Goal: Task Accomplishment & Management: Use online tool/utility

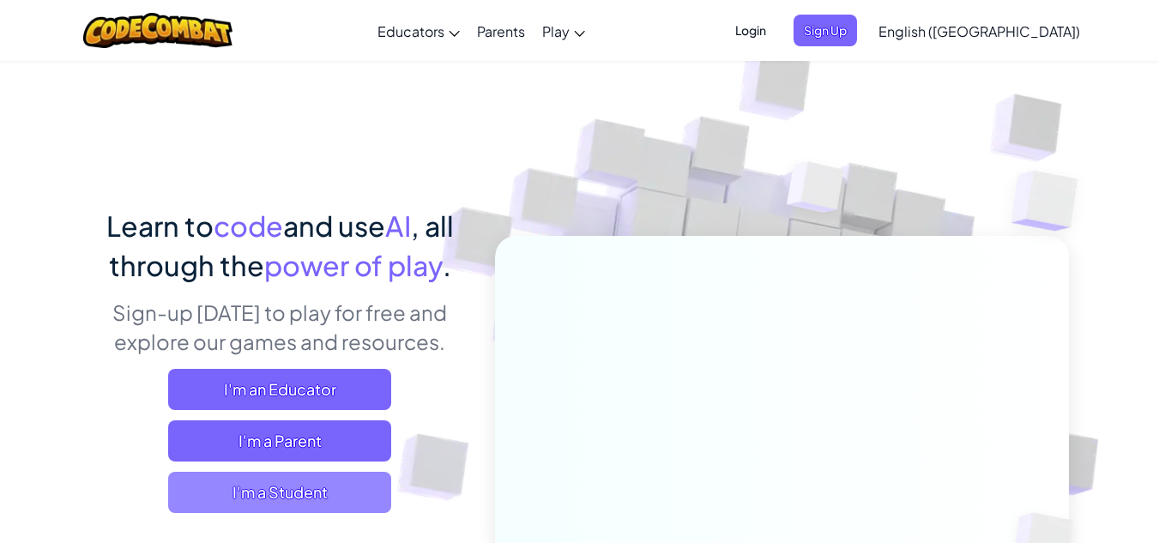
click at [315, 504] on span "I'm a Student" at bounding box center [279, 492] width 223 height 41
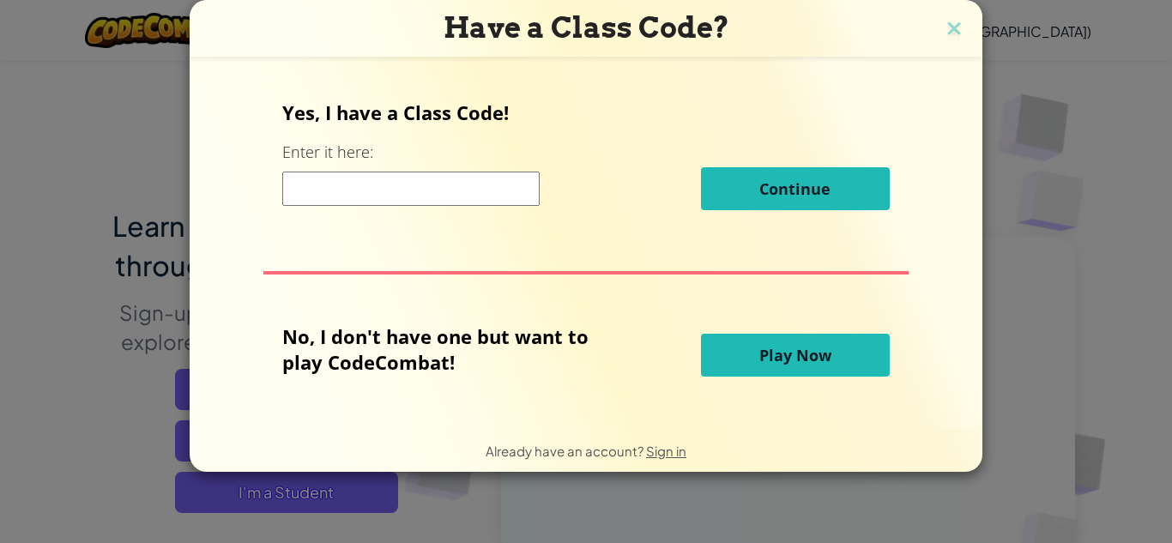
click at [926, 27] on h3 "Have a Class Code?" at bounding box center [585, 27] width 767 height 35
click at [768, 361] on span "Play Now" at bounding box center [795, 355] width 72 height 21
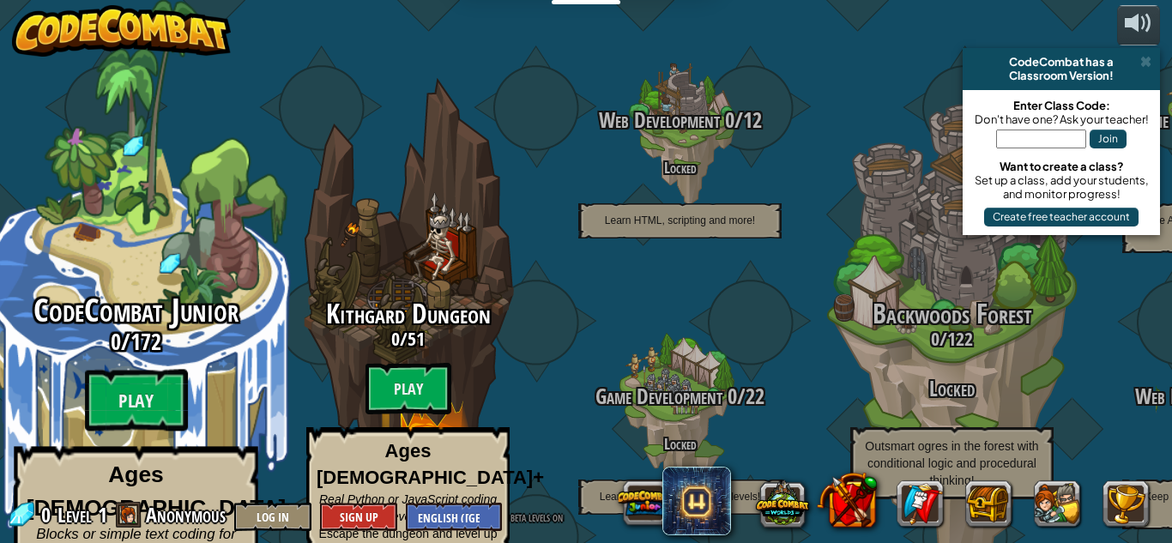
click at [161, 288] on span "CodeCombat Junior" at bounding box center [135, 310] width 205 height 45
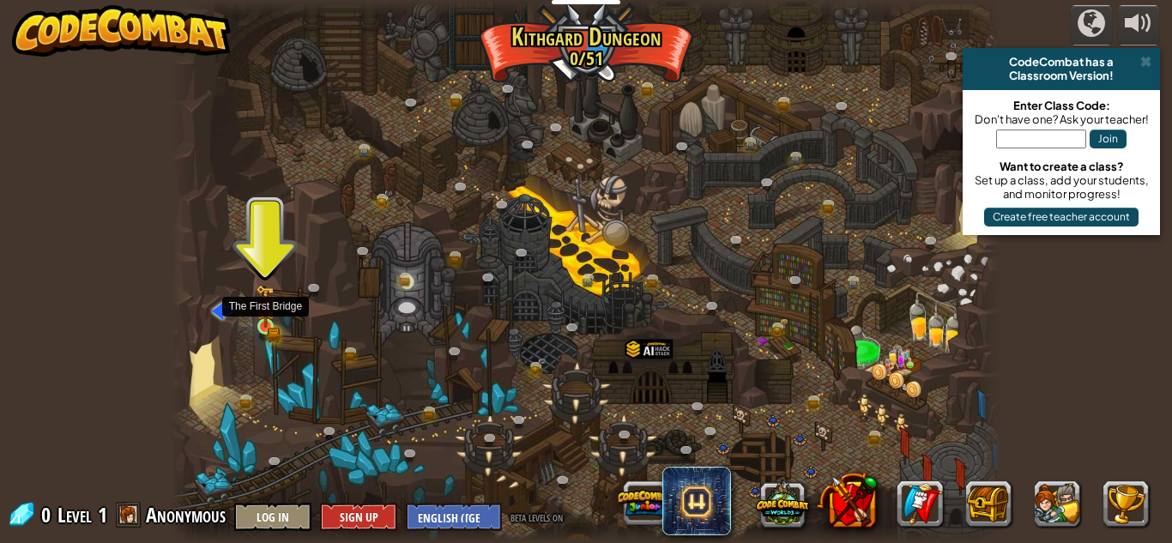
click at [262, 318] on div at bounding box center [265, 326] width 16 height 16
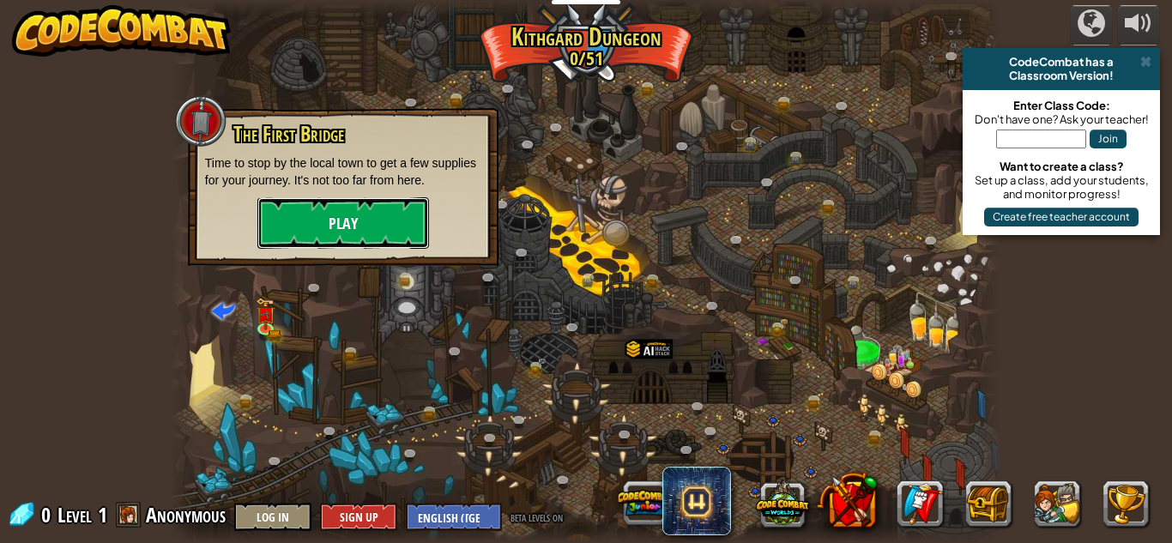
click at [332, 221] on button "Play" at bounding box center [343, 222] width 172 height 51
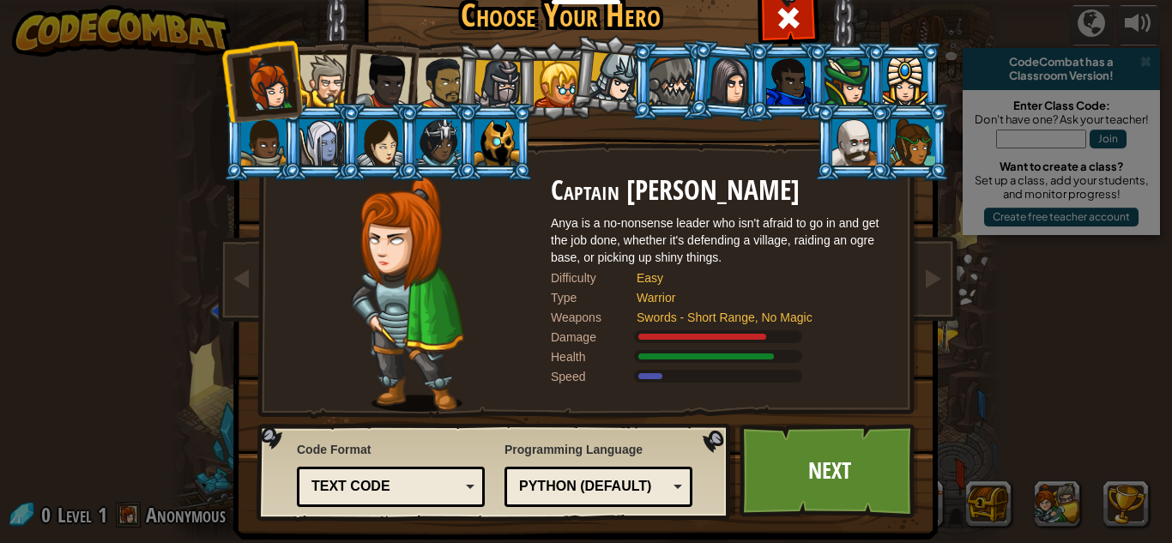
click at [370, 71] on div at bounding box center [383, 81] width 57 height 57
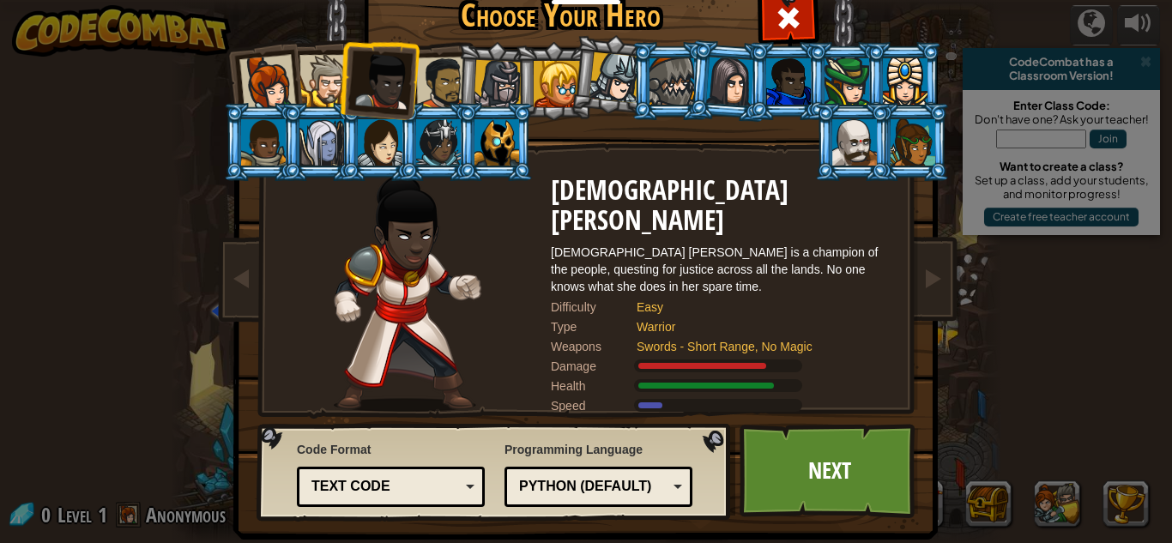
click at [337, 79] on li at bounding box center [378, 78] width 84 height 84
drag, startPoint x: 266, startPoint y: 86, endPoint x: 260, endPoint y: 99, distance: 14.2
click at [262, 99] on div at bounding box center [267, 83] width 57 height 57
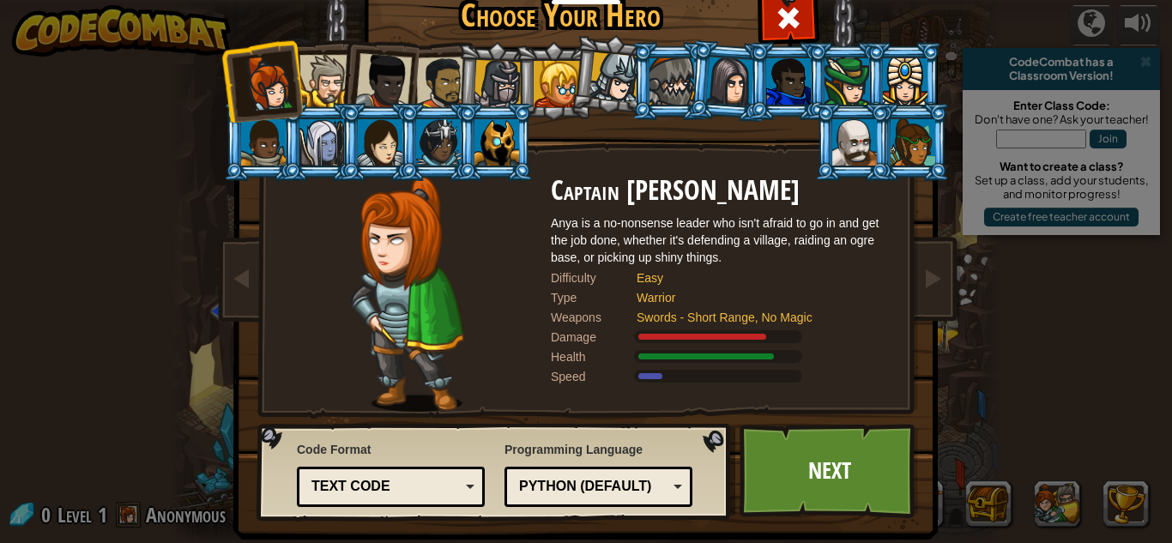
click at [305, 84] on div at bounding box center [325, 81] width 52 height 52
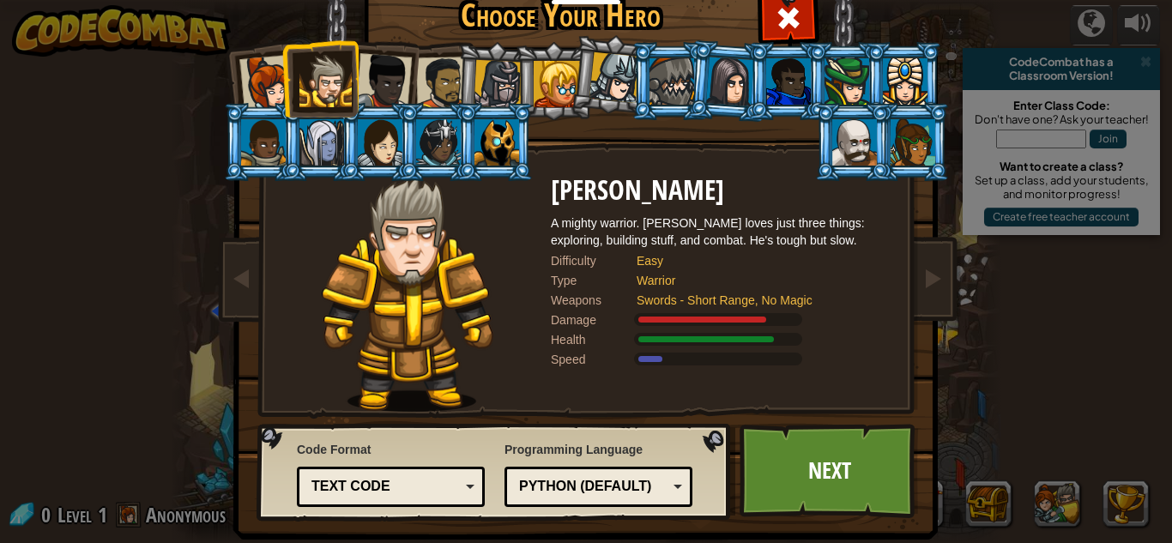
click at [617, 81] on div at bounding box center [614, 77] width 51 height 51
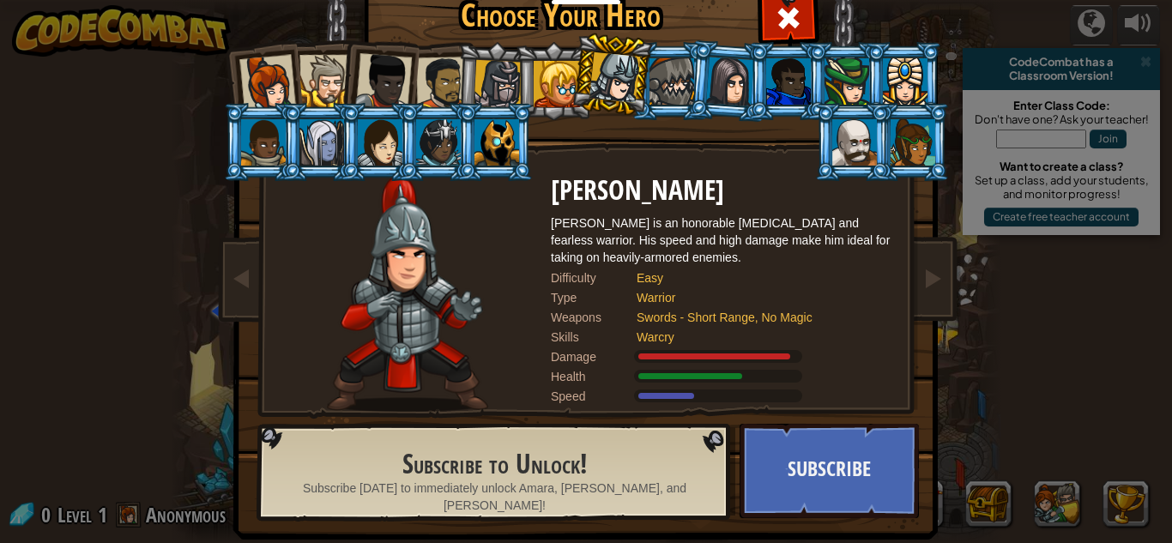
drag, startPoint x: 527, startPoint y: 76, endPoint x: 450, endPoint y: 77, distance: 76.3
click at [523, 77] on li at bounding box center [553, 81] width 77 height 78
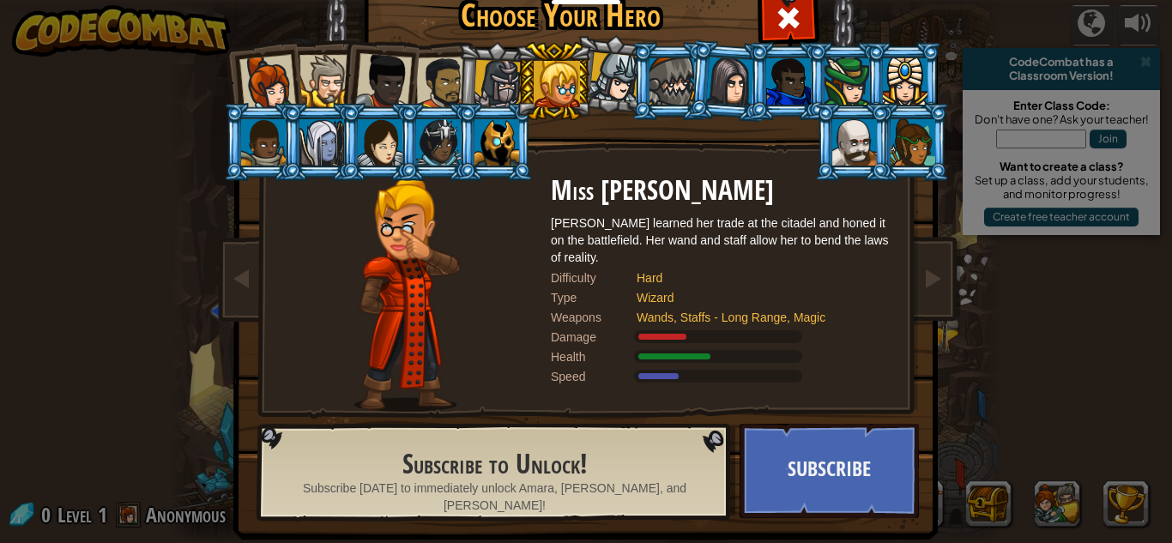
drag, startPoint x: 404, startPoint y: 76, endPoint x: 383, endPoint y: 78, distance: 21.5
click at [402, 77] on div at bounding box center [383, 81] width 57 height 57
click at [383, 78] on div at bounding box center [383, 81] width 57 height 57
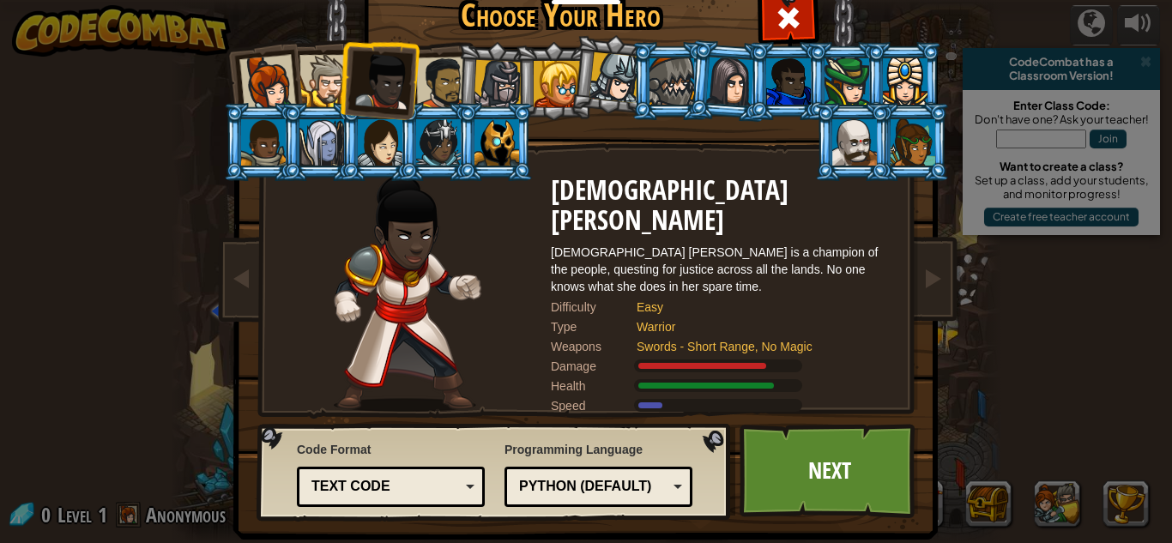
click at [383, 75] on div at bounding box center [383, 81] width 57 height 57
click at [310, 84] on div at bounding box center [325, 81] width 52 height 52
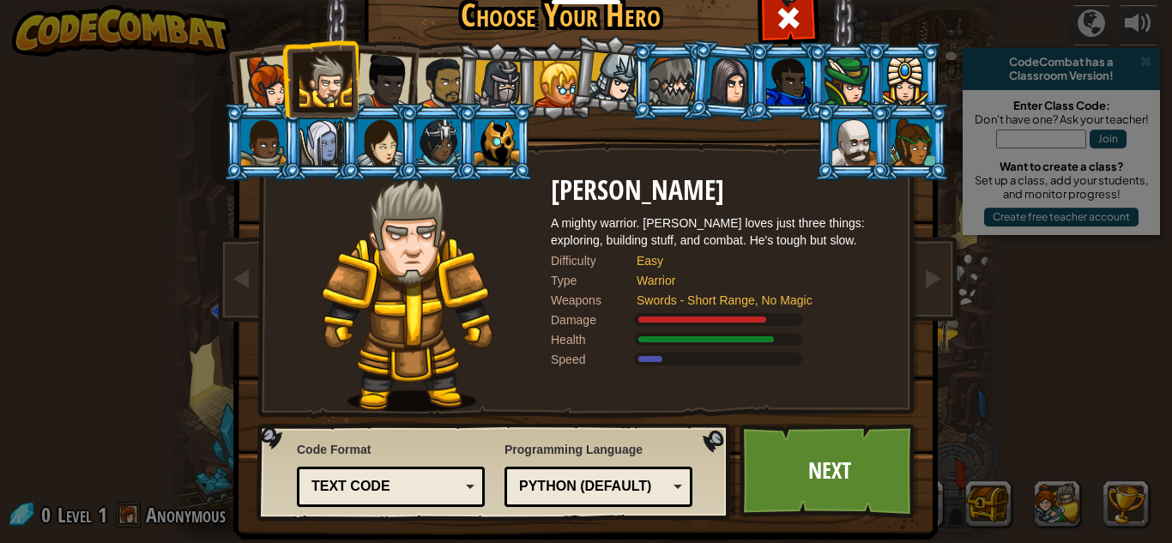
click at [239, 90] on div at bounding box center [267, 83] width 57 height 57
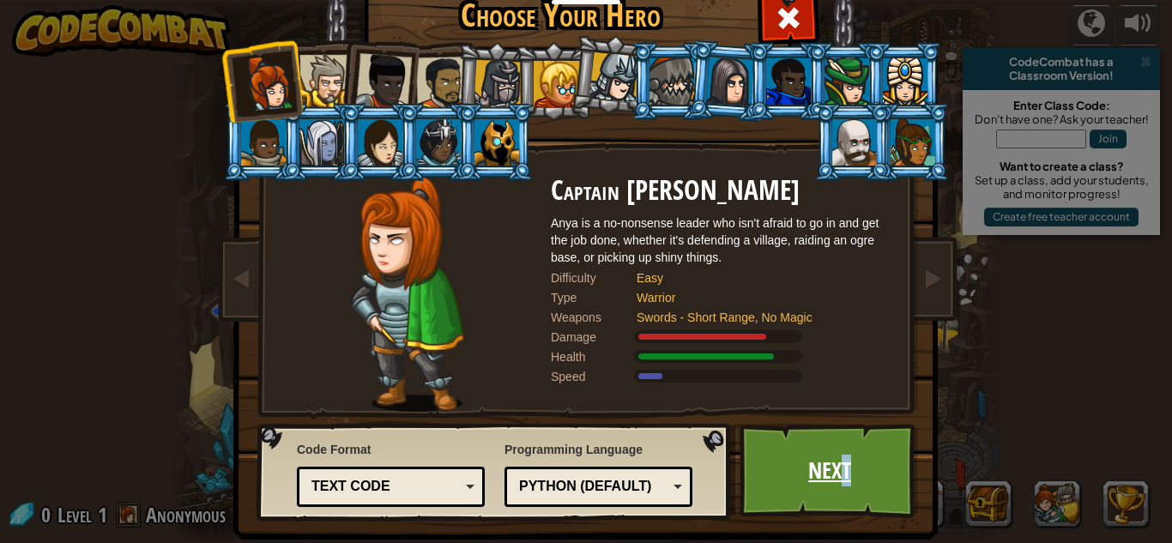
click at [842, 464] on link "Next" at bounding box center [828, 471] width 179 height 94
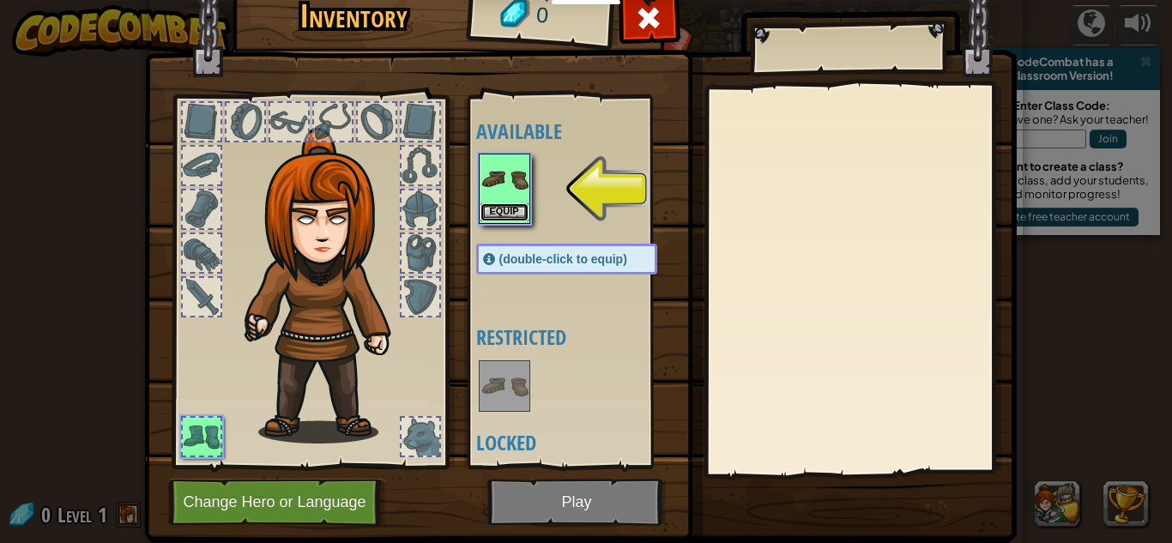
click at [500, 214] on button "Equip" at bounding box center [504, 212] width 48 height 18
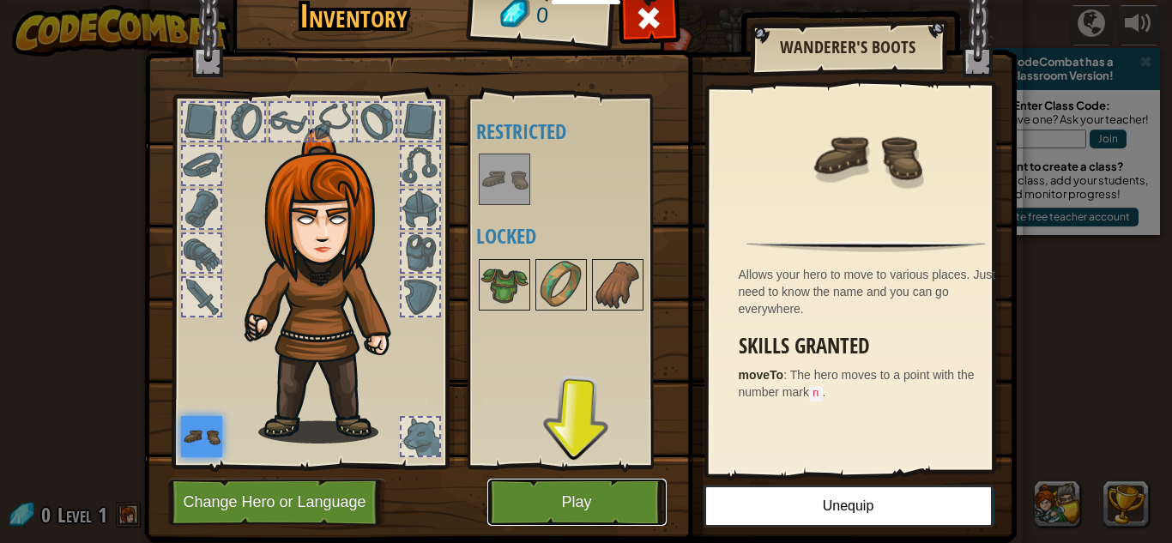
click at [516, 497] on button "Play" at bounding box center [576, 502] width 179 height 47
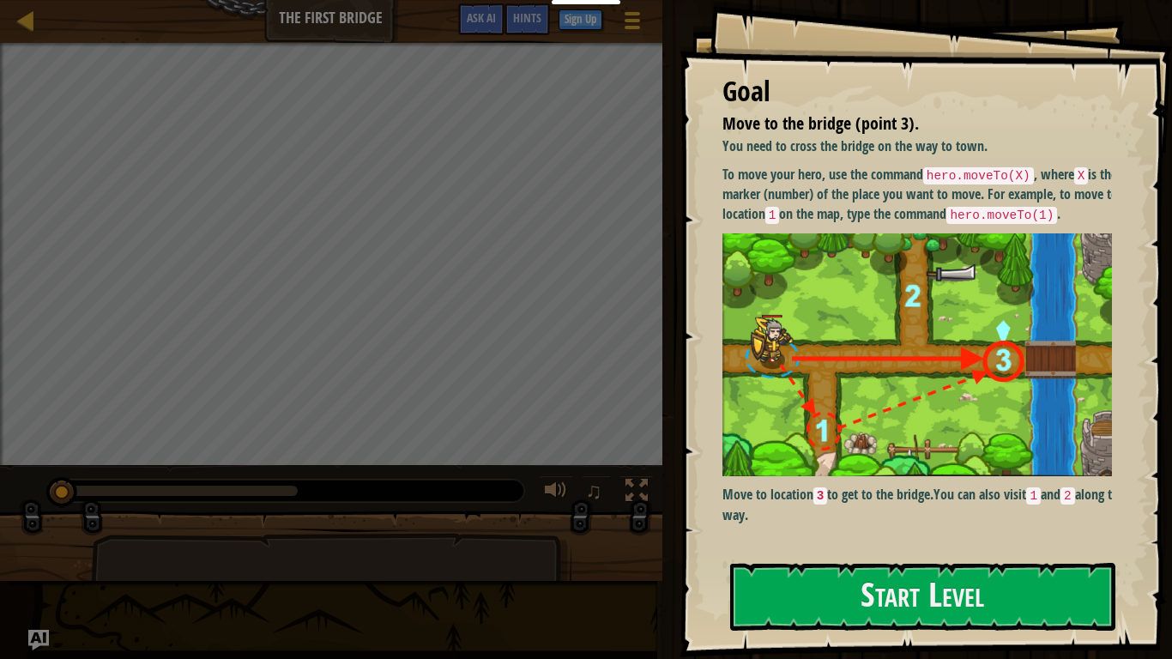
click at [933, 286] on img at bounding box center [923, 355] width 402 height 244
drag, startPoint x: 949, startPoint y: 174, endPoint x: 1041, endPoint y: 182, distance: 93.0
click at [1041, 182] on p "To move your hero, use the command hero.moveTo(X) , where X is the marker (numb…" at bounding box center [923, 195] width 402 height 60
click at [995, 542] on button "Start Level" at bounding box center [922, 597] width 385 height 68
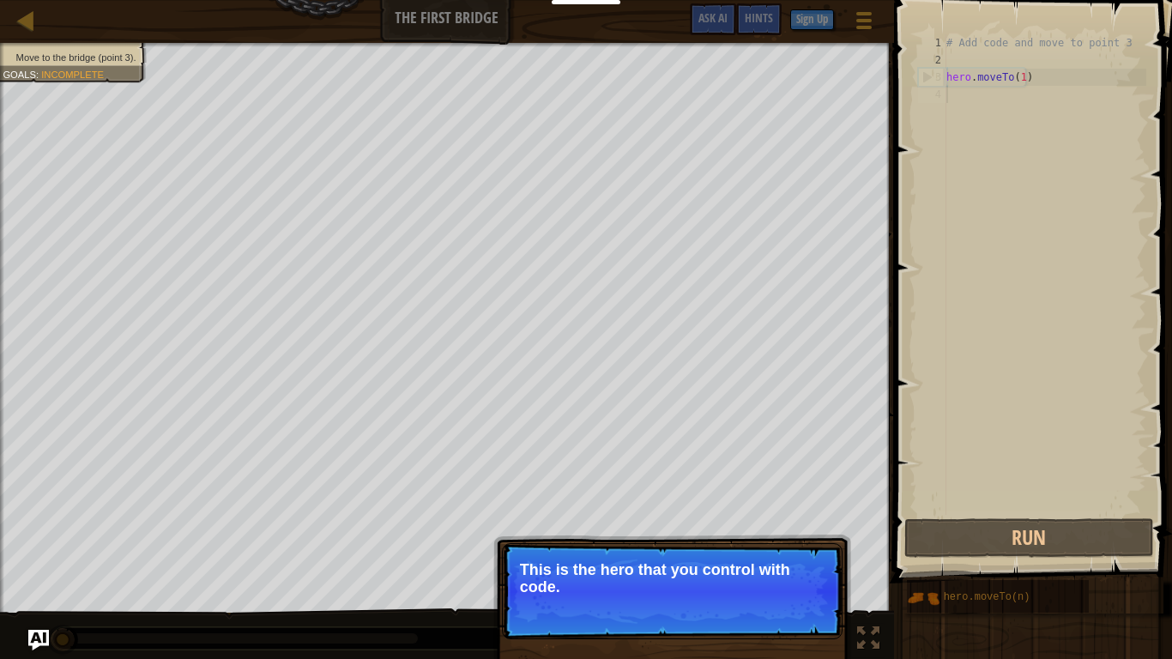
click at [718, 542] on p "This is the hero that you control with code." at bounding box center [672, 578] width 305 height 34
click at [715, 542] on p "This is the hero that you control with code." at bounding box center [672, 578] width 305 height 34
click at [778, 542] on button "Continue" at bounding box center [792, 610] width 71 height 22
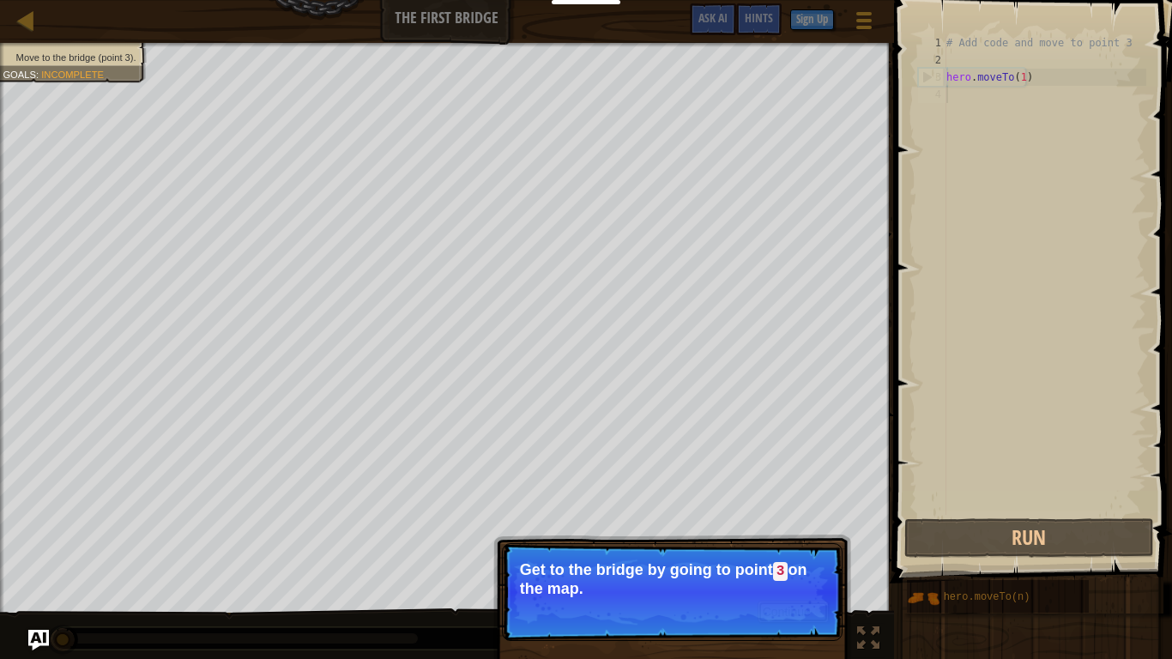
click at [788, 542] on button "Continue" at bounding box center [792, 611] width 71 height 22
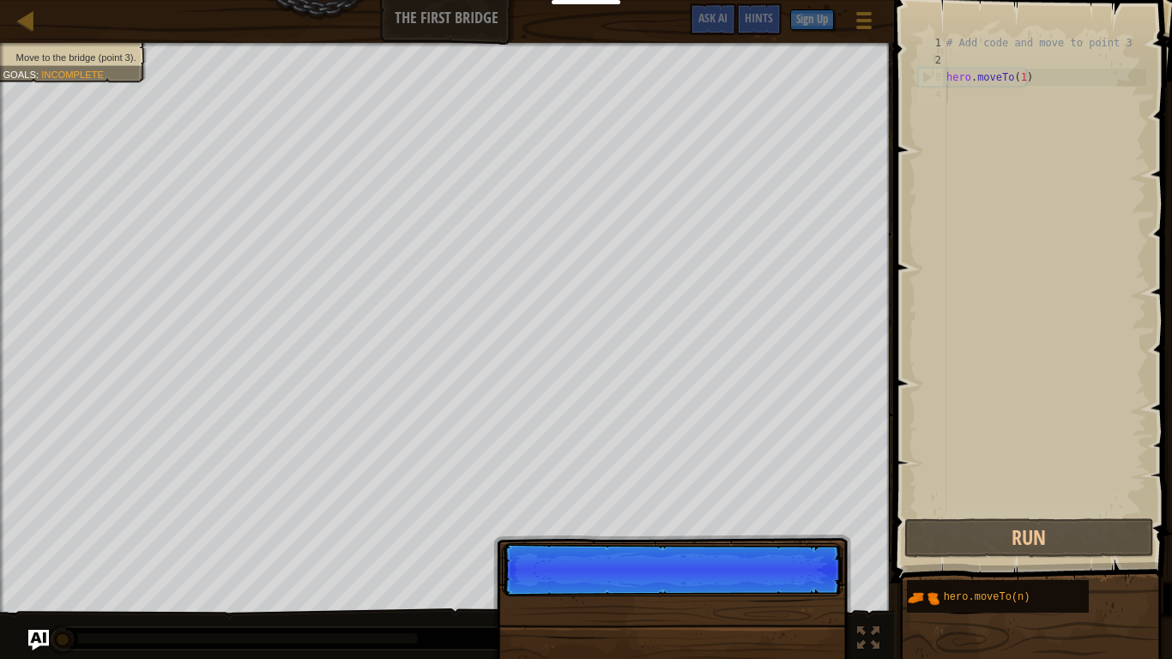
click at [771, 542] on div "Continue" at bounding box center [672, 670] width 358 height 254
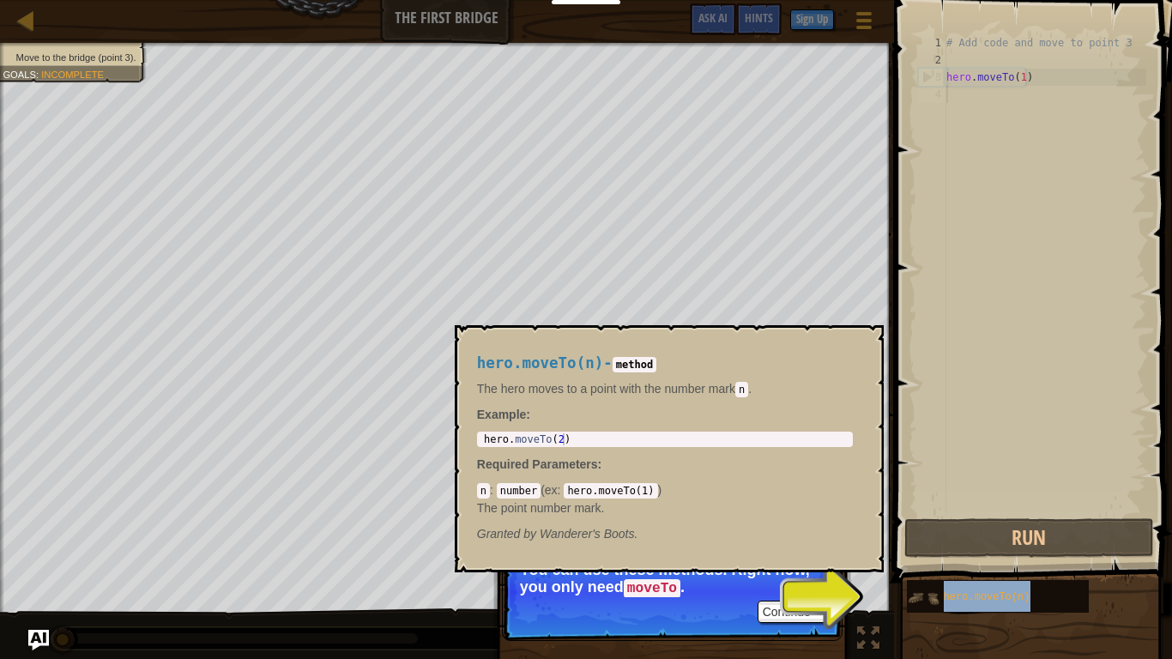
click at [922, 542] on img at bounding box center [923, 598] width 33 height 33
click at [915, 542] on img at bounding box center [923, 598] width 33 height 33
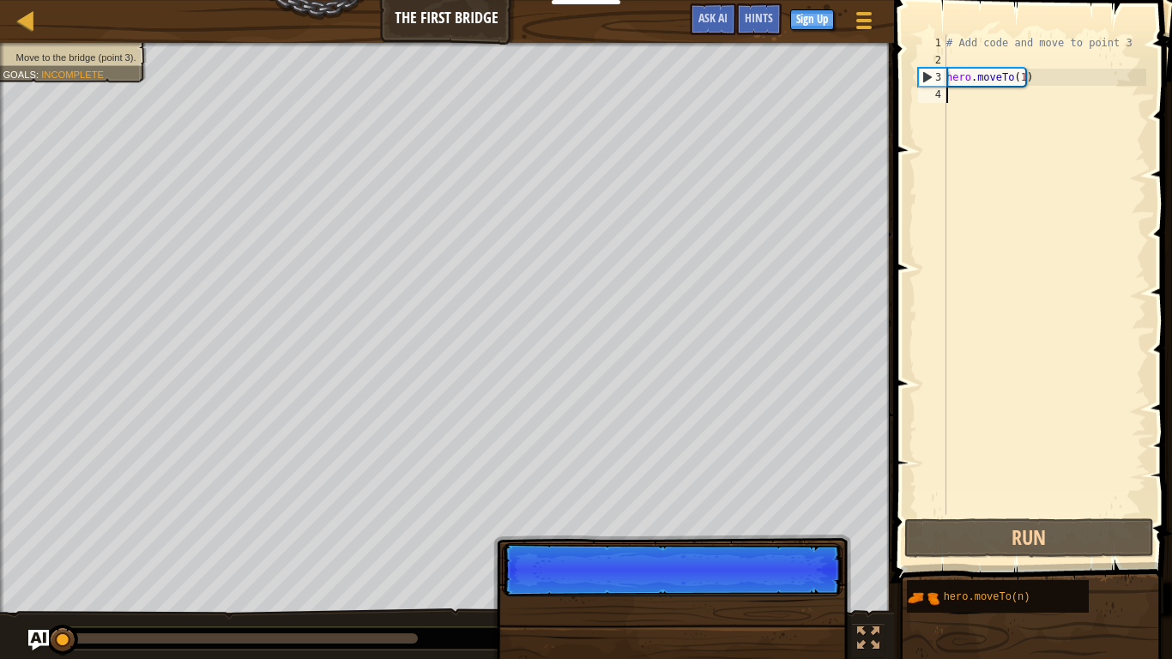
click at [839, 542] on p "Continue" at bounding box center [672, 569] width 341 height 53
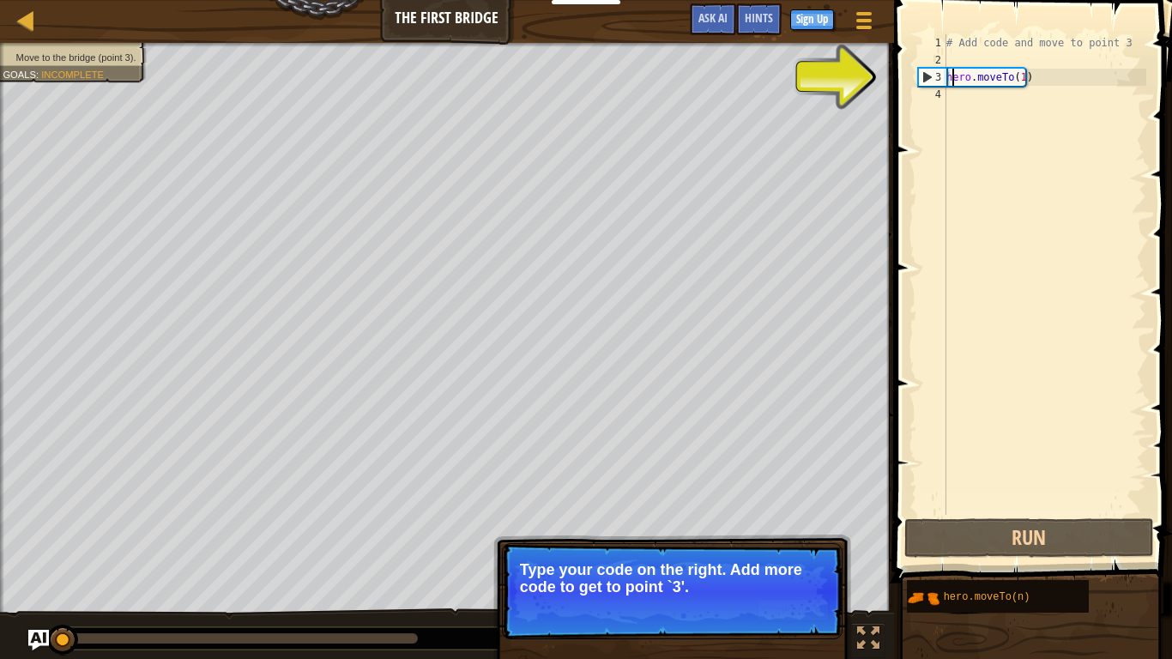
click at [952, 76] on div "# Add code and move to point 3 hero . moveTo ( 1 )" at bounding box center [1044, 291] width 203 height 515
click at [915, 76] on div "hero.moveTo(1) 1 2 3 4 # Add code and move to point 3 hero . moveTo ( 1 ) ההההה…" at bounding box center [1030, 274] width 232 height 480
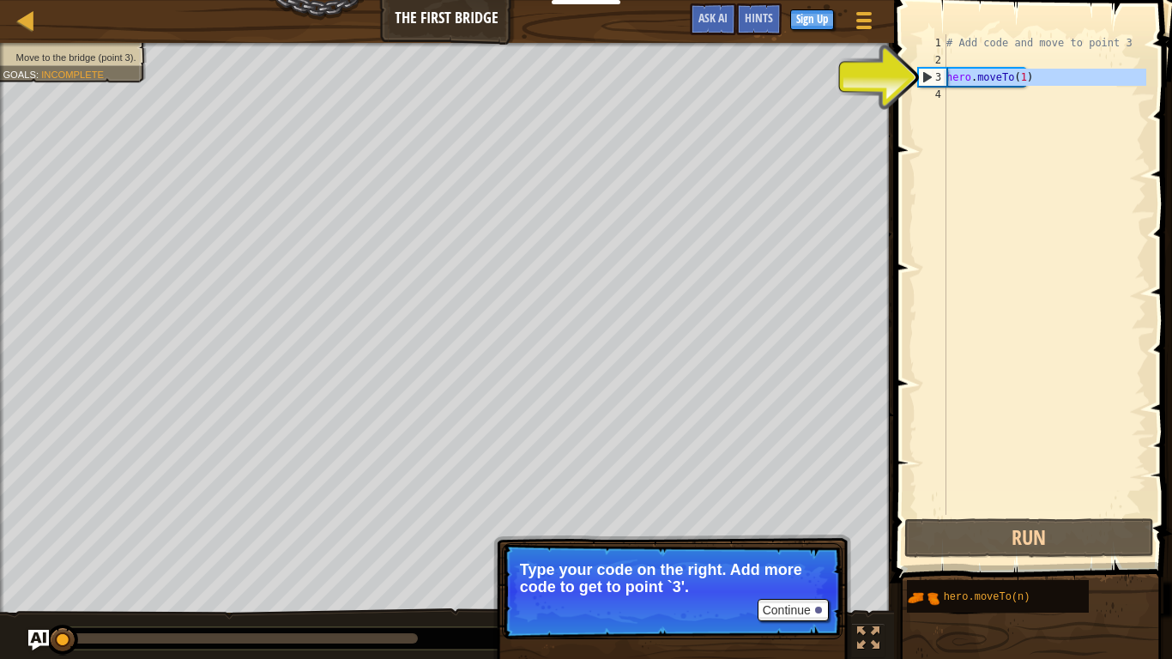
click at [924, 76] on div "3" at bounding box center [932, 77] width 27 height 17
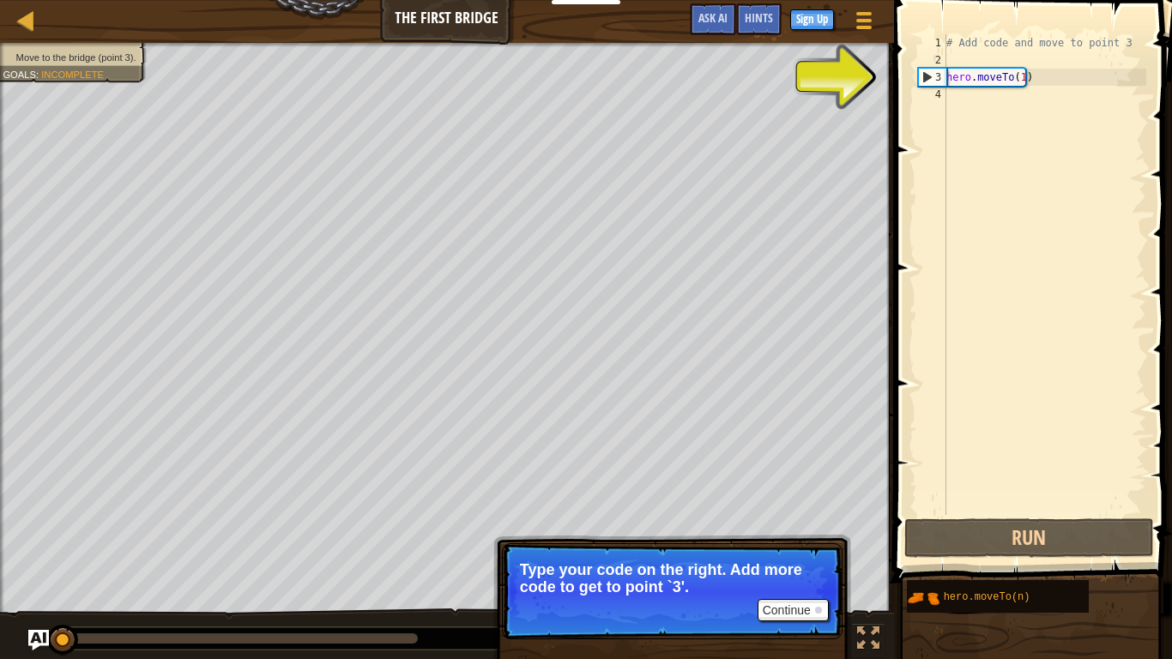
type textarea "hero.moveTo(1)"
click at [924, 77] on div "3" at bounding box center [932, 77] width 27 height 17
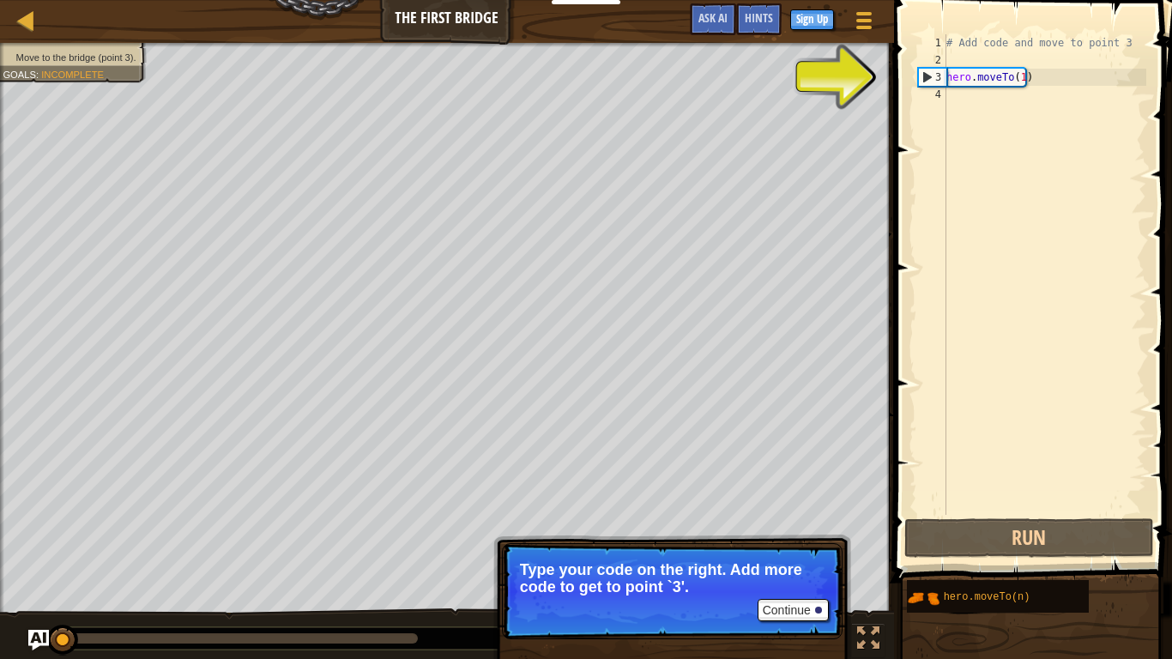
type textarea "hero.moveTo(1)"
click at [901, 88] on span at bounding box center [1035, 266] width 292 height 633
drag, startPoint x: 902, startPoint y: 87, endPoint x: 918, endPoint y: 87, distance: 15.5
click at [910, 87] on span at bounding box center [1035, 266] width 292 height 633
click at [949, 82] on div "# Add code and move to point 3 hero . moveTo ( 1 )" at bounding box center [1044, 291] width 203 height 515
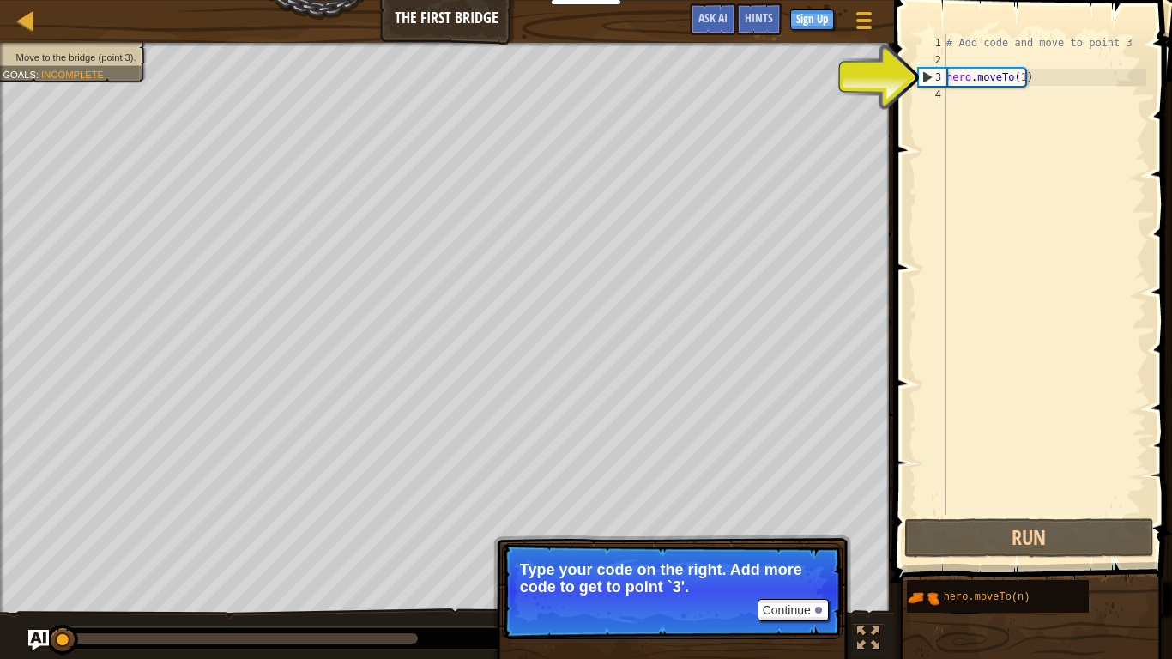
click at [949, 82] on div "# Add code and move to point 3 hero . moveTo ( 1 )" at bounding box center [1044, 291] width 203 height 515
click at [963, 65] on div "# Add code and move to point 3 hero . moveTo ( 1 )" at bounding box center [1044, 291] width 203 height 515
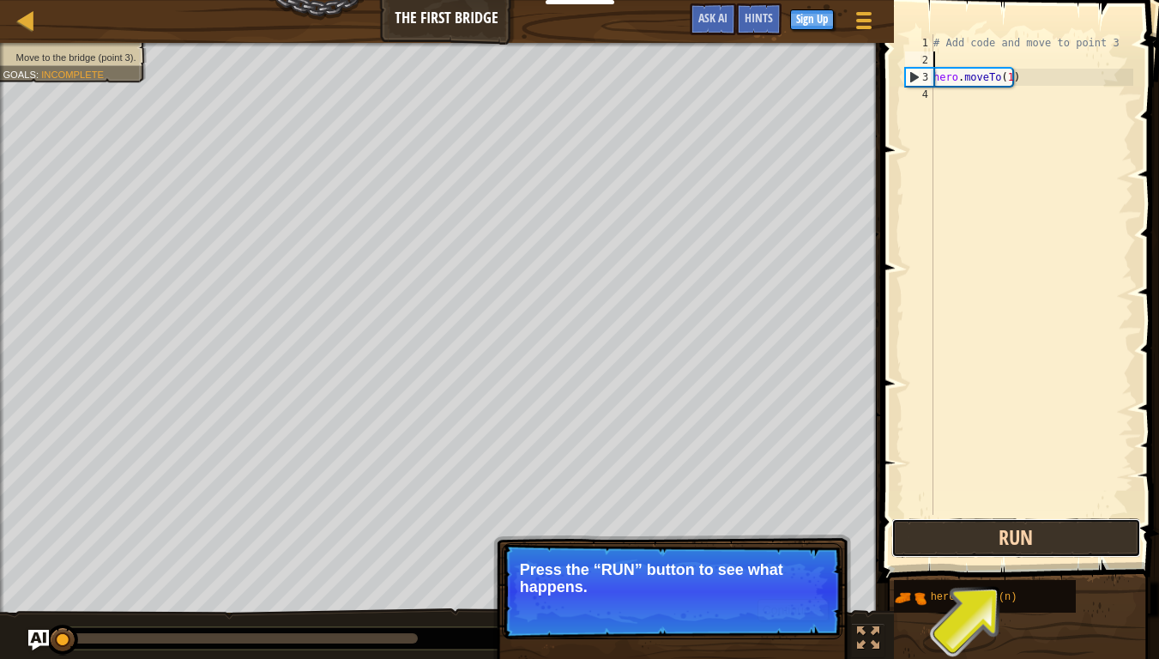
click at [964, 535] on button "Run" at bounding box center [1016, 537] width 250 height 39
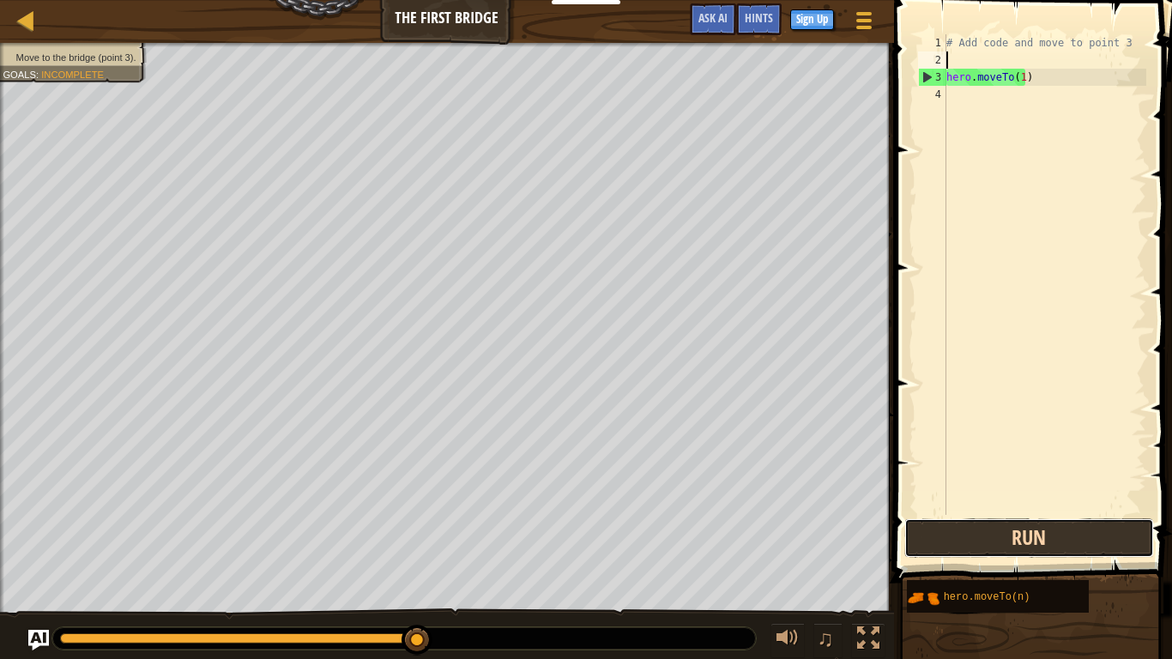
click at [1049, 528] on button "Run" at bounding box center [1029, 537] width 250 height 39
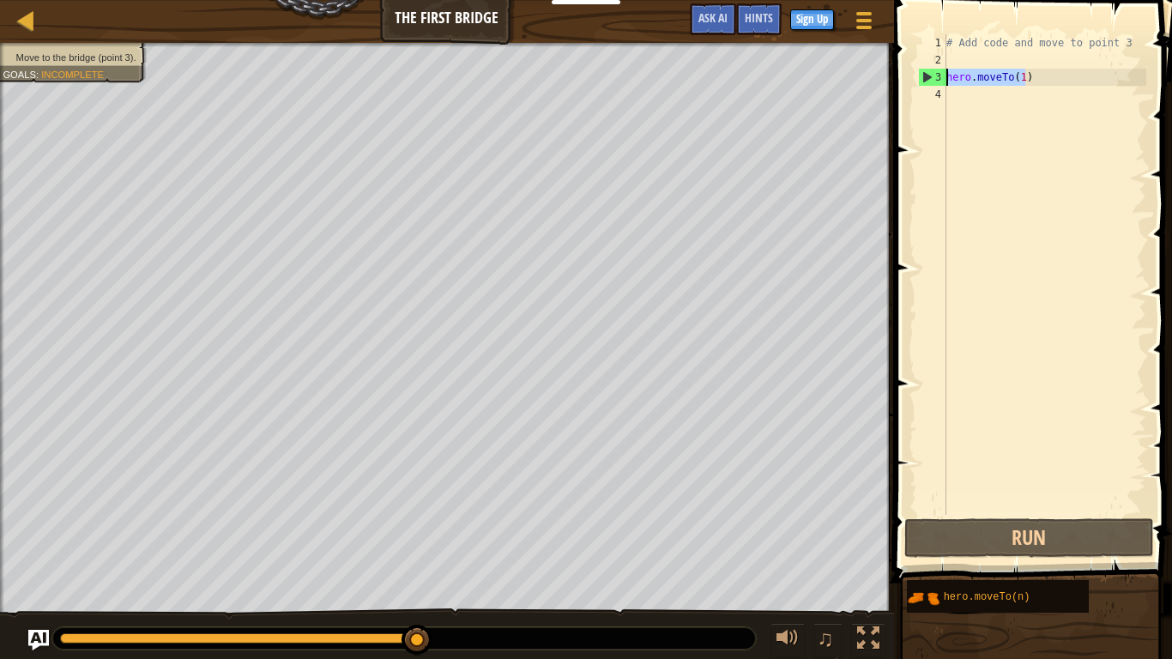
drag, startPoint x: 1035, startPoint y: 77, endPoint x: 946, endPoint y: 80, distance: 89.2
click at [946, 80] on div "# Add code and move to point 3 hero . moveTo ( 1 )" at bounding box center [1044, 291] width 203 height 515
type textarea "hero.moveTo(1)"
click at [1008, 101] on div "# Add code and move to point 3 hero . moveTo ( 1 )" at bounding box center [1044, 291] width 203 height 515
paste textarea "hero.moveTo(1)"
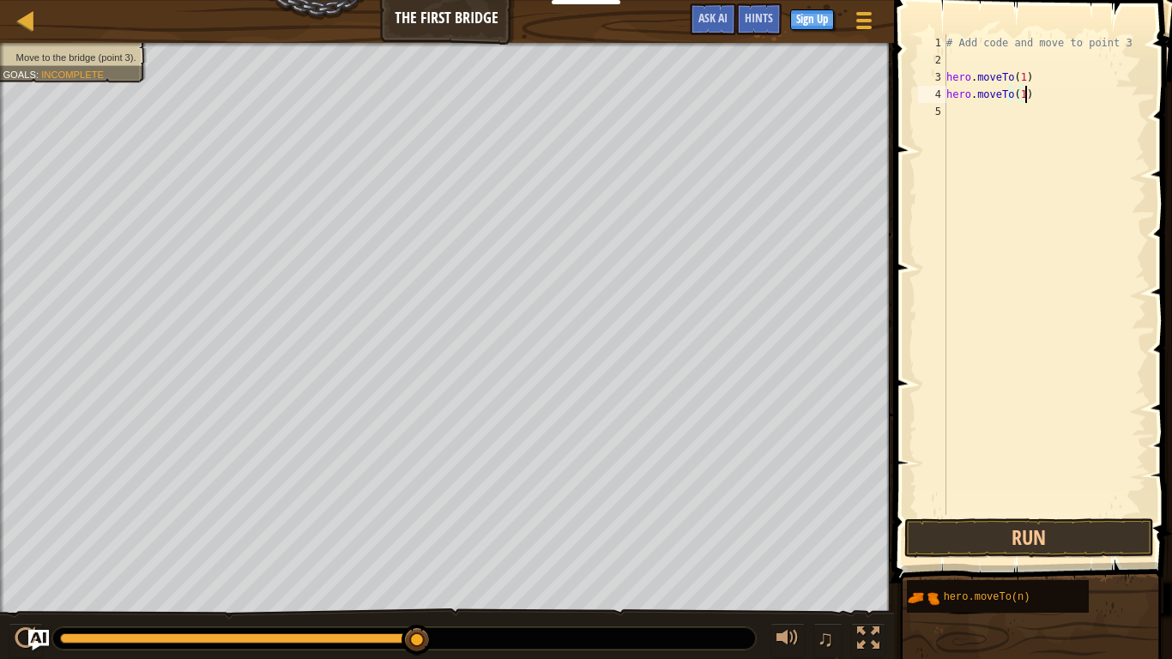
click at [1018, 98] on div "# Add code and move to point 3 hero . moveTo ( 1 ) hero . moveTo ( 1 )" at bounding box center [1044, 291] width 203 height 515
type textarea "hero.moveTo(3)"
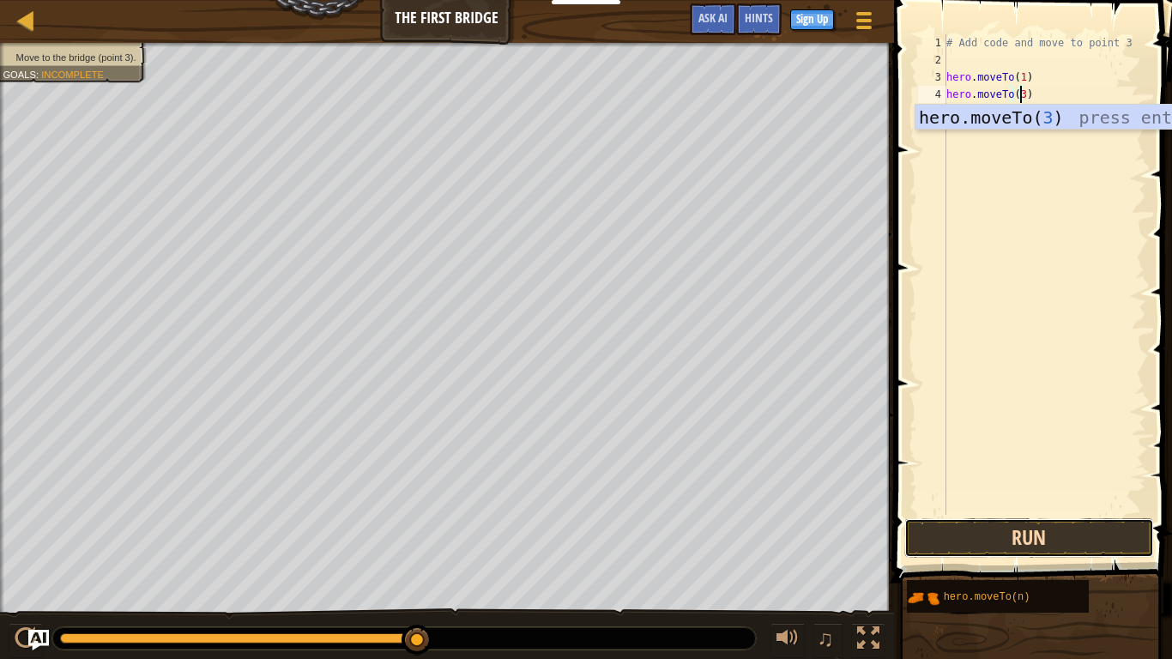
click at [1022, 534] on button "Run" at bounding box center [1029, 537] width 250 height 39
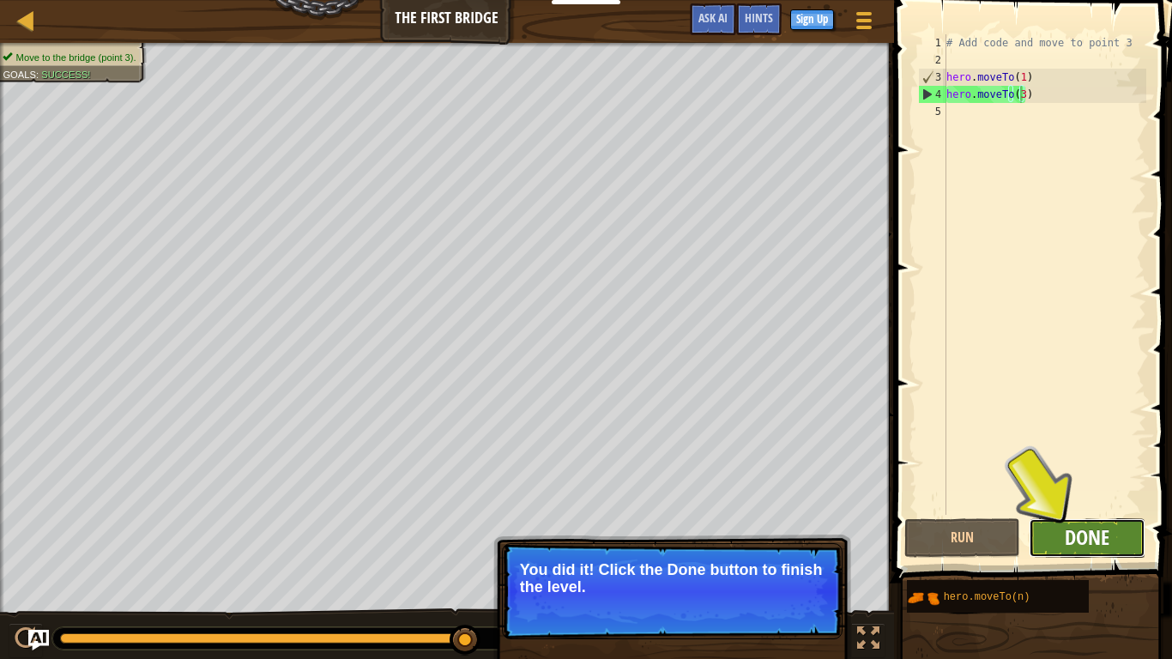
click at [1082, 539] on span "Done" at bounding box center [1086, 536] width 45 height 27
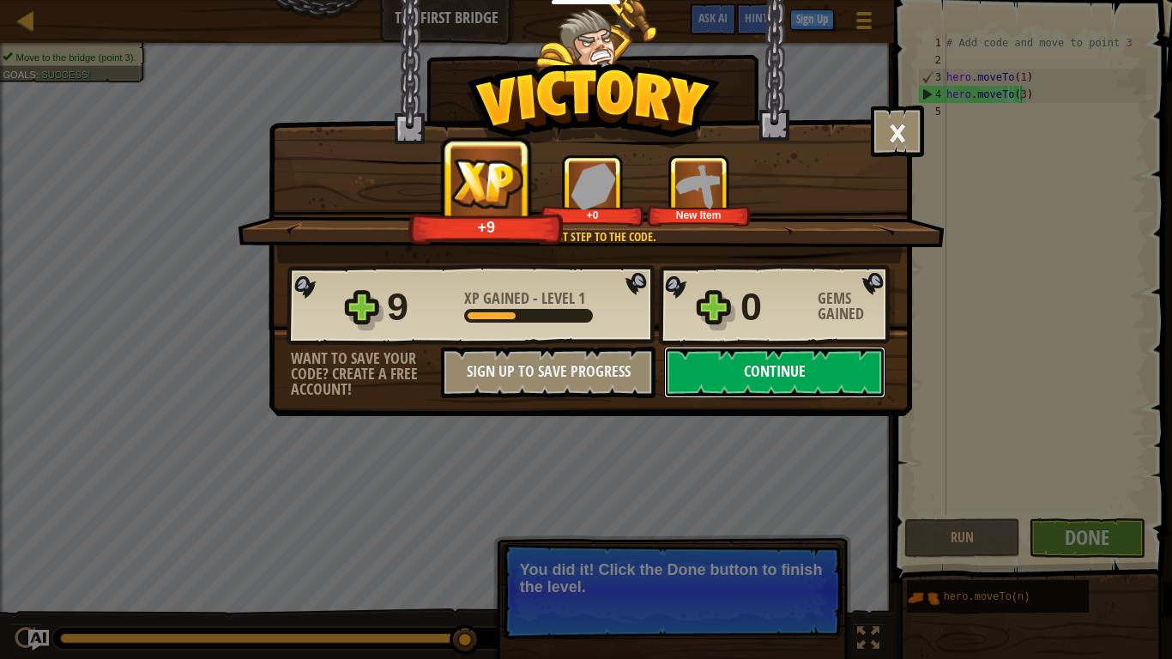
click at [759, 377] on button "Continue" at bounding box center [774, 372] width 221 height 51
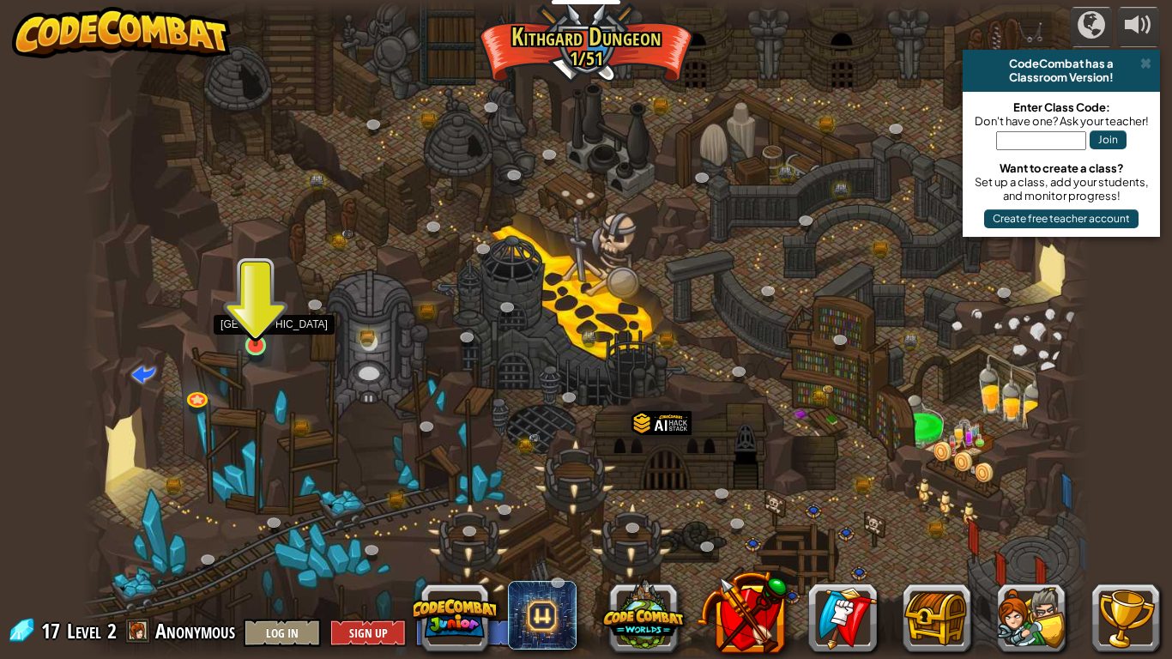
click at [255, 340] on img at bounding box center [256, 317] width 26 height 58
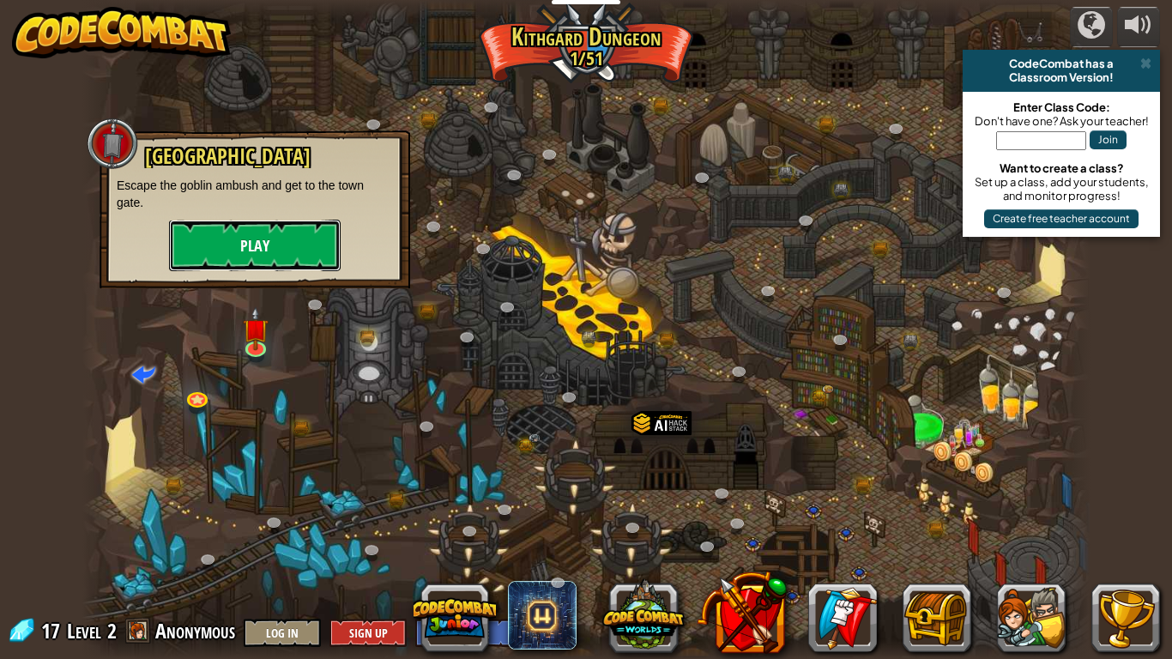
click at [263, 269] on button "Play" at bounding box center [255, 245] width 172 height 51
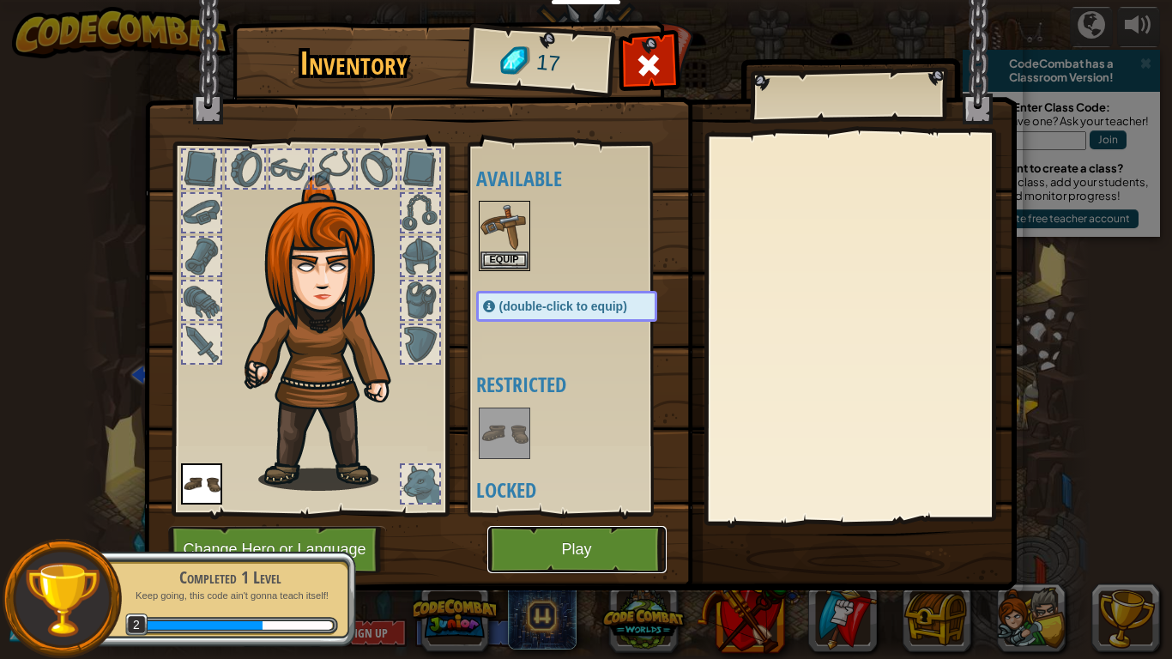
click at [517, 540] on button "Play" at bounding box center [576, 549] width 179 height 47
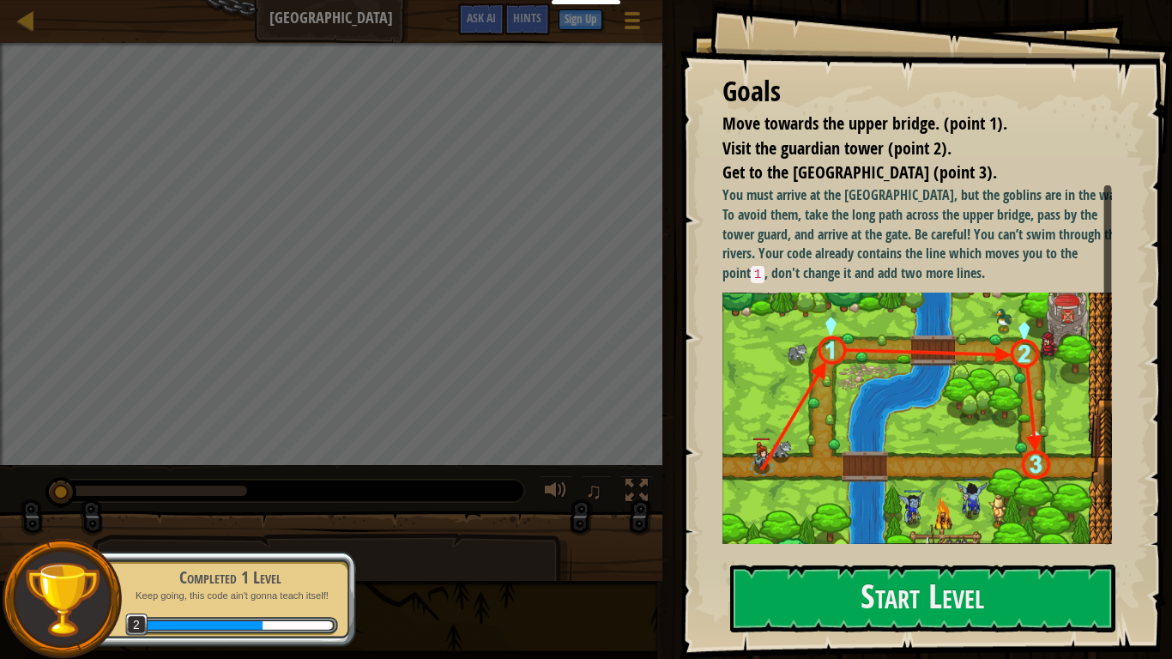
click at [896, 542] on p "Move to point 1 , the guard tower 2 , and the gate 3 ." at bounding box center [923, 562] width 402 height 21
click at [890, 542] on button "Start Level" at bounding box center [922, 598] width 385 height 68
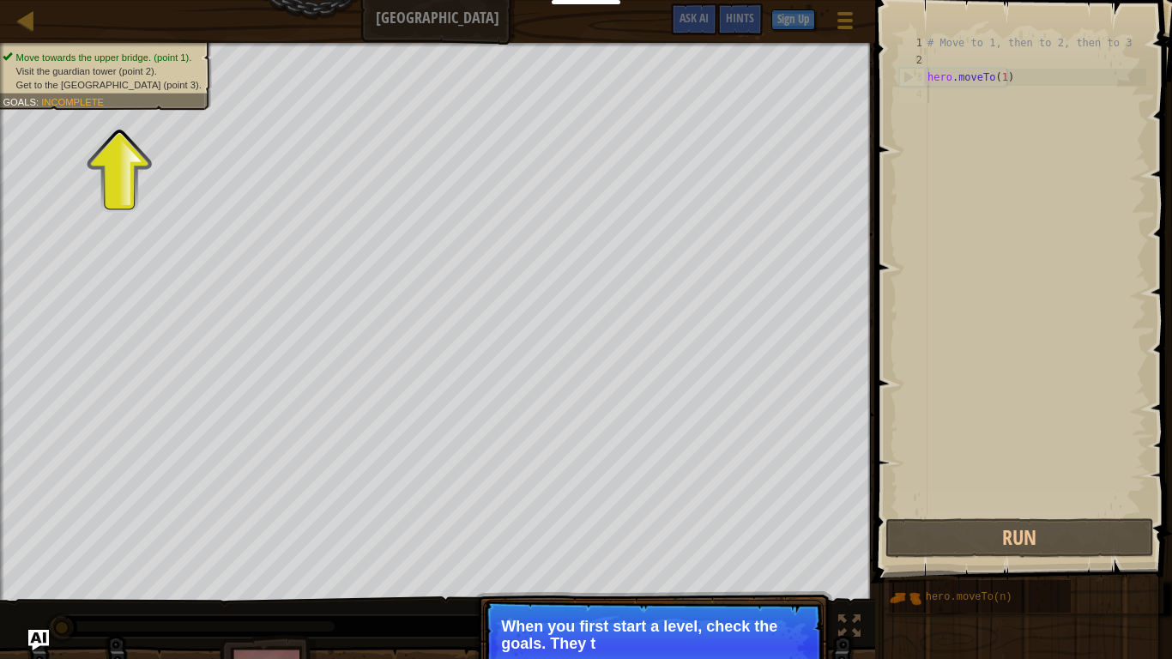
click at [645, 542] on p "Continue When you first start a level, check the goals. They t" at bounding box center [653, 648] width 341 height 96
click at [645, 542] on p "Continue When you first start a level, check the goals. They tell you what y" at bounding box center [653, 648] width 341 height 96
click at [110, 35] on div "Map Old Town Road Game Menu Done Sign Up Hints Ask AI" at bounding box center [437, 21] width 875 height 43
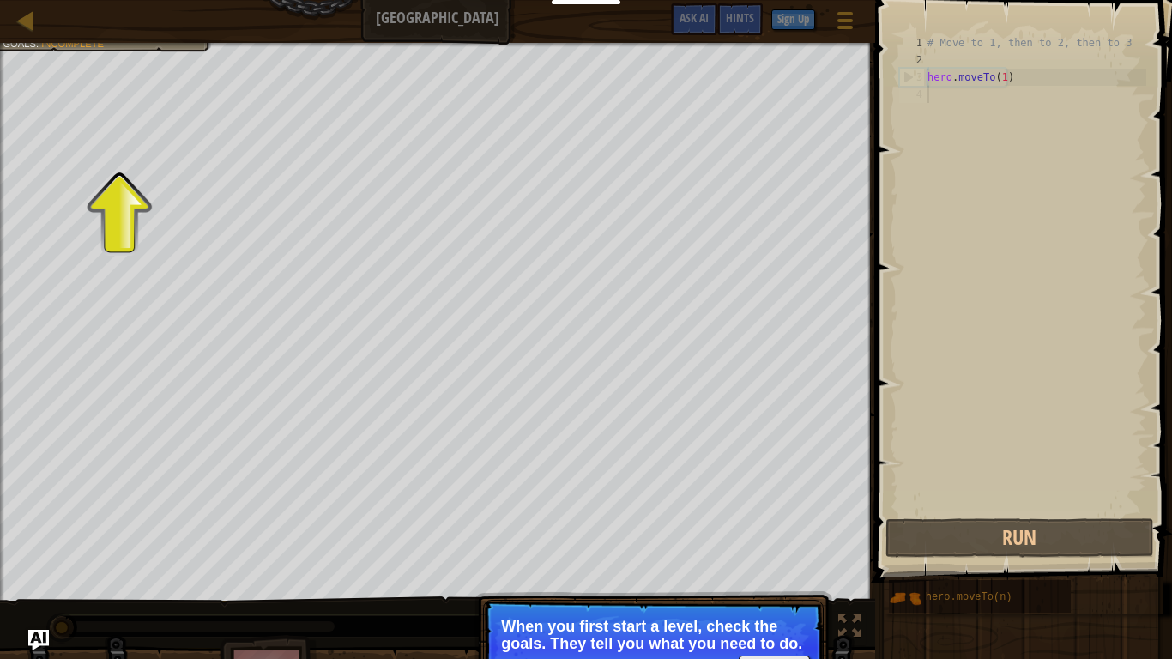
click at [128, 39] on div "Map Old Town Road Game Menu Done Sign Up Hints Ask AI" at bounding box center [437, 21] width 875 height 43
click at [128, 88] on div "Move towards the upper bridge. (point 1). Visit the [GEOGRAPHIC_DATA] (point 2)…" at bounding box center [437, 322] width 875 height 558
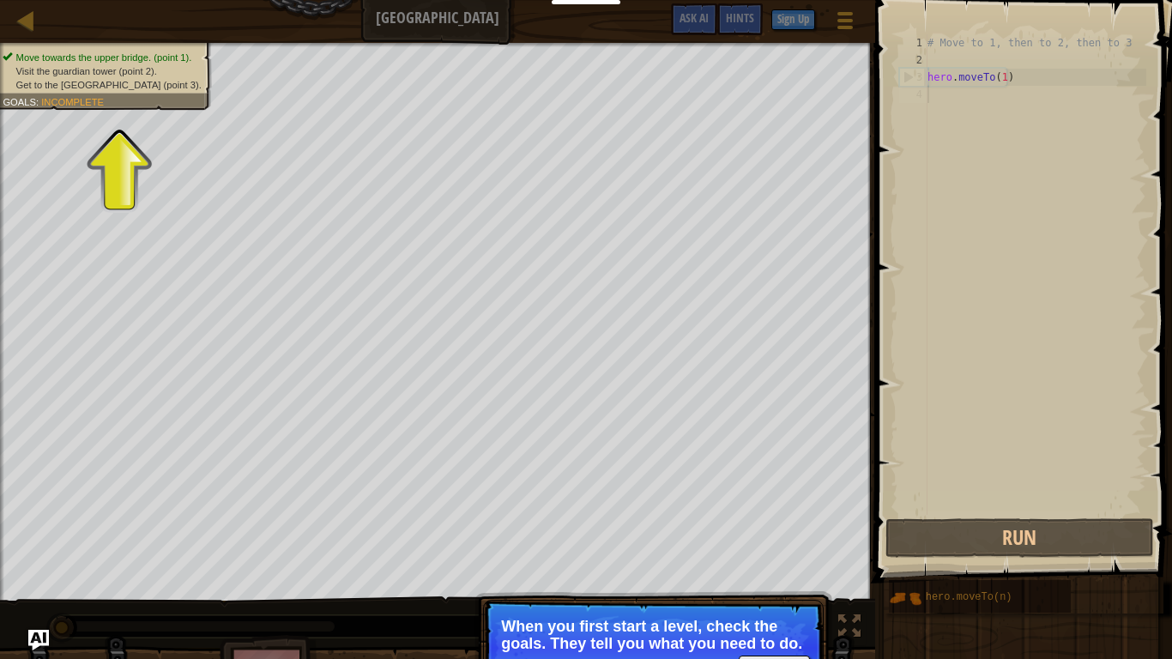
click at [26, 96] on span "Goals" at bounding box center [19, 101] width 33 height 11
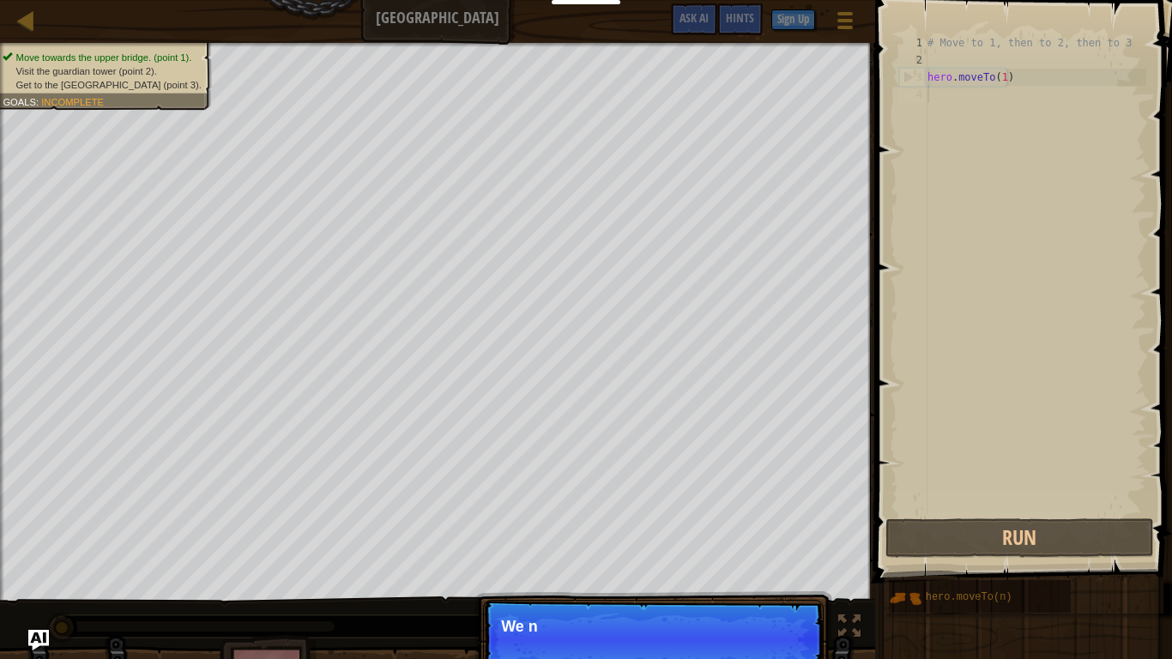
click at [33, 51] on ul "Move towards the upper bridge. (point 1). Visit the [GEOGRAPHIC_DATA] (point 2)…" at bounding box center [104, 71] width 202 height 41
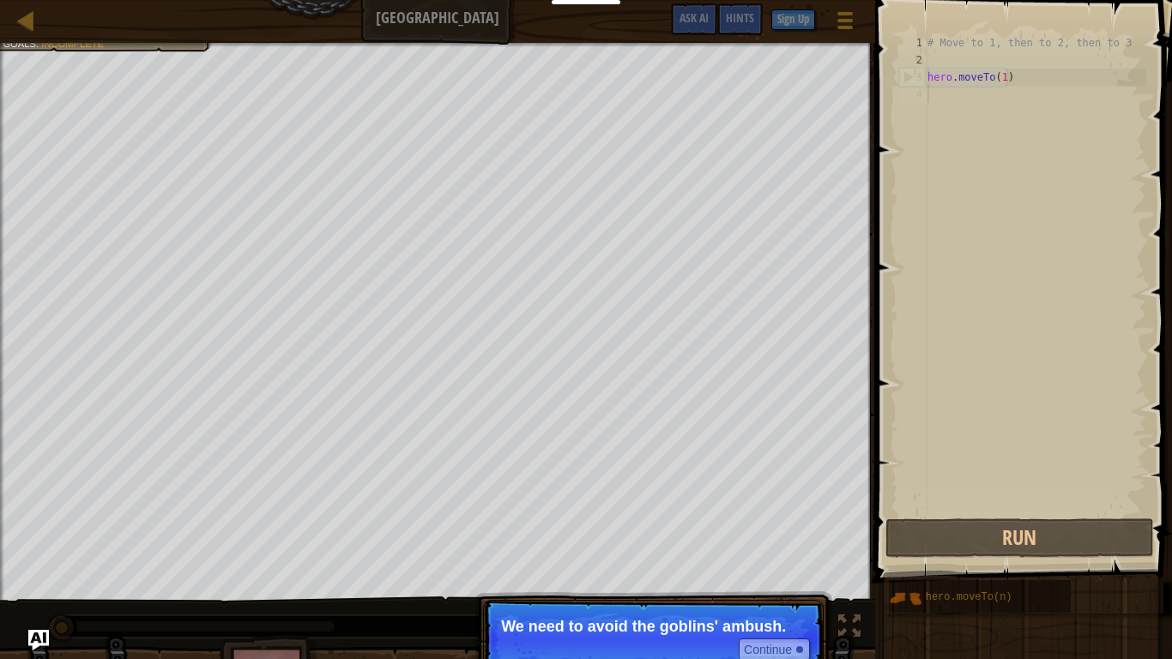
click at [63, 44] on div at bounding box center [437, 45] width 875 height 4
click at [65, 44] on div at bounding box center [437, 45] width 875 height 4
click at [757, 542] on button "Continue" at bounding box center [774, 649] width 71 height 22
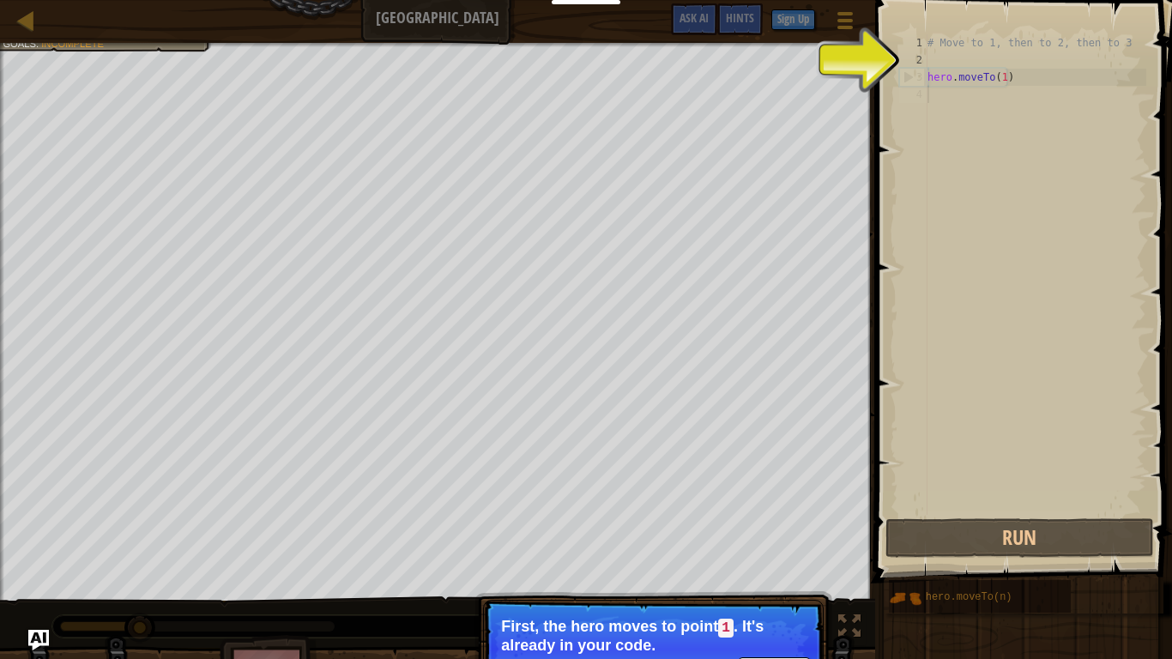
click at [985, 104] on div "# Move to 1, then to 2, then to 3 hero . moveTo ( 1 )" at bounding box center [1035, 291] width 222 height 515
click at [946, 87] on div "# Move to 1, then to 2, then to 3 hero . moveTo ( 1 )" at bounding box center [1035, 291] width 222 height 515
click at [908, 71] on div "3" at bounding box center [913, 77] width 27 height 17
click at [920, 49] on div "1" at bounding box center [913, 42] width 28 height 17
click at [908, 58] on div "2" at bounding box center [913, 59] width 28 height 17
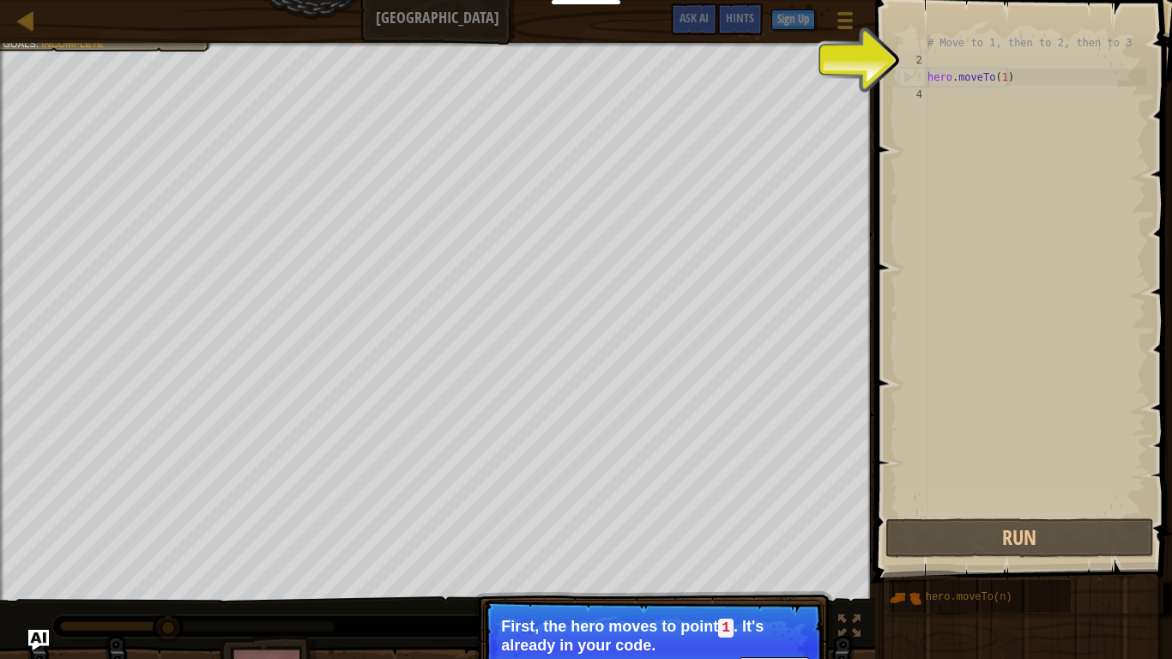
type textarea "hero.moveTo(1)"
click at [908, 64] on div "2" at bounding box center [913, 59] width 28 height 17
type textarea "hero.moveTo(1)"
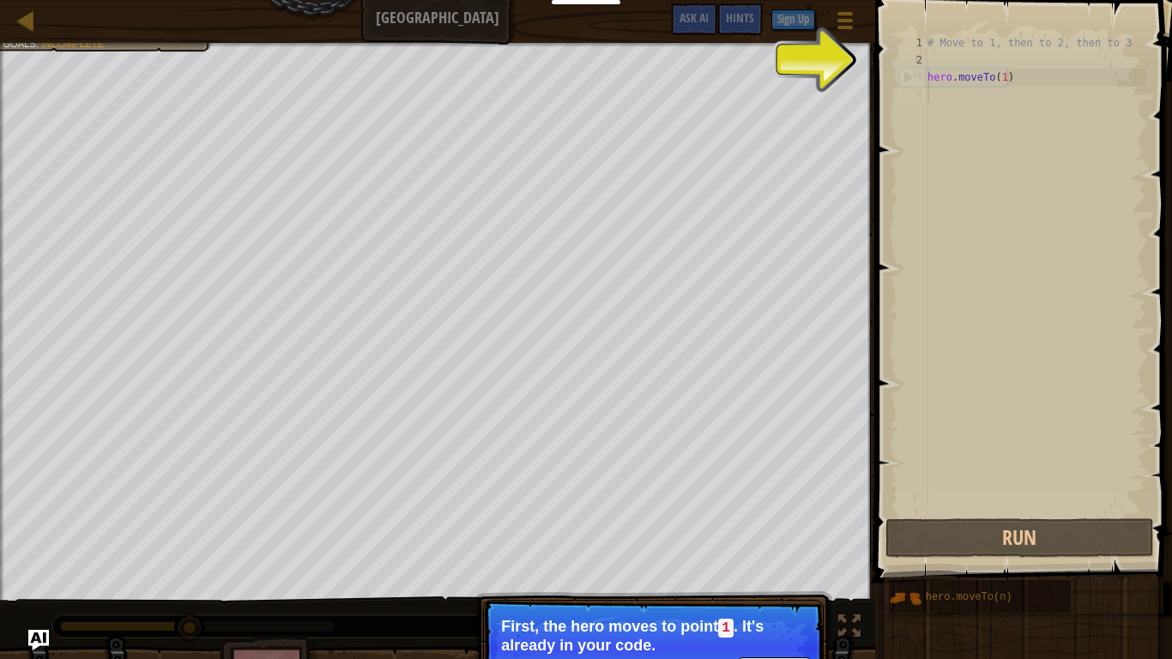
click at [926, 88] on div "4" at bounding box center [913, 94] width 28 height 17
click at [966, 73] on div "# Move to 1, then to 2, then to 3 hero . moveTo ( 1 )" at bounding box center [1035, 291] width 222 height 515
type textarea "hero.moveTo(1)"
click at [1039, 84] on div "# Move to 1, then to 2, then to 3 hero . moveTo ( 1 )" at bounding box center [1035, 291] width 222 height 515
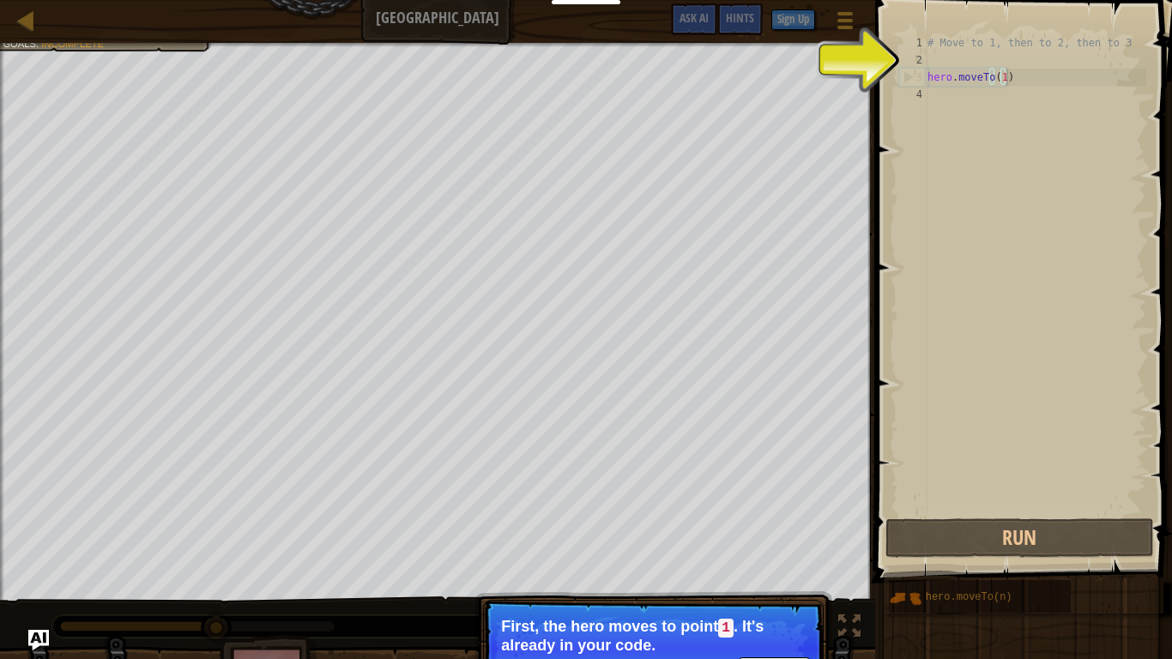
click at [1013, 81] on div "# Move to 1, then to 2, then to 3 hero . moveTo ( 1 )" at bounding box center [1035, 291] width 222 height 515
click at [1010, 78] on div "# Move to 1, then to 2, then to 3 hero . moveTo ( 1 )" at bounding box center [1035, 291] width 222 height 515
click at [881, 53] on span at bounding box center [1025, 266] width 311 height 633
click at [895, 55] on span at bounding box center [1025, 266] width 311 height 633
click at [1046, 68] on div "# Move to 1, then to 2, then to 3 hero . moveTo ( 1 )" at bounding box center [1035, 291] width 222 height 515
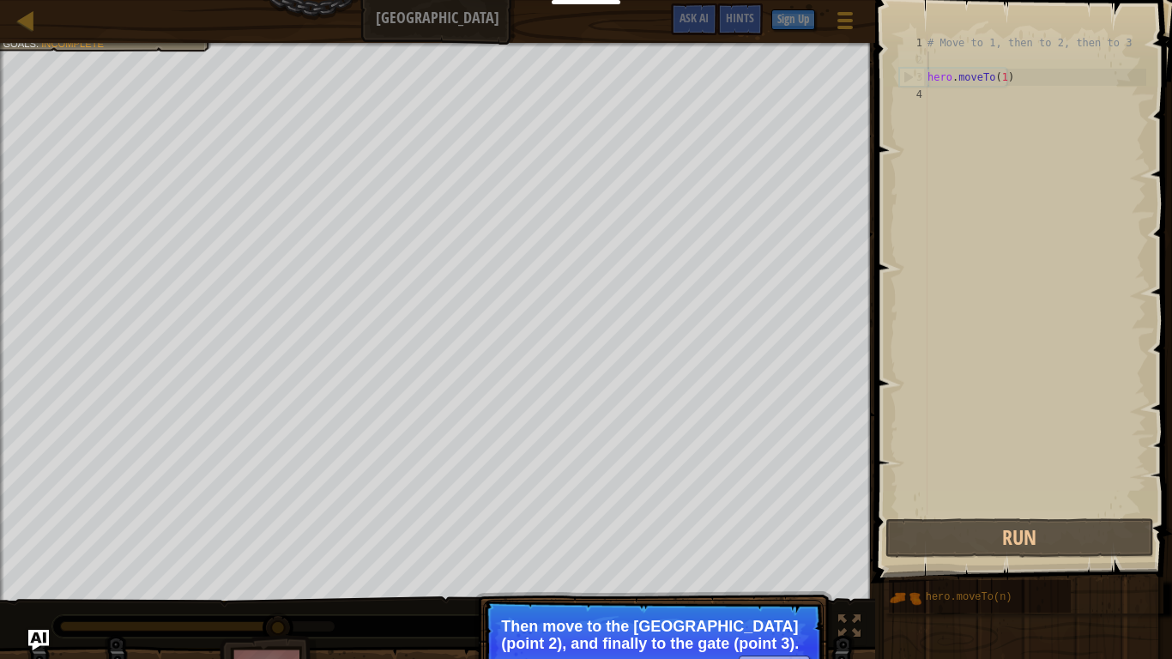
drag, startPoint x: 587, startPoint y: 606, endPoint x: 620, endPoint y: 622, distance: 37.2
click at [588, 542] on p "Continue Then move to the [GEOGRAPHIC_DATA] (point 2), and finally to the gate …" at bounding box center [653, 648] width 341 height 96
drag, startPoint x: 621, startPoint y: 622, endPoint x: 638, endPoint y: 624, distance: 17.2
click at [625, 542] on p "Then move to the [GEOGRAPHIC_DATA] (point 2), and finally to the gate (point 3)." at bounding box center [653, 635] width 305 height 34
click at [638, 542] on p "Then move to the [GEOGRAPHIC_DATA] (point 2), and finally to the gate (point 3)." at bounding box center [653, 635] width 305 height 34
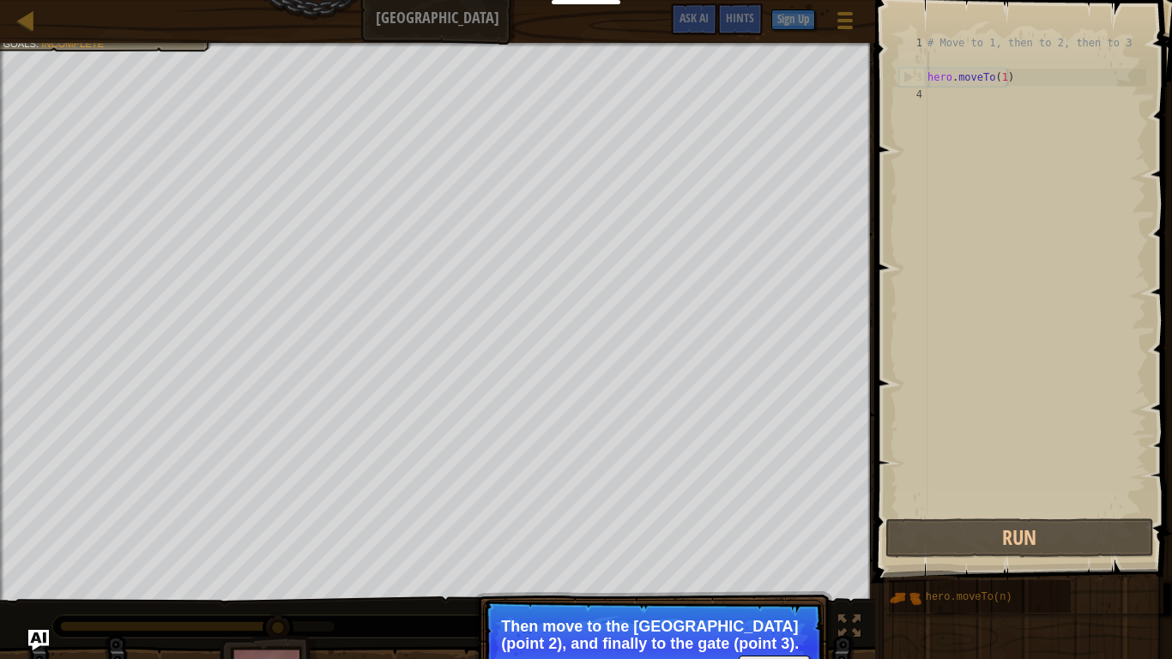
click at [641, 542] on p "Then move to the [GEOGRAPHIC_DATA] (point 2), and finally to the gate (point 3)." at bounding box center [653, 635] width 305 height 34
drag, startPoint x: 930, startPoint y: 658, endPoint x: 889, endPoint y: 657, distance: 41.2
click at [720, 542] on div "Move towards the upper bridge. (point 1). Visit the [GEOGRAPHIC_DATA] (point 2)…" at bounding box center [586, 379] width 1172 height 673
click at [721, 542] on p "Continue Then move to the [GEOGRAPHIC_DATA] (point 2), and finally to the gate …" at bounding box center [653, 648] width 341 height 96
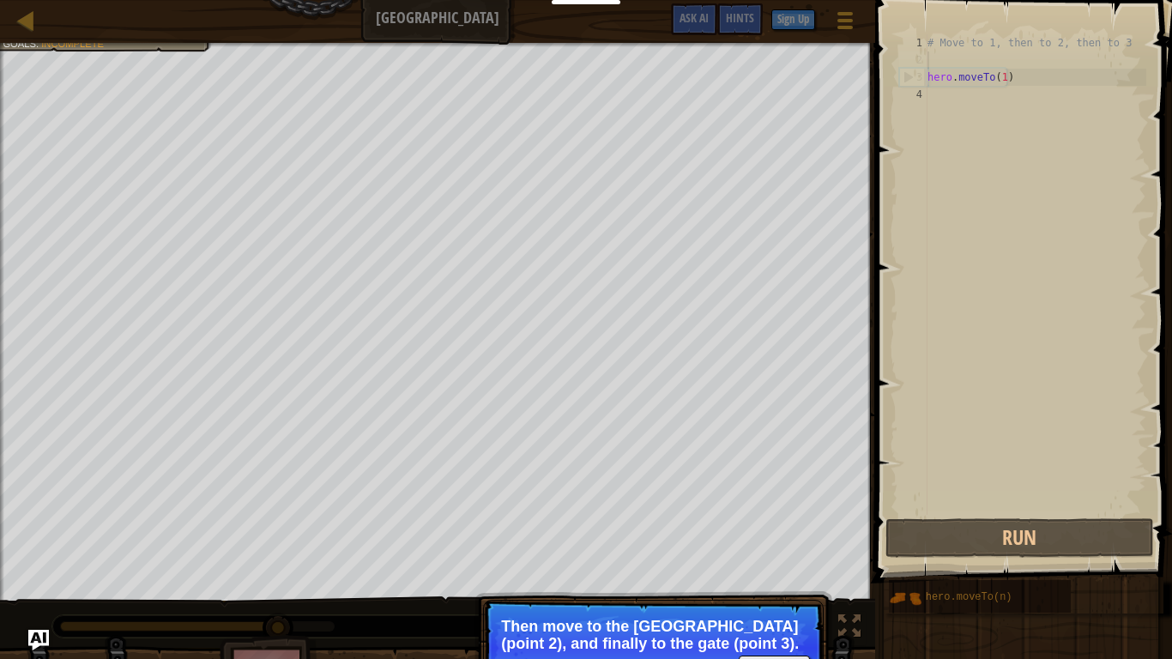
drag, startPoint x: 759, startPoint y: 606, endPoint x: 766, endPoint y: 598, distance: 10.3
click at [761, 542] on p "Continue Then move to the [GEOGRAPHIC_DATA] (point 2), and finally to the gate …" at bounding box center [653, 648] width 341 height 96
click at [996, 92] on div "# Move to 1, then to 2, then to 3 hero . moveTo ( 1 )" at bounding box center [1035, 291] width 222 height 515
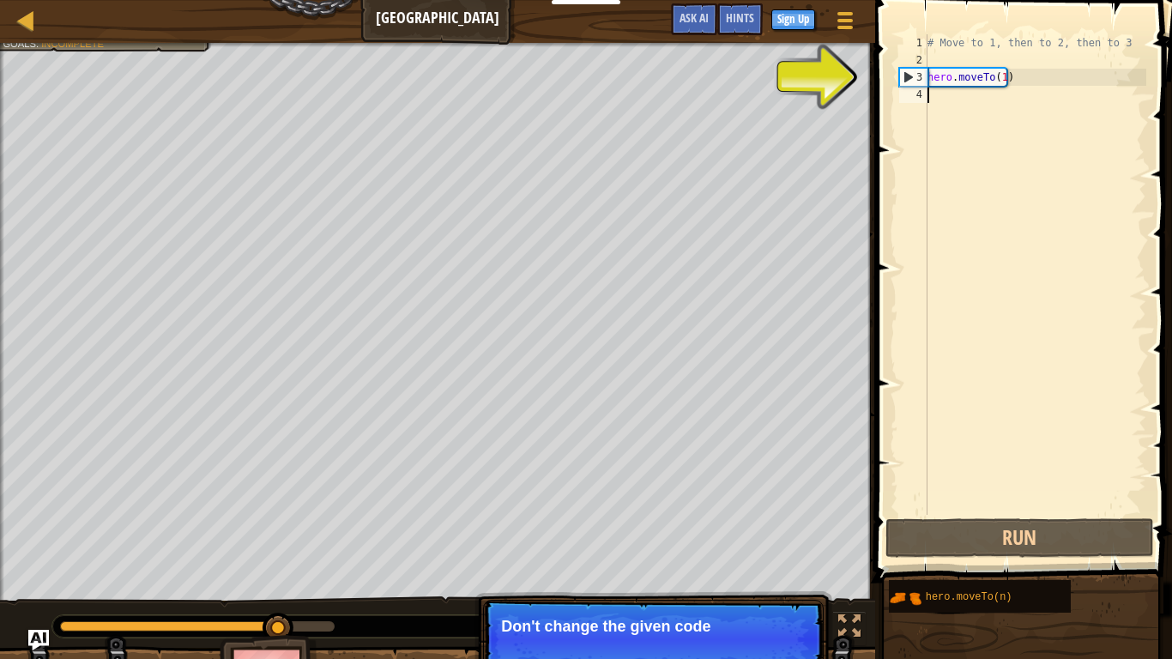
click at [1009, 81] on div "# Move to 1, then to 2, then to 3 hero . moveTo ( 1 )" at bounding box center [1035, 291] width 222 height 515
type textarea "hero.moveTo(1)"
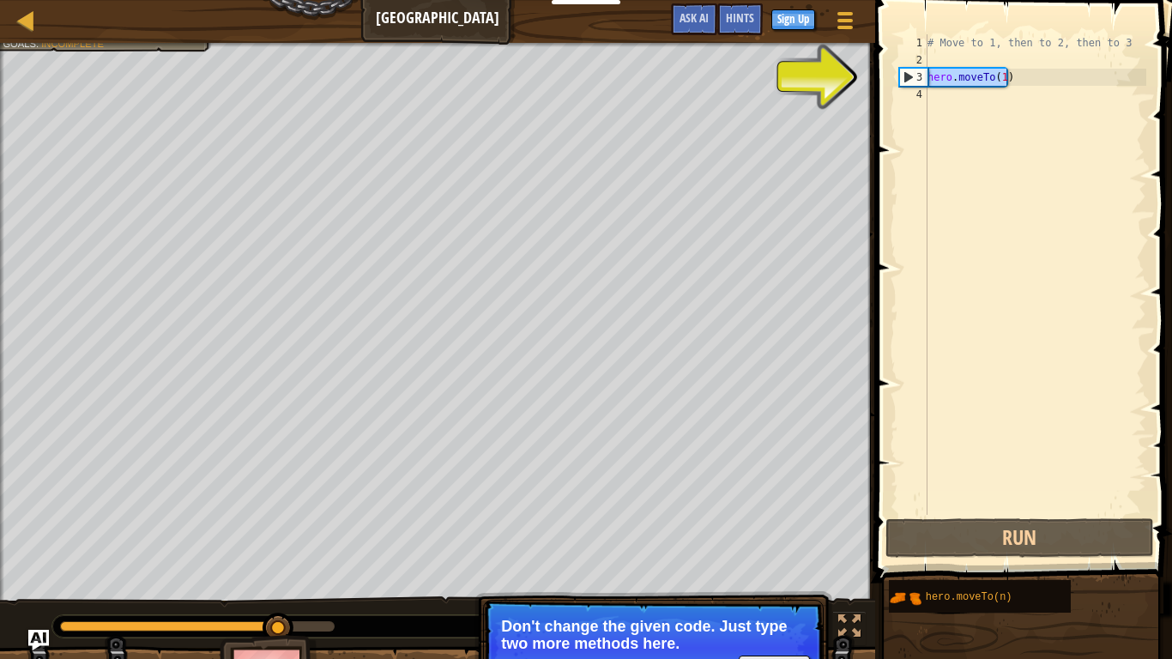
drag, startPoint x: 1015, startPoint y: 79, endPoint x: 916, endPoint y: 78, distance: 98.6
click at [916, 78] on div "hero.moveTo(1) 1 2 3 4 # Move to 1, then to 2, then to 3 hero . moveTo ( 1 ) הה…" at bounding box center [1020, 274] width 250 height 480
click at [974, 103] on div "# Move to 1, then to 2, then to 3 hero . moveTo ( 1 )" at bounding box center [1035, 291] width 222 height 515
paste textarea "hero.moveTo(1)"
type textarea "hero.moveTo(1)"
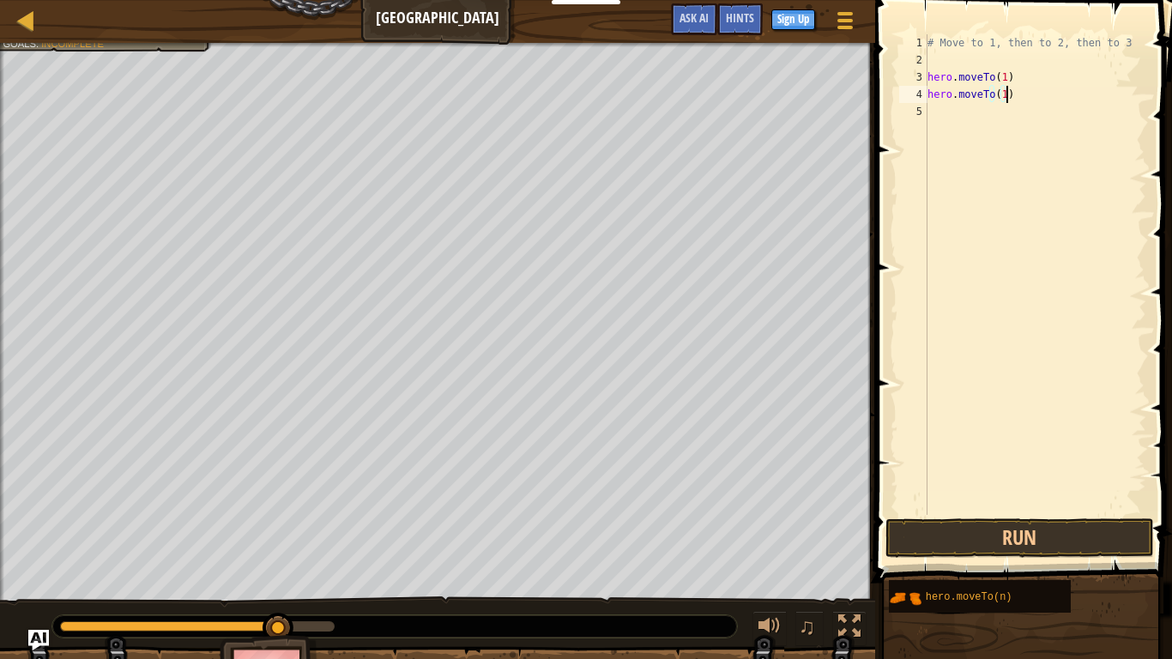
click at [963, 113] on div "# Move to 1, then to 2, then to 3 hero . moveTo ( 1 ) hero . moveTo ( 1 )" at bounding box center [1035, 291] width 222 height 515
paste textarea "hero.moveTo(1)"
click at [998, 93] on div "# Move to 1, then to 2, then to 3 hero . moveTo ( 1 ) hero . moveTo ( 1 ) hero …" at bounding box center [1035, 291] width 222 height 515
type textarea "hero.moveTo(2)"
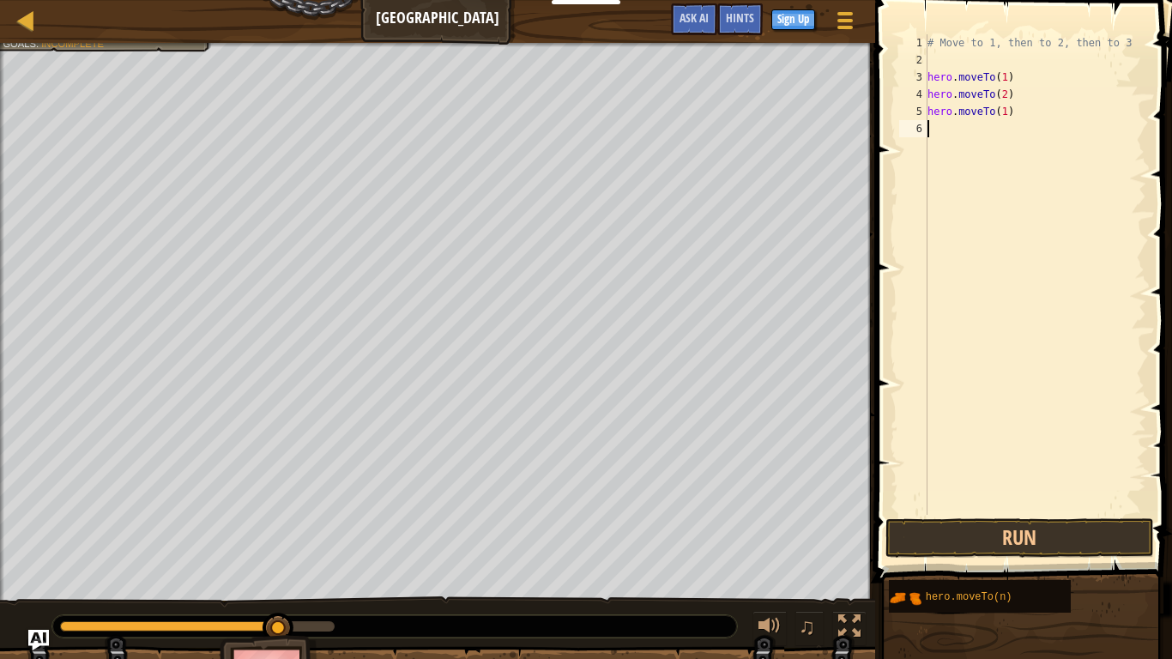
click at [1042, 176] on div "# Move to 1, then to 2, then to 3 hero . moveTo ( 1 ) hero . moveTo ( 2 ) hero …" at bounding box center [1035, 291] width 222 height 515
click at [1001, 112] on div "# Move to 1, then to 2, then to 3 hero . moveTo ( 1 ) hero . moveTo ( 2 ) hero …" at bounding box center [1035, 291] width 222 height 515
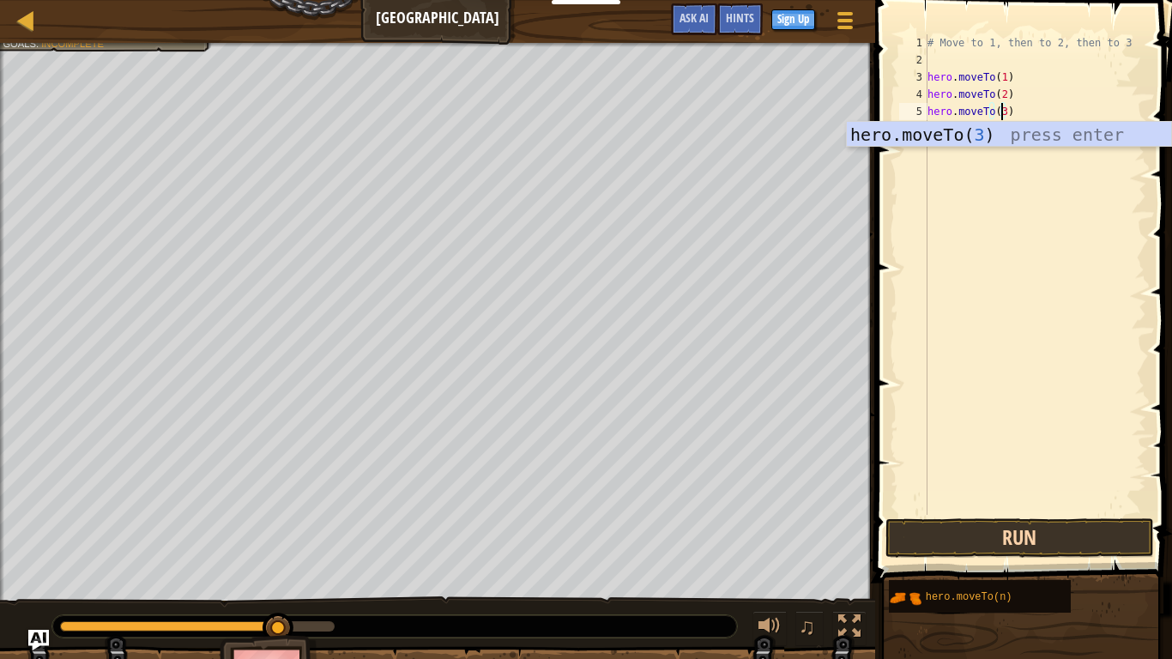
type textarea "hero.moveTo(3)"
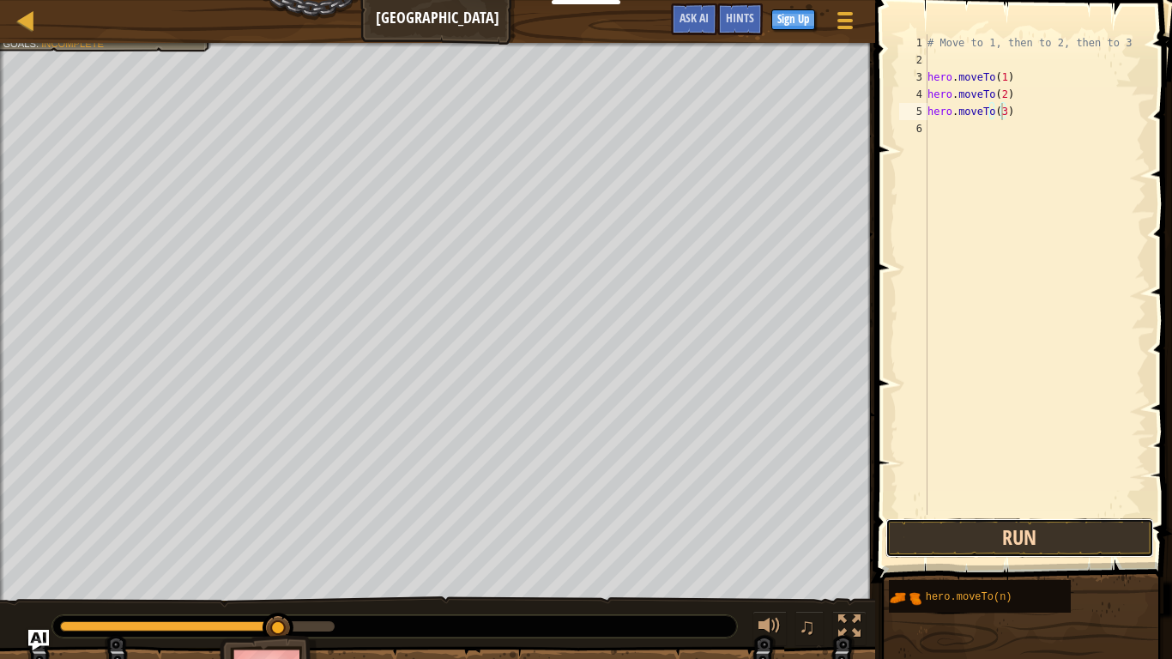
click at [986, 540] on button "Run" at bounding box center [1019, 537] width 268 height 39
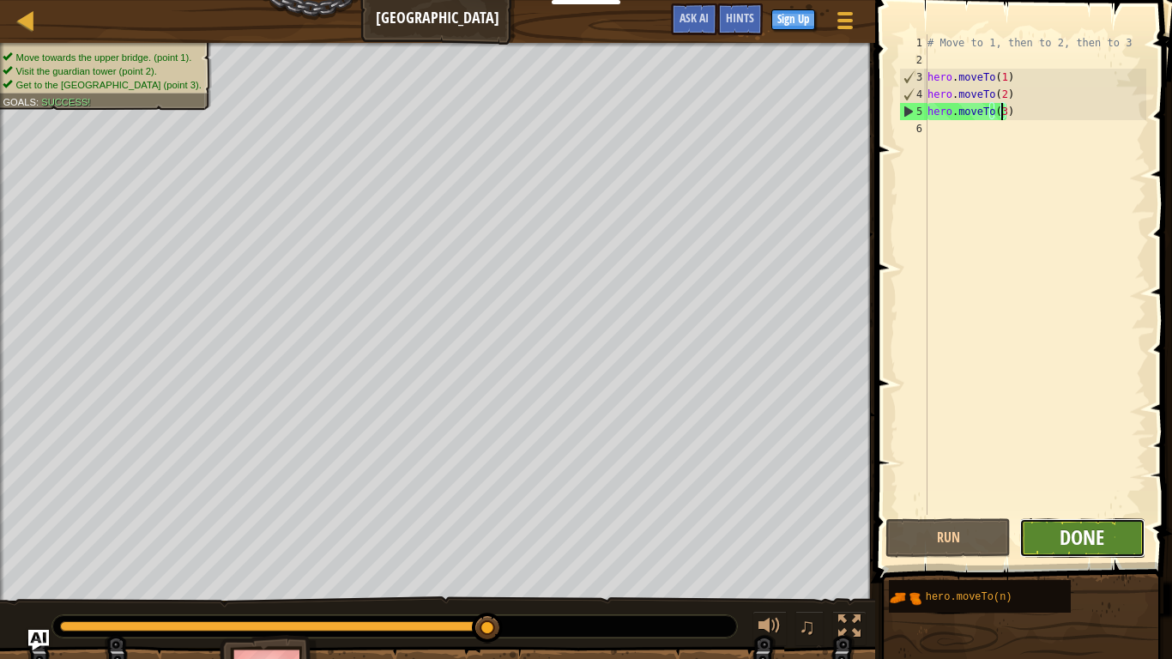
click at [1101, 542] on span "Done" at bounding box center [1081, 536] width 45 height 27
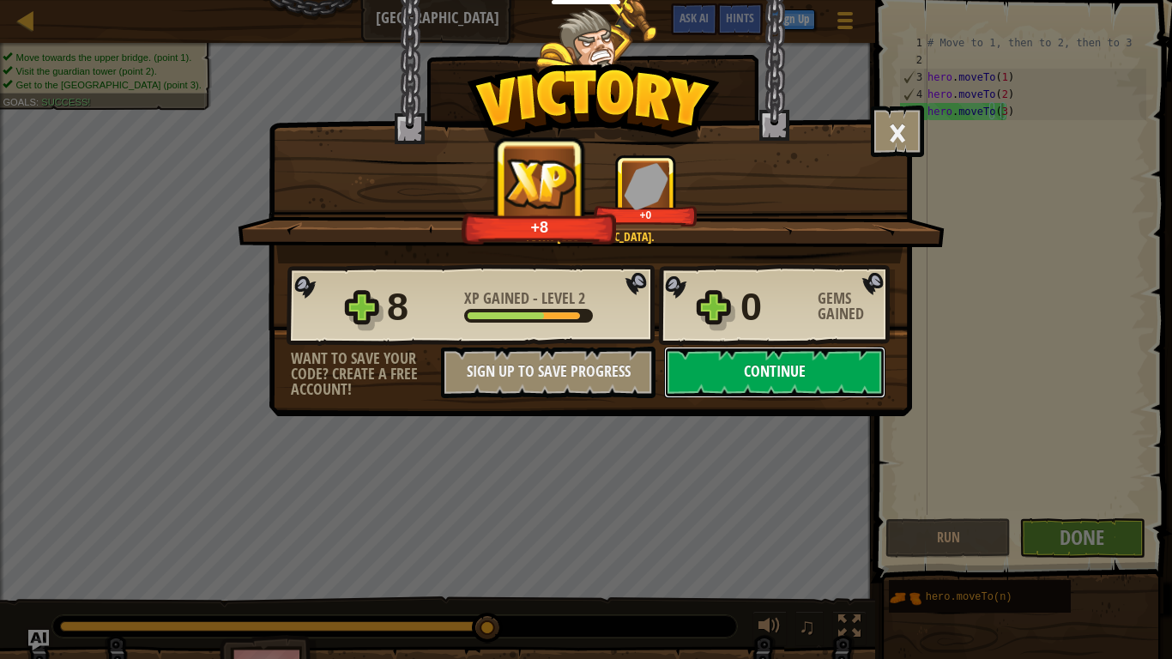
click at [736, 366] on button "Continue" at bounding box center [774, 372] width 221 height 51
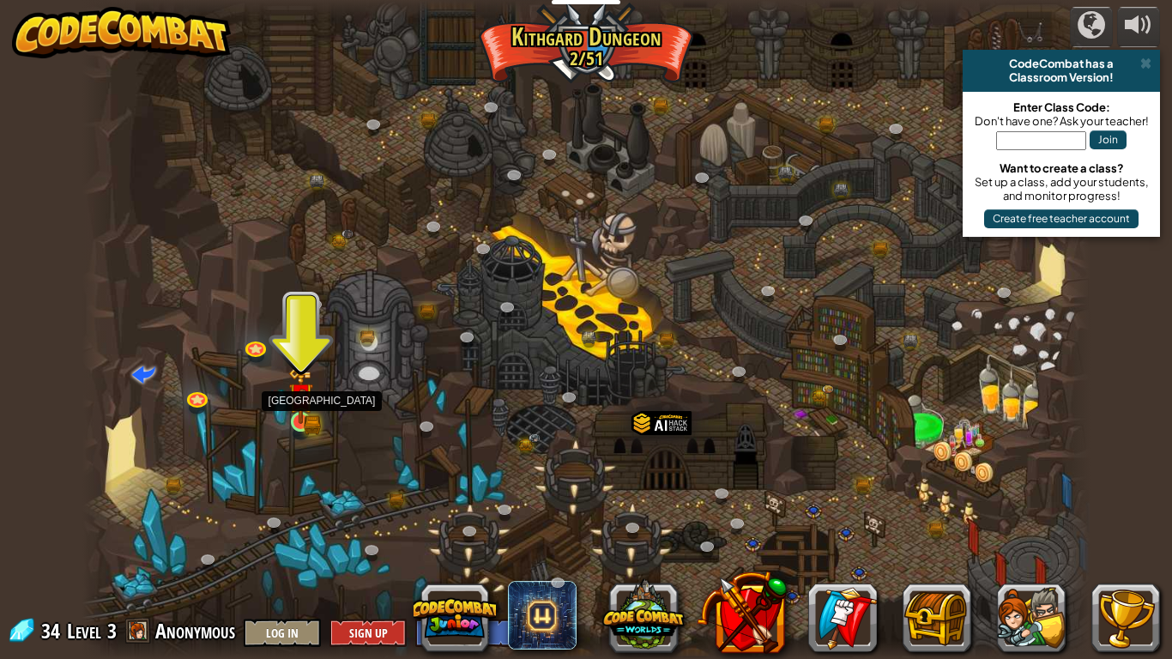
click at [298, 404] on img at bounding box center [300, 396] width 15 height 15
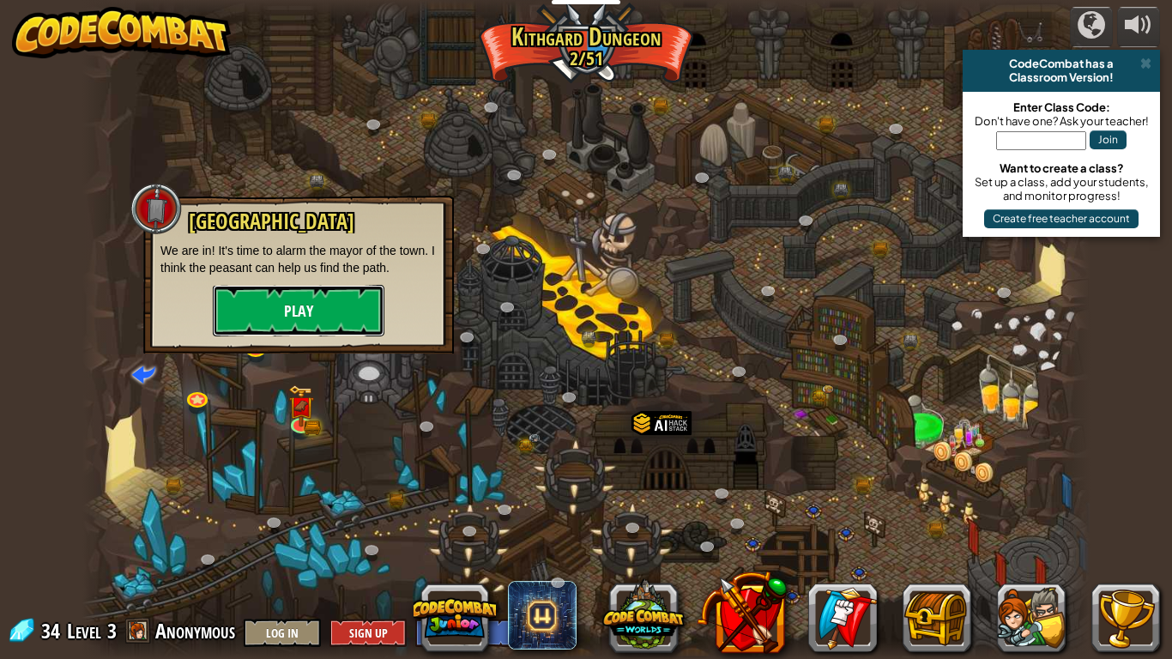
click at [320, 317] on button "Play" at bounding box center [299, 310] width 172 height 51
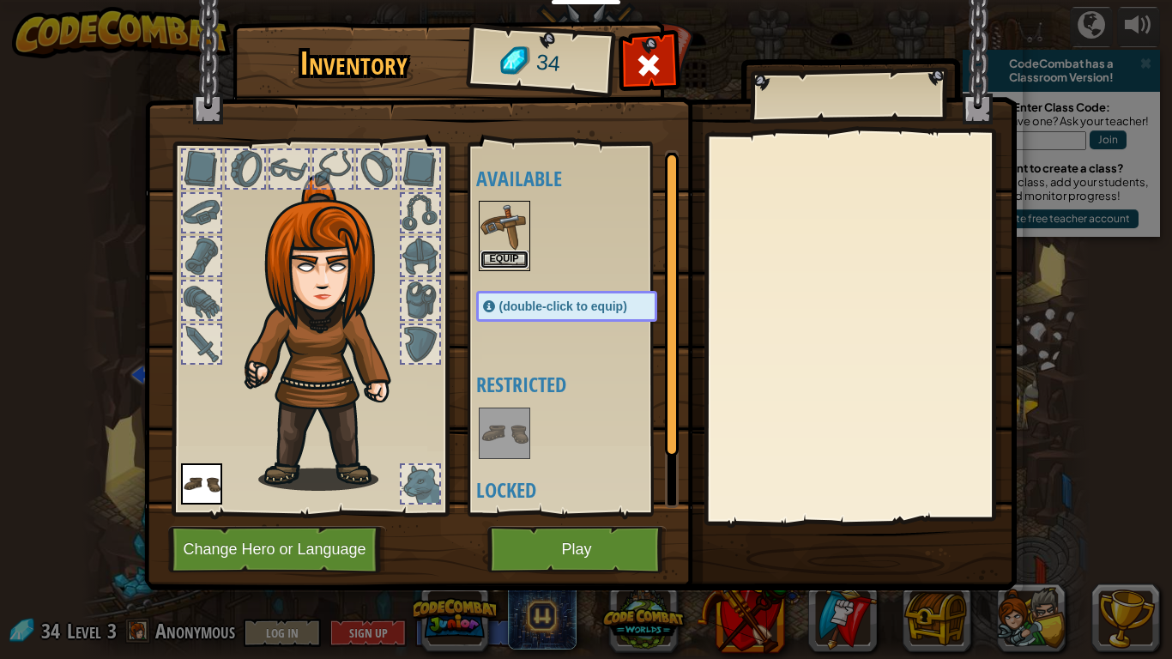
click at [504, 257] on button "Equip" at bounding box center [504, 259] width 48 height 18
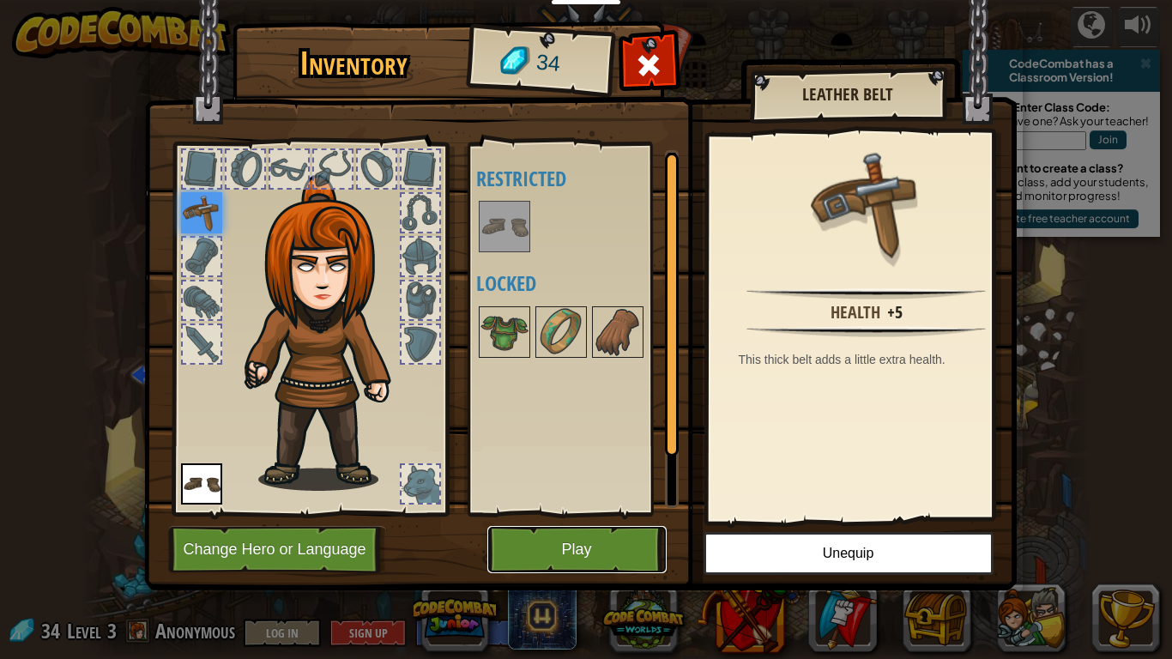
click at [617, 542] on button "Play" at bounding box center [576, 549] width 179 height 47
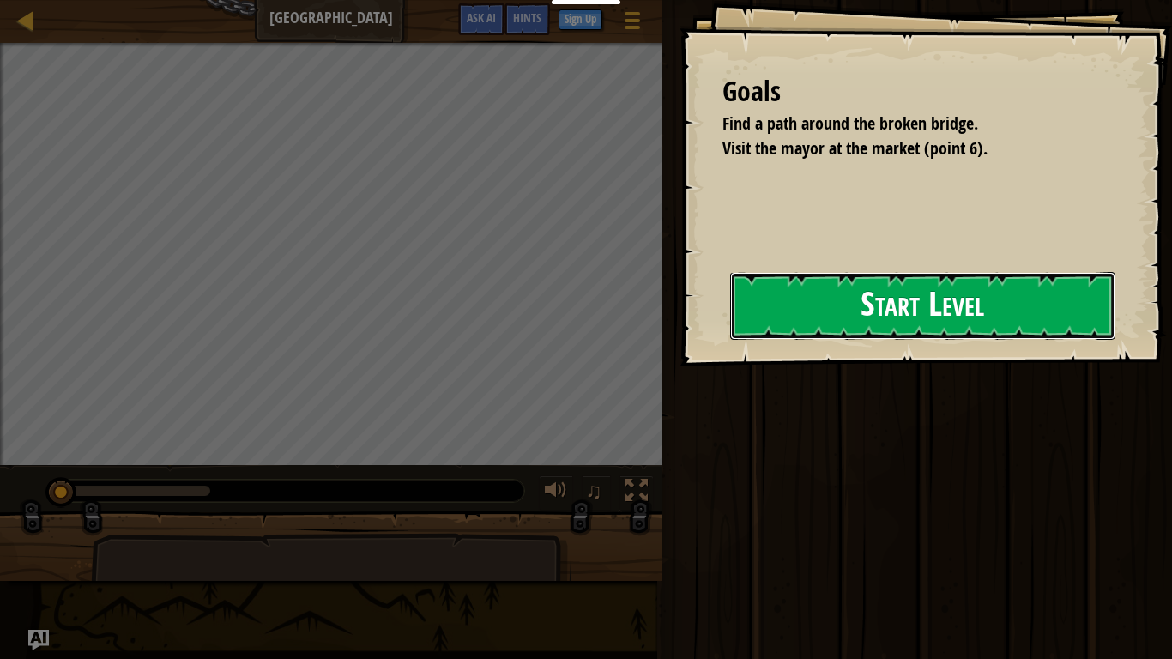
click at [899, 316] on button "Start Level" at bounding box center [922, 306] width 385 height 68
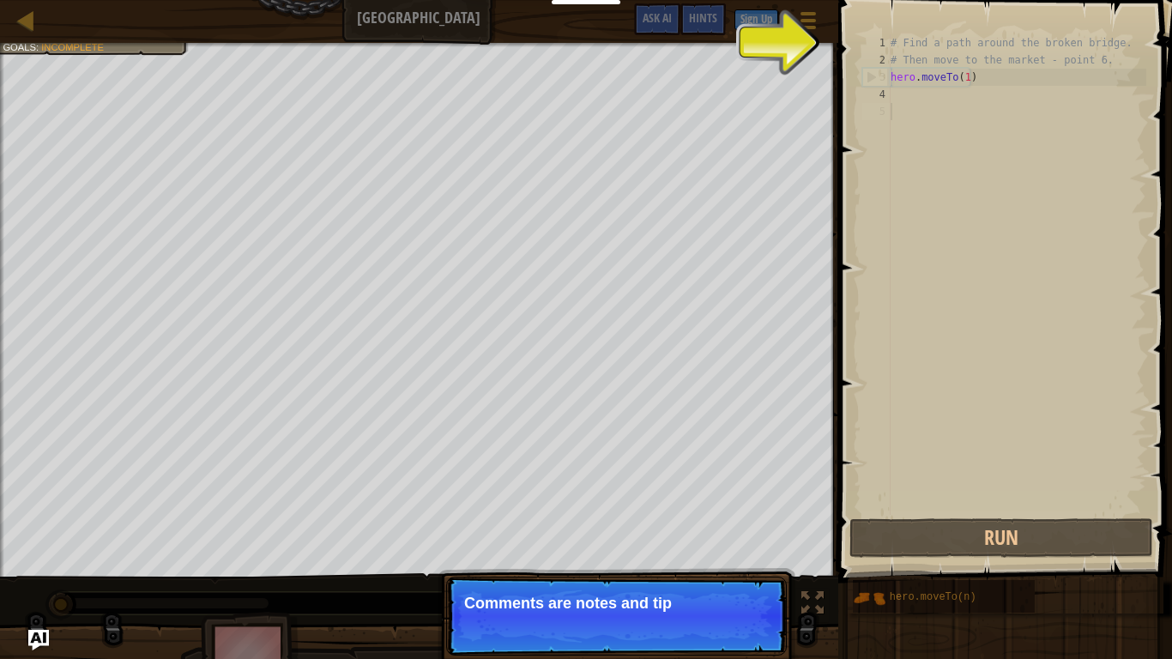
click at [938, 244] on div "# Find a path around the broken bridge. # Then move to the market - point 6. he…" at bounding box center [1016, 291] width 259 height 515
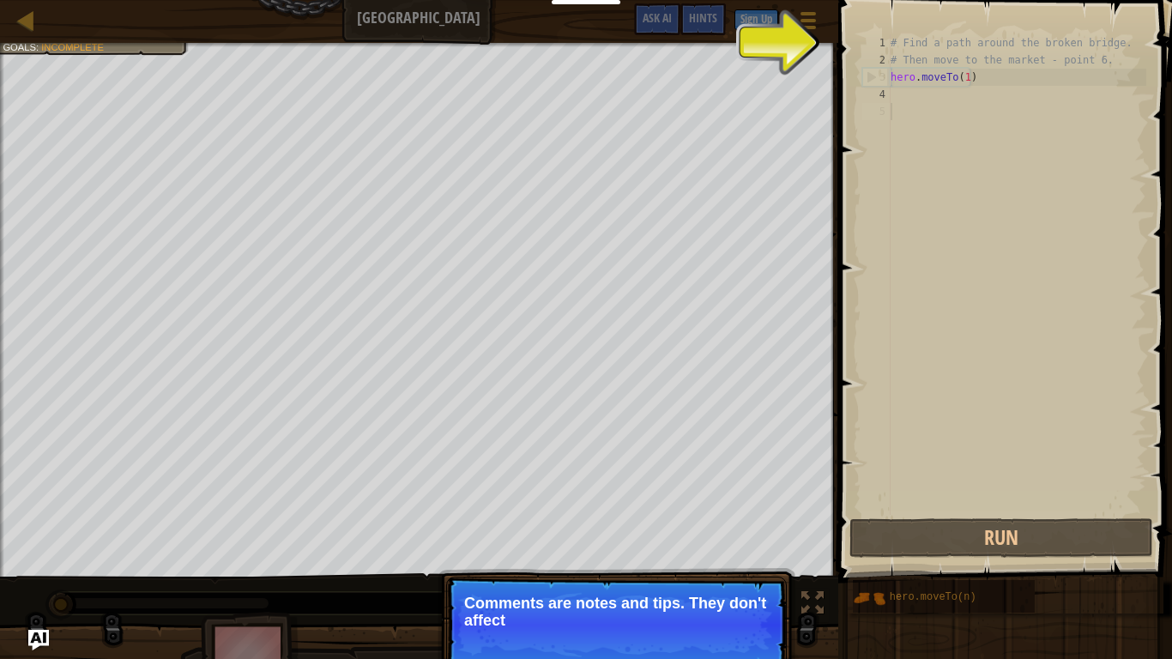
drag, startPoint x: 648, startPoint y: 582, endPoint x: 627, endPoint y: 588, distance: 22.3
click at [642, 542] on p "Continue Comments are notes and tips. They don't affect" at bounding box center [616, 624] width 341 height 96
click at [627, 542] on p "Continue Comments are notes and tips. They don't affect your h" at bounding box center [616, 624] width 341 height 96
click at [637, 542] on p "Continue Comments are notes and tips. They don't affect your hero but can help …" at bounding box center [616, 624] width 341 height 96
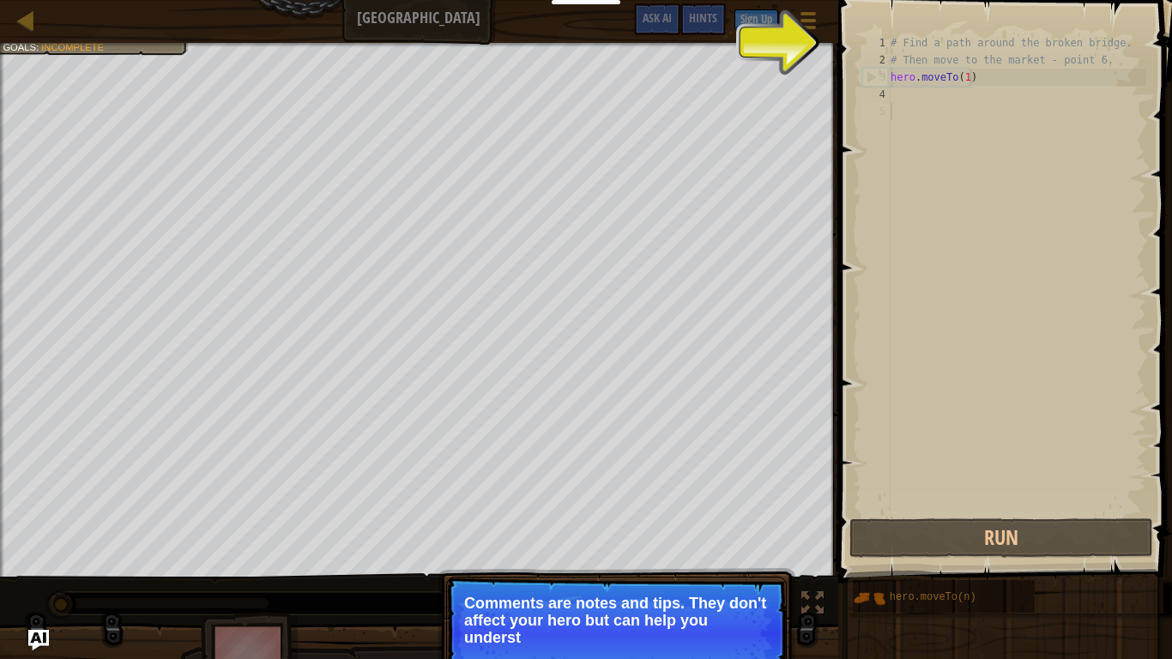
click at [625, 542] on p "Comments are notes and tips. They don't affect your hero but can help you under…" at bounding box center [616, 619] width 305 height 51
click at [624, 542] on p "Comments are notes and tips. They don't affect your hero but can help you under…" at bounding box center [616, 619] width 305 height 51
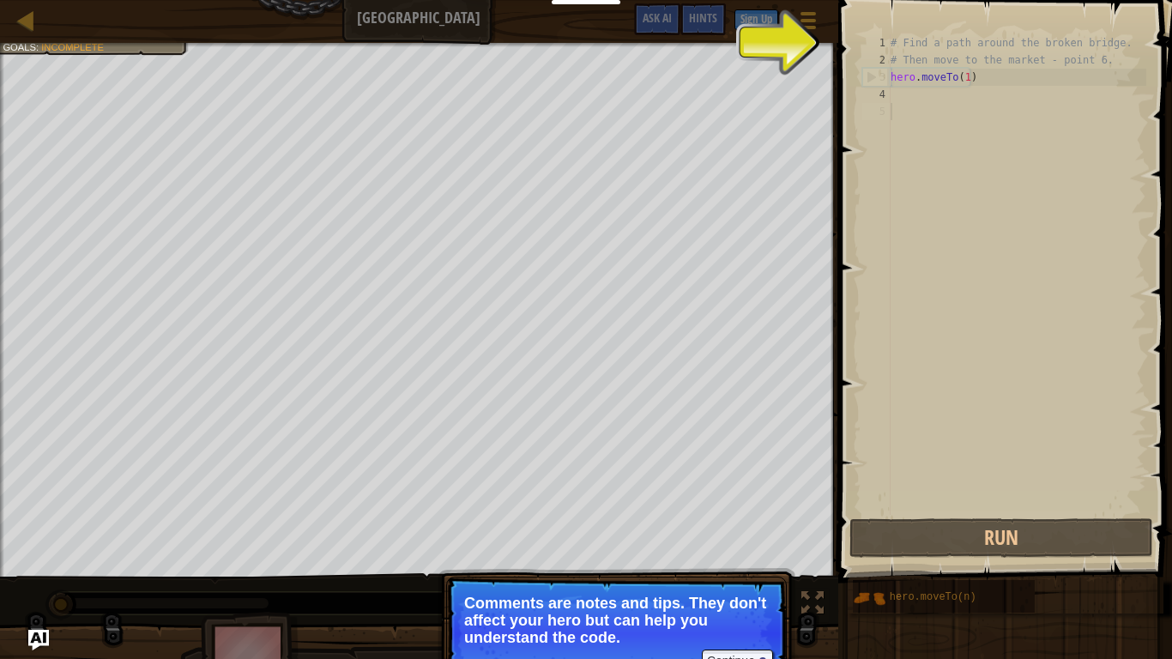
click at [624, 542] on p "Comments are notes and tips. They don't affect your hero but can help you under…" at bounding box center [616, 619] width 305 height 51
click at [707, 542] on button "Continue" at bounding box center [737, 660] width 71 height 22
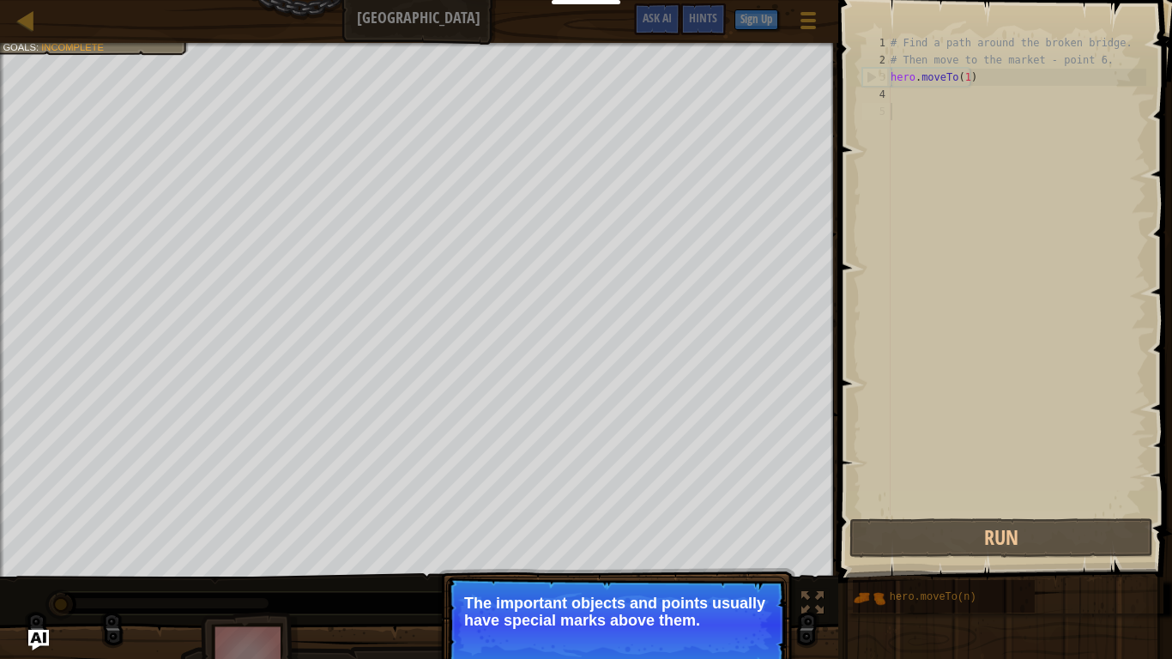
click at [696, 542] on p "The important objects and points usually have special marks above them." at bounding box center [616, 611] width 305 height 34
click at [708, 542] on p "The important objects and points usually have special marks above them." at bounding box center [616, 611] width 305 height 34
click at [716, 542] on button "Continue" at bounding box center [737, 643] width 71 height 22
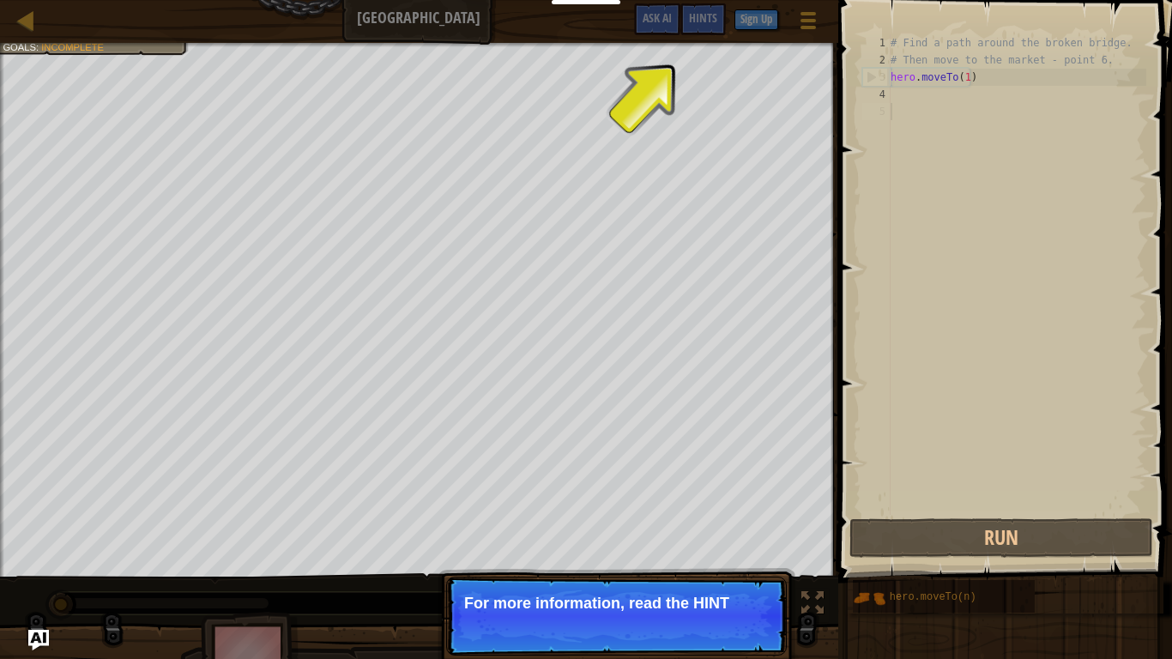
click at [750, 542] on p "Continue For more information, read the HINT" at bounding box center [616, 615] width 341 height 79
click at [691, 49] on div "Map Broken Bridge Game Menu Done Sign Up Hints Ask AI 1 ההההההההההההההההההההההה…" at bounding box center [586, 329] width 1172 height 659
click at [709, 12] on span "Hints" at bounding box center [703, 17] width 28 height 16
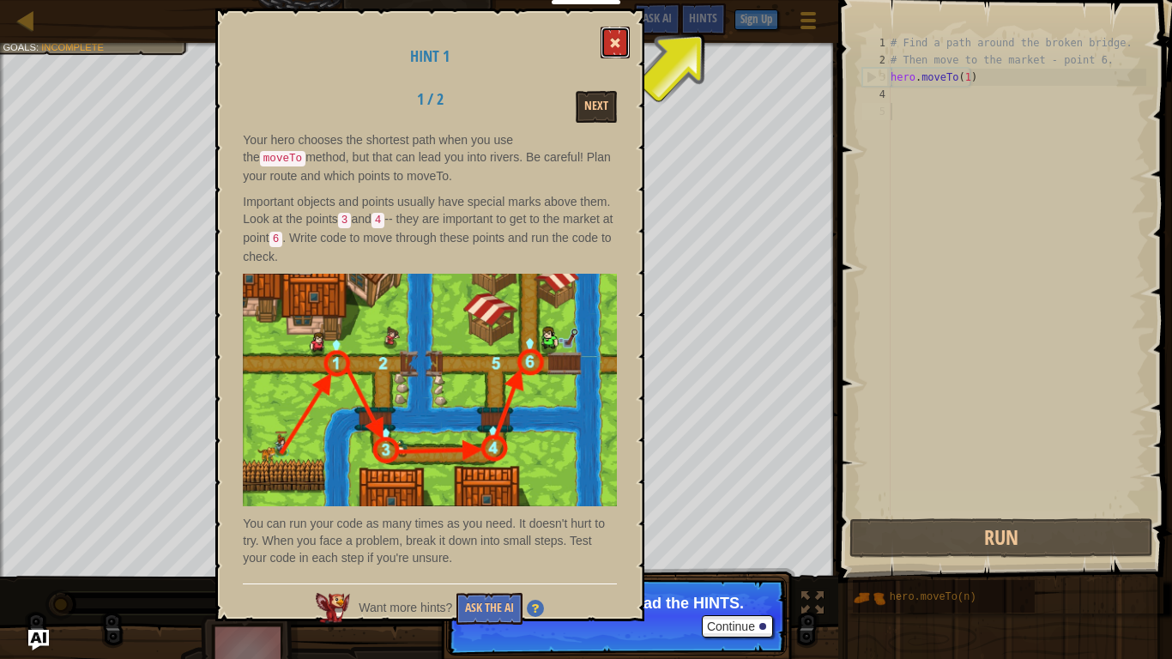
click at [618, 39] on span at bounding box center [615, 43] width 12 height 12
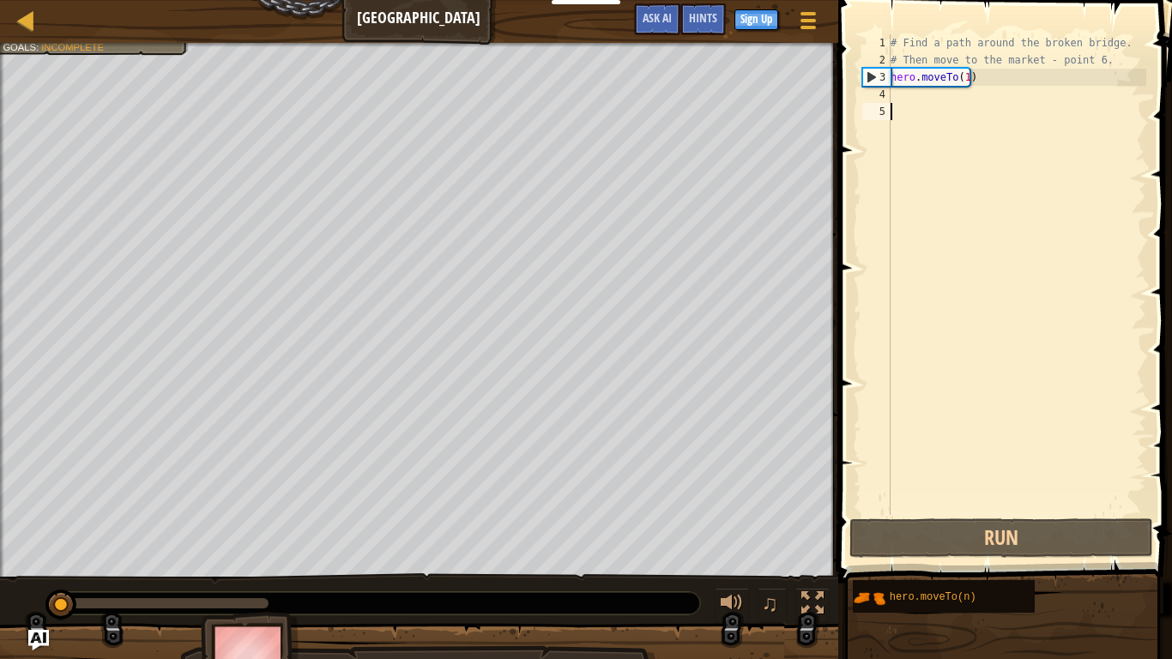
click at [938, 93] on div "# Find a path around the broken bridge. # Then move to the market - point 6. he…" at bounding box center [1016, 291] width 259 height 515
drag, startPoint x: 922, startPoint y: 86, endPoint x: 888, endPoint y: 70, distance: 37.6
click at [888, 70] on div "1 2 3 4 5 # Find a path around the broken bridge. # Then move to the market - p…" at bounding box center [1002, 274] width 287 height 480
type textarea "hero.moveTo(1)"
click at [910, 96] on div "# Find a path around the broken bridge. # Then move to the market - point 6. he…" at bounding box center [1016, 291] width 259 height 515
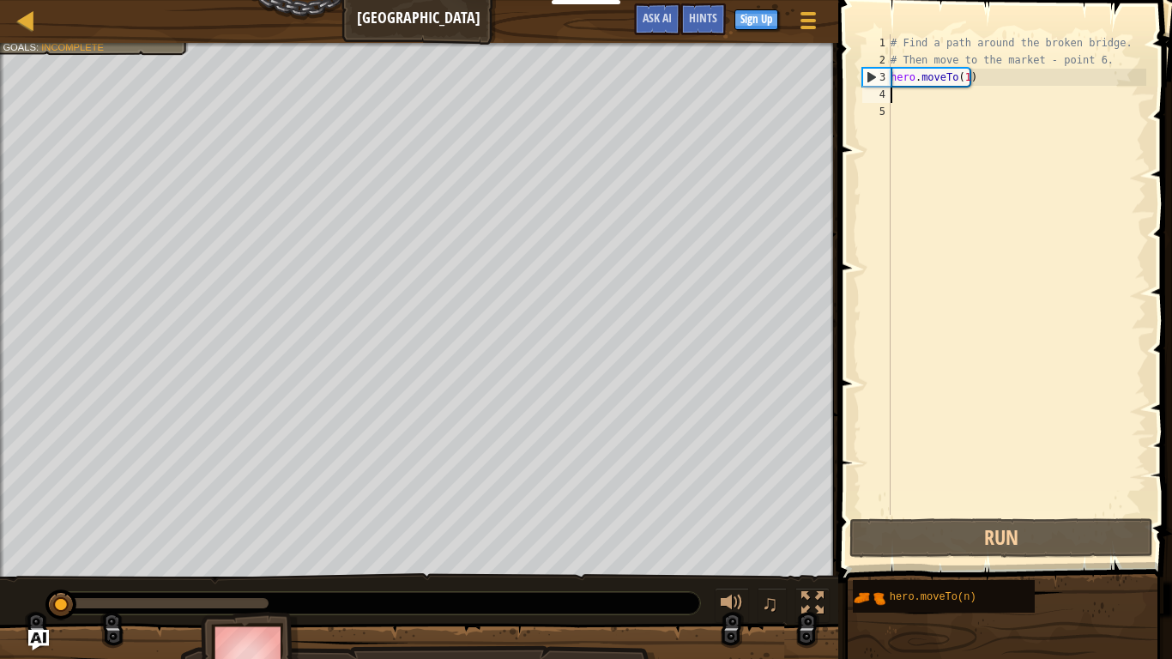
paste textarea "hero.moveTo(1)"
type textarea "hero.moveTo(1)"
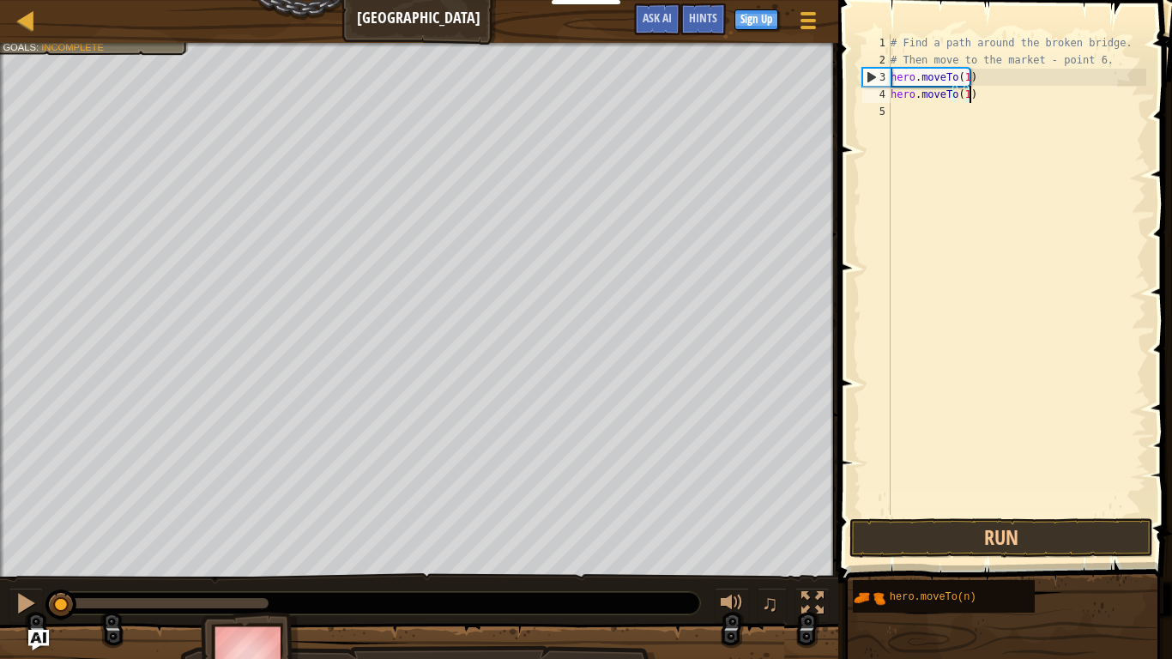
click at [912, 112] on div "# Find a path around the broken bridge. # Then move to the market - point 6. he…" at bounding box center [1016, 291] width 259 height 515
paste textarea "hero.moveTo(1)"
type textarea "hero.moveTo(1)"
click at [897, 120] on div "# Find a path around the broken bridge. # Then move to the market - point 6. he…" at bounding box center [1016, 291] width 259 height 515
paste textarea "hero.moveTo(1)"
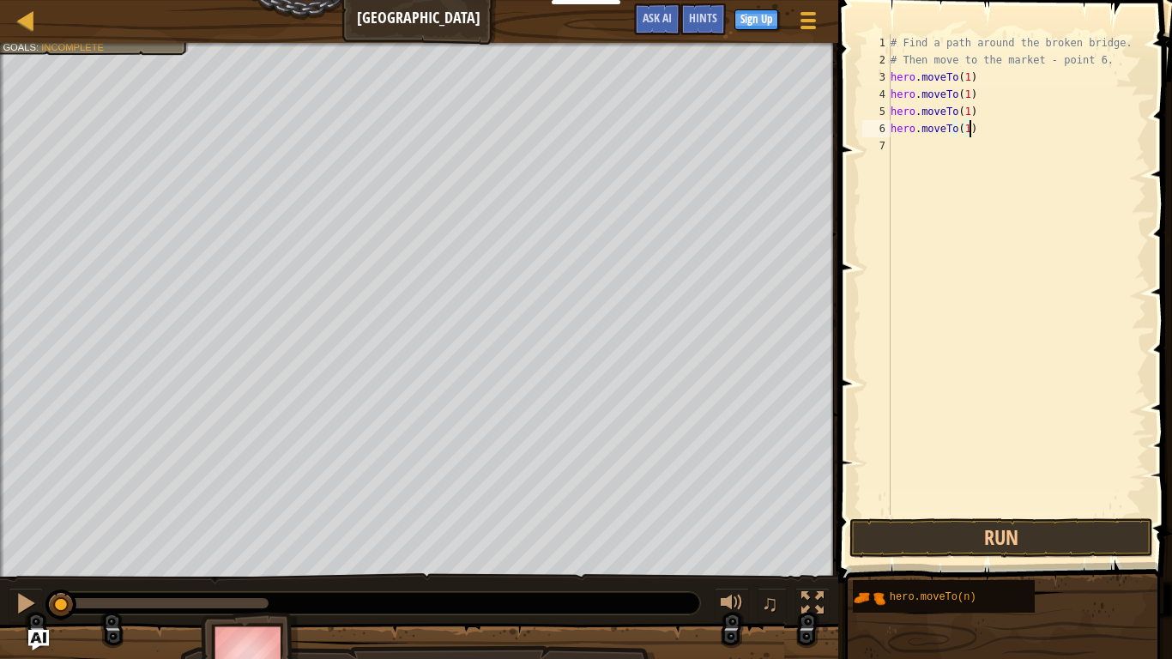
paste textarea "hero.moveTo(1)"
drag, startPoint x: 1026, startPoint y: 142, endPoint x: 982, endPoint y: 136, distance: 44.3
click at [990, 141] on div "# Find a path around the broken bridge. # Then move to the market - point 6. he…" at bounding box center [1016, 291] width 259 height 515
type textarea "hero.moveTo(1)"
paste textarea "hero.moveTo(1)"
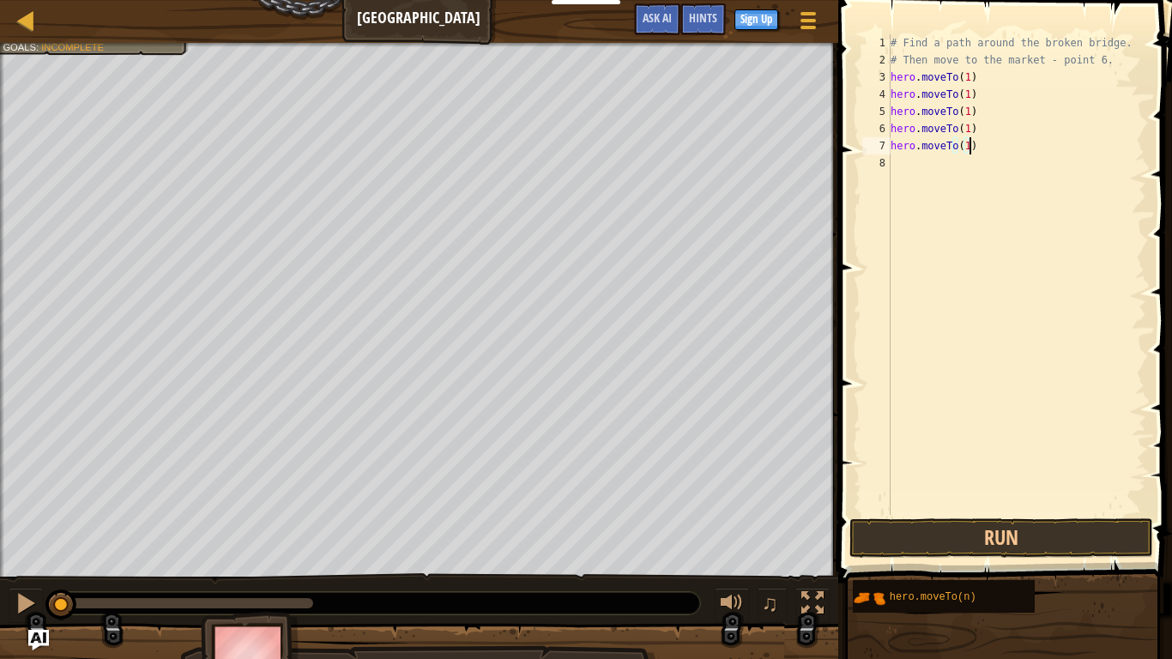
click at [961, 90] on div "# Find a path around the broken bridge. # Then move to the market - point 6. he…" at bounding box center [1016, 291] width 259 height 515
click at [961, 154] on div "# Find a path around the broken bridge. # Then move to the market - point 6. he…" at bounding box center [1016, 291] width 259 height 515
click at [965, 111] on div "# Find a path around the broken bridge. # Then move to the market - point 6. he…" at bounding box center [1016, 291] width 259 height 515
type textarea "hero.moveTo(3)"
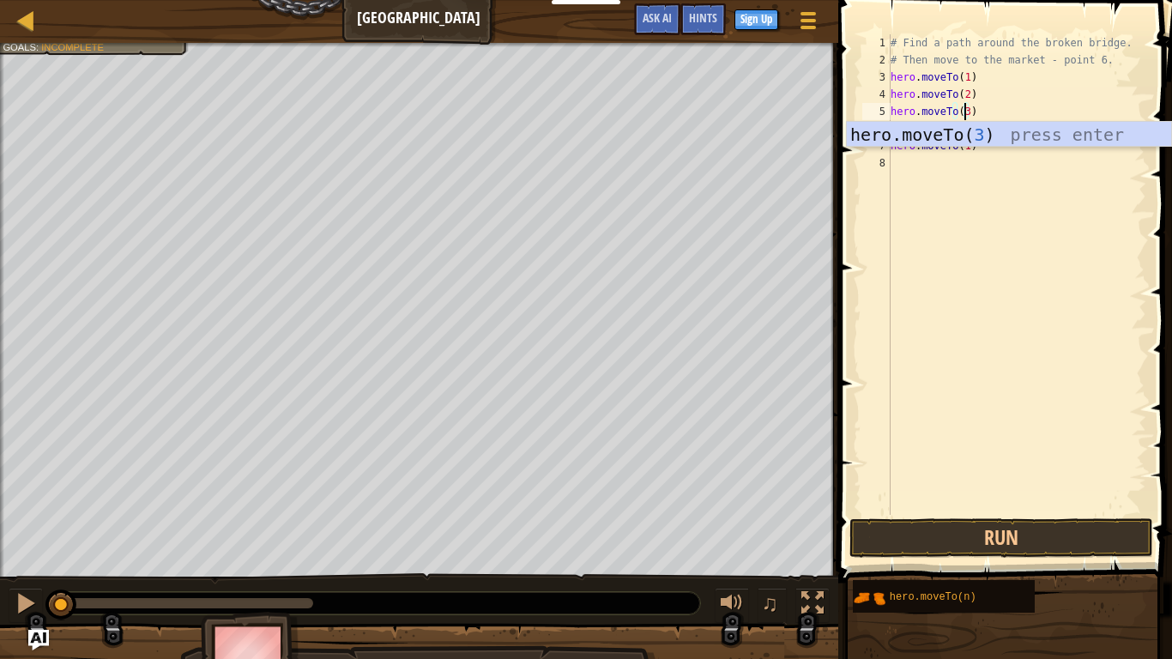
click at [913, 261] on div "# Find a path around the broken bridge. # Then move to the market - point 6. he…" at bounding box center [1016, 291] width 259 height 515
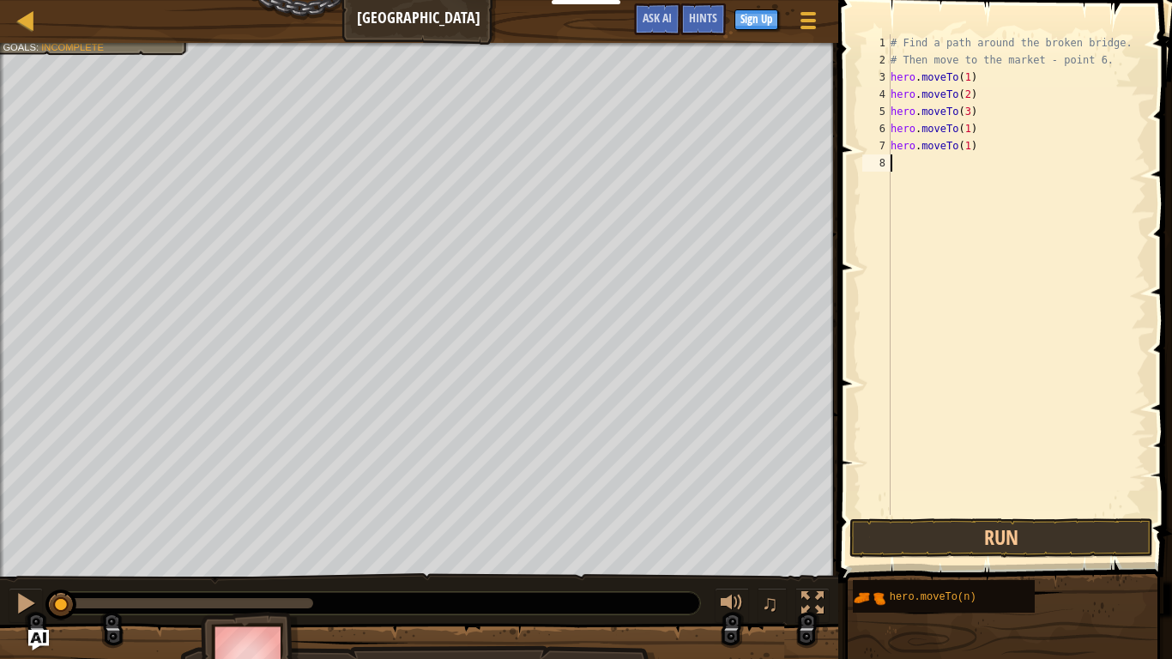
scroll to position [8, 0]
click at [963, 134] on div "# Find a path around the broken bridge. # Then move to the market - point 6. he…" at bounding box center [1016, 291] width 259 height 515
type textarea "hero.moveTo(4)"
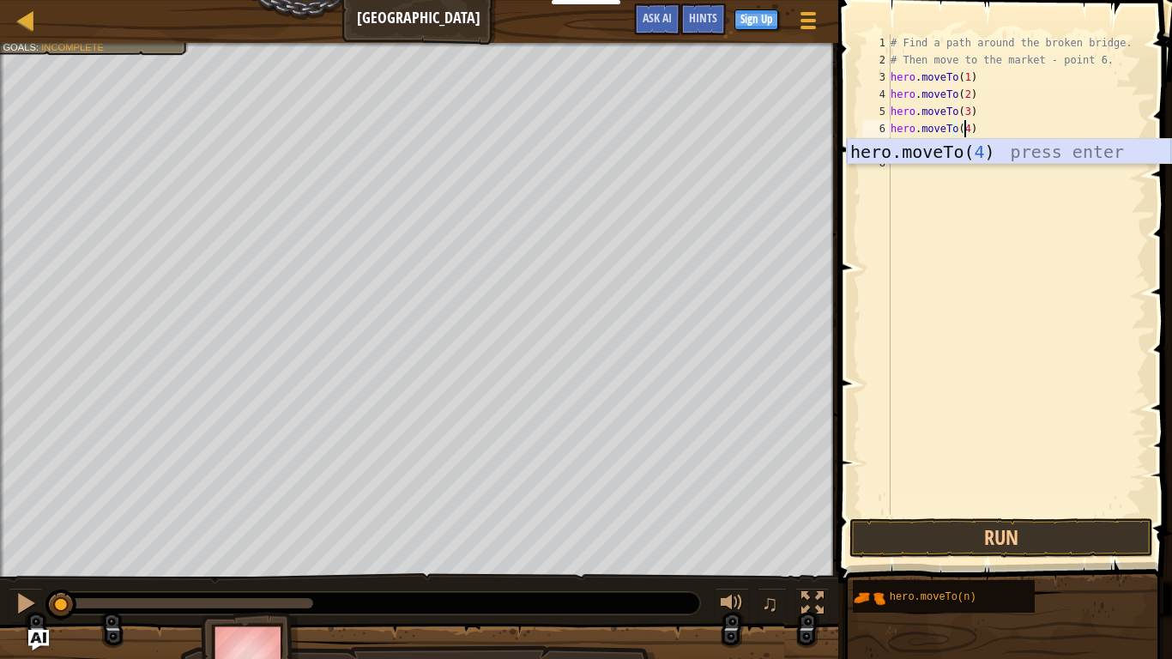
click at [915, 202] on div "# Find a path around the broken bridge. # Then move to the market - point 6. he…" at bounding box center [1016, 291] width 259 height 515
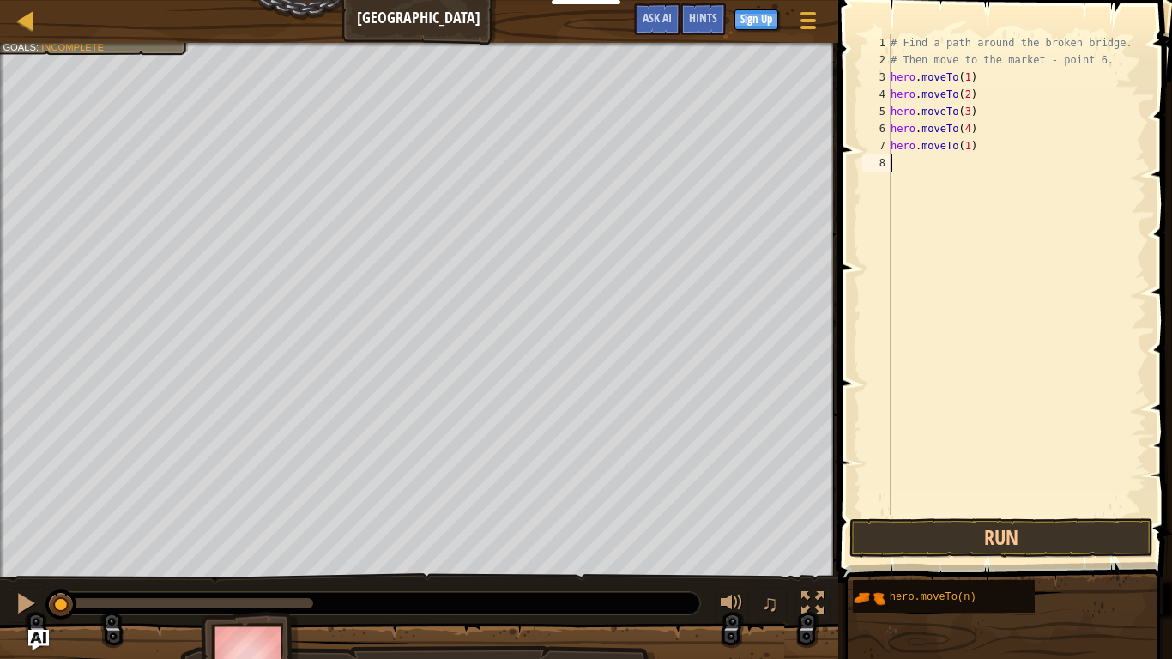
scroll to position [8, 0]
click at [963, 142] on div "# Find a path around the broken bridge. # Then move to the market - point 6. he…" at bounding box center [1016, 291] width 259 height 515
type textarea "hero.moveTo(5)"
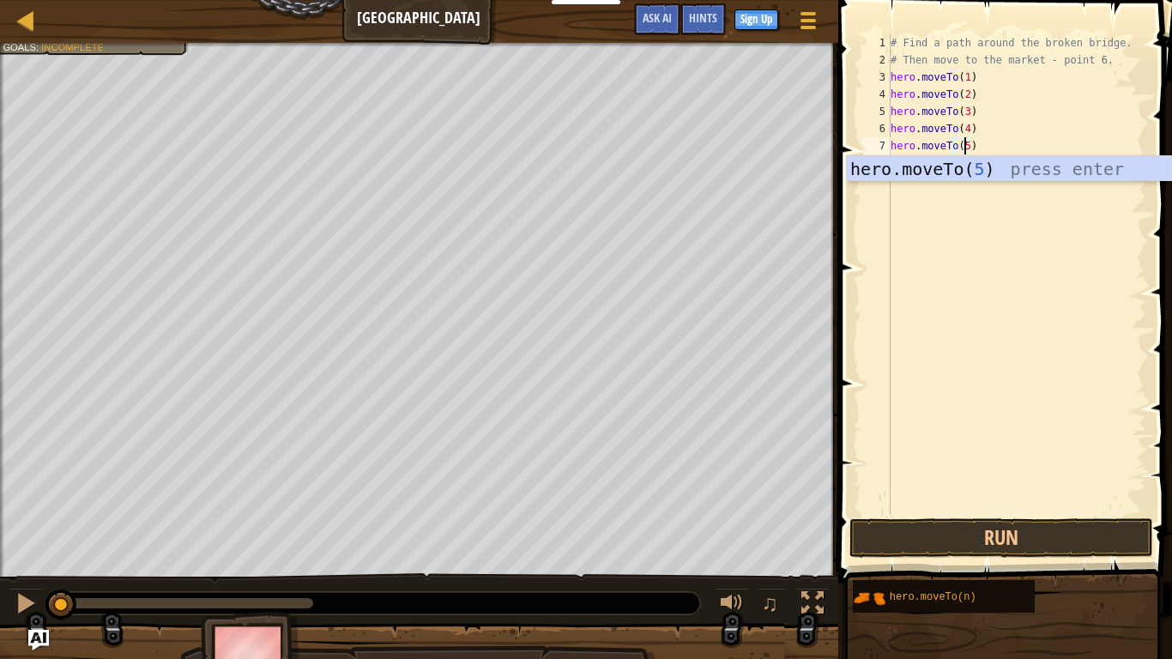
drag, startPoint x: 928, startPoint y: 200, endPoint x: 928, endPoint y: 210, distance: 10.3
click at [928, 206] on div "# Find a path around the broken bridge. # Then move to the market - point 6. he…" at bounding box center [1016, 291] width 259 height 515
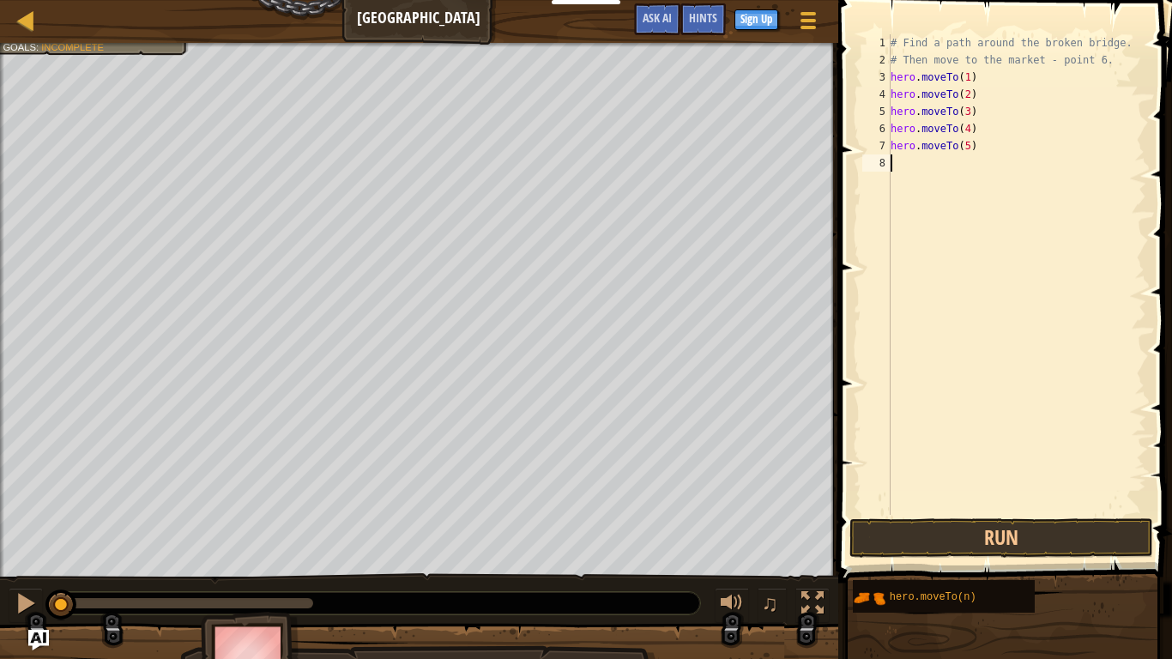
scroll to position [8, 0]
click at [943, 167] on div "# Find a path around the broken bridge. # Then move to the market - point 6. he…" at bounding box center [1016, 291] width 259 height 515
paste textarea "hero.moveTo(1)"
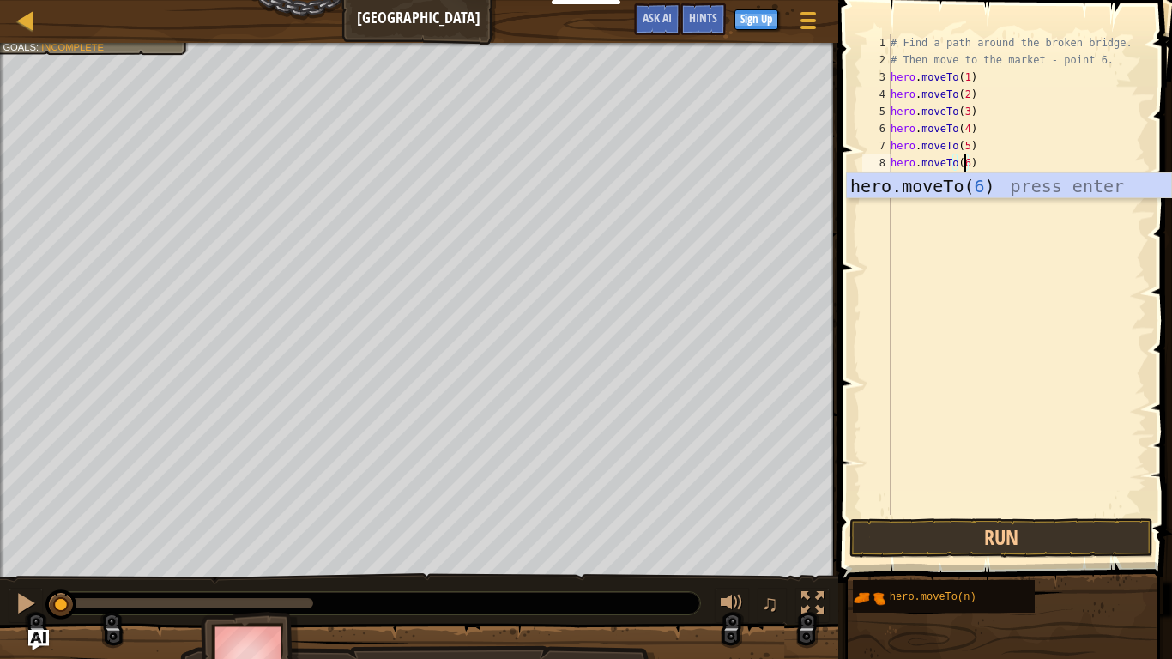
type textarea "hero.moveTo(6)"
click at [1024, 0] on body "Educators Create Free Account School & District Solutions Teacher Toolkit Previ…" at bounding box center [586, 0] width 1172 height 0
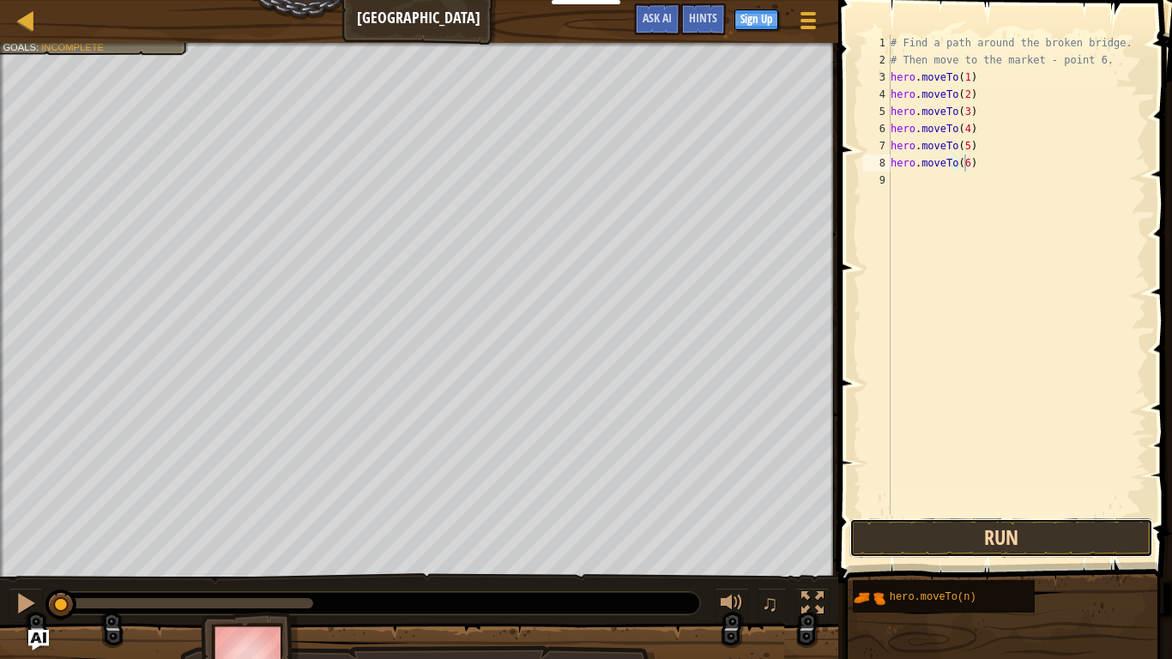
click at [992, 528] on button "Run" at bounding box center [1001, 537] width 304 height 39
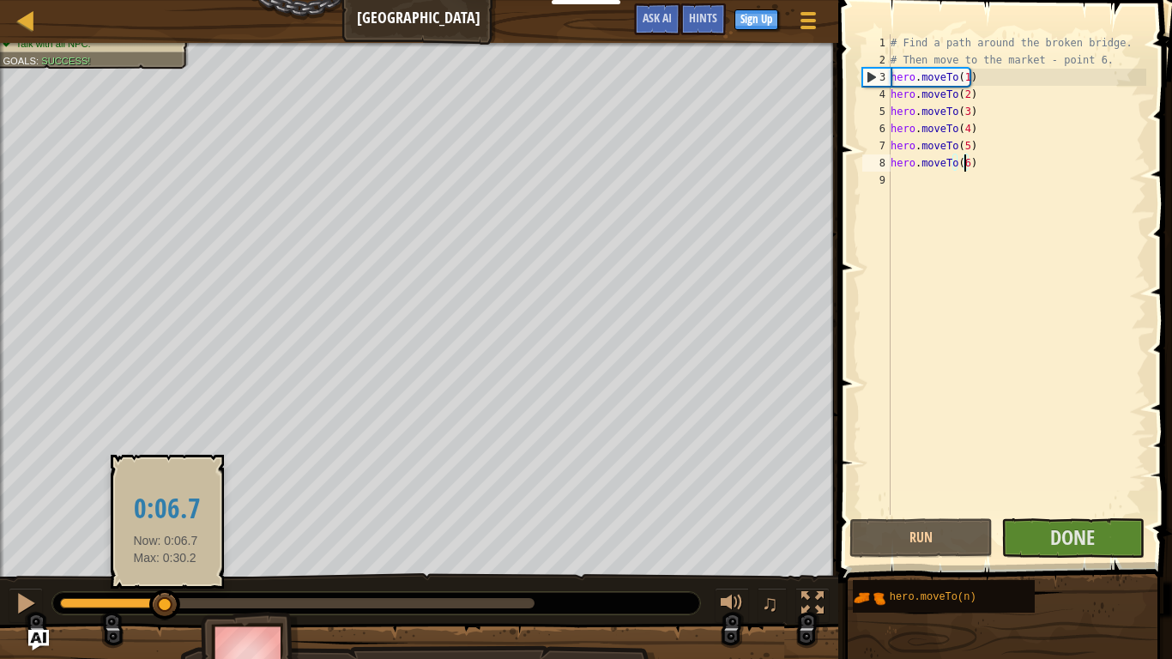
drag, startPoint x: 166, startPoint y: 603, endPoint x: 383, endPoint y: 637, distance: 219.7
click at [383, 542] on div "Find a path around the broken bridge. Visit the mayor at the market (point 6). …" at bounding box center [586, 368] width 1172 height 650
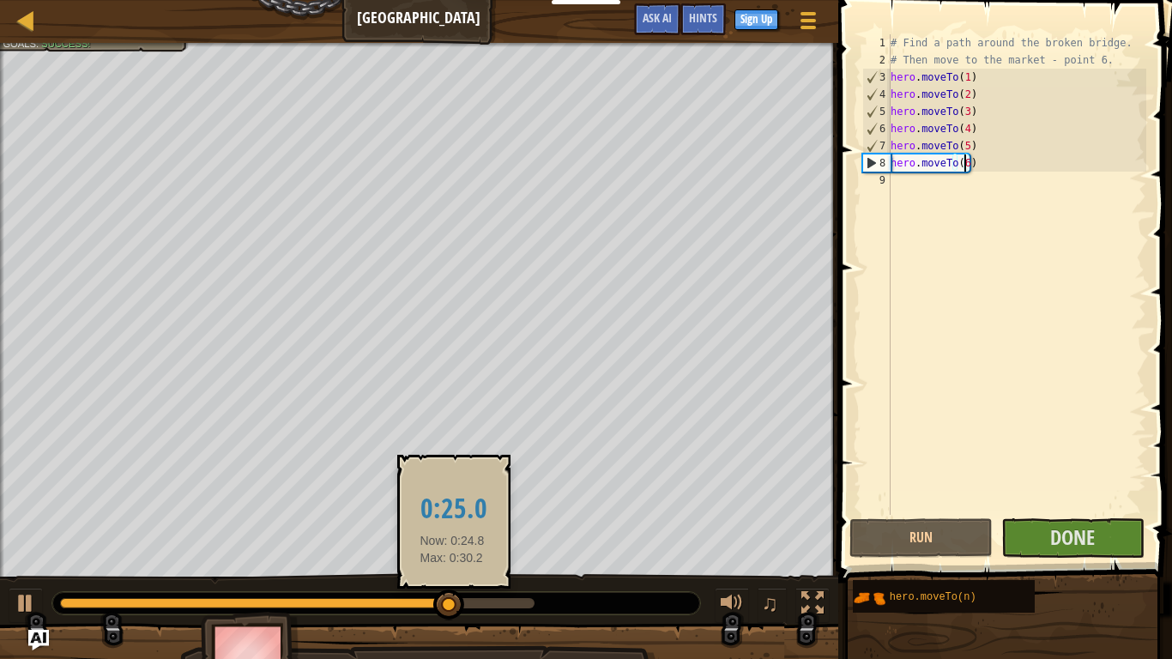
drag, startPoint x: 455, startPoint y: 603, endPoint x: 594, endPoint y: 646, distance: 146.2
click at [588, 542] on div "Find a path around the broken bridge. Visit the mayor at the market (point 6). …" at bounding box center [586, 368] width 1172 height 650
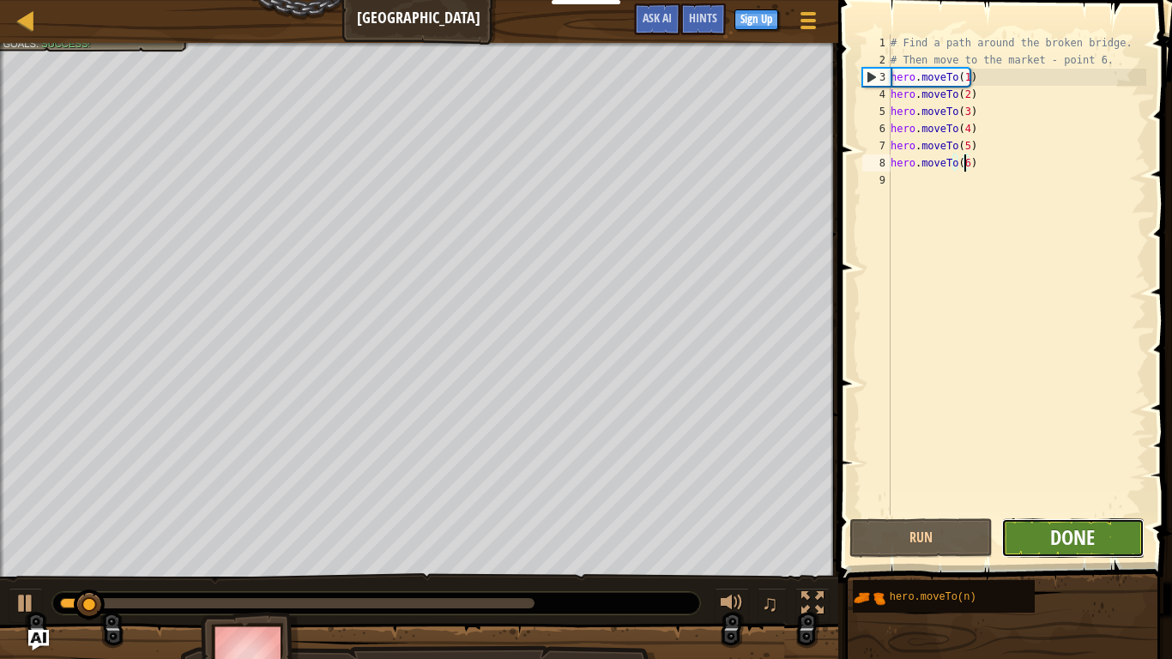
click at [1074, 542] on span "Done" at bounding box center [1072, 536] width 45 height 27
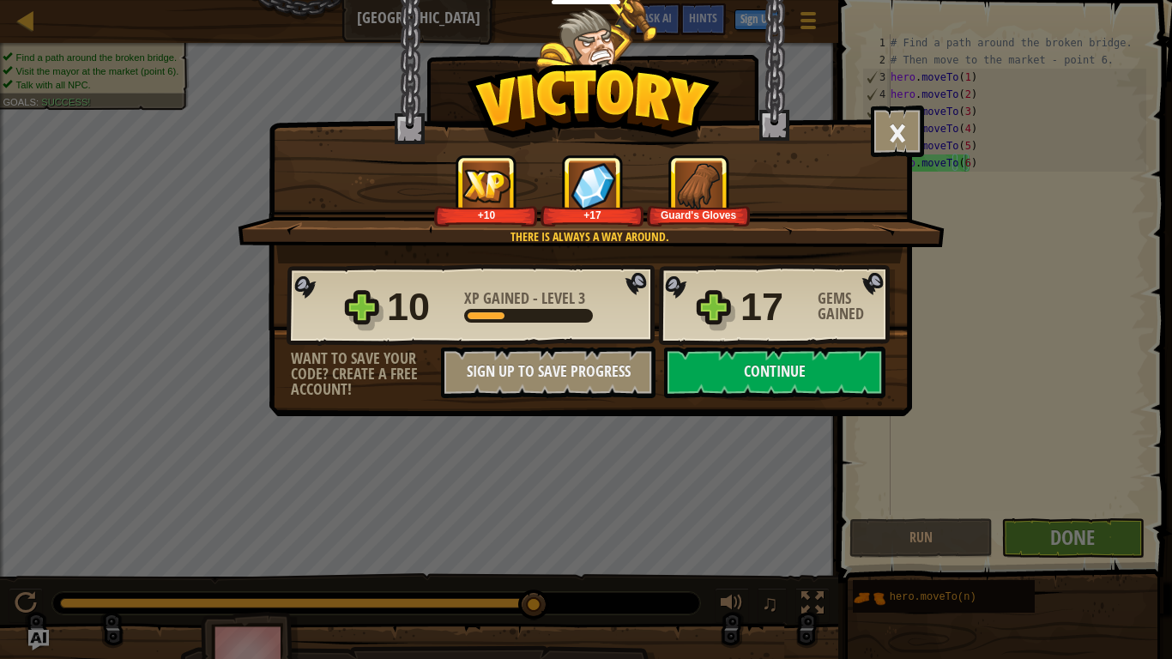
click at [686, 198] on img at bounding box center [698, 185] width 47 height 47
click at [681, 193] on img at bounding box center [698, 185] width 47 height 47
click at [681, 192] on img at bounding box center [698, 185] width 47 height 47
click at [671, 208] on div "Guard's Gloves" at bounding box center [698, 190] width 103 height 71
click at [776, 373] on button "Continue" at bounding box center [774, 372] width 221 height 51
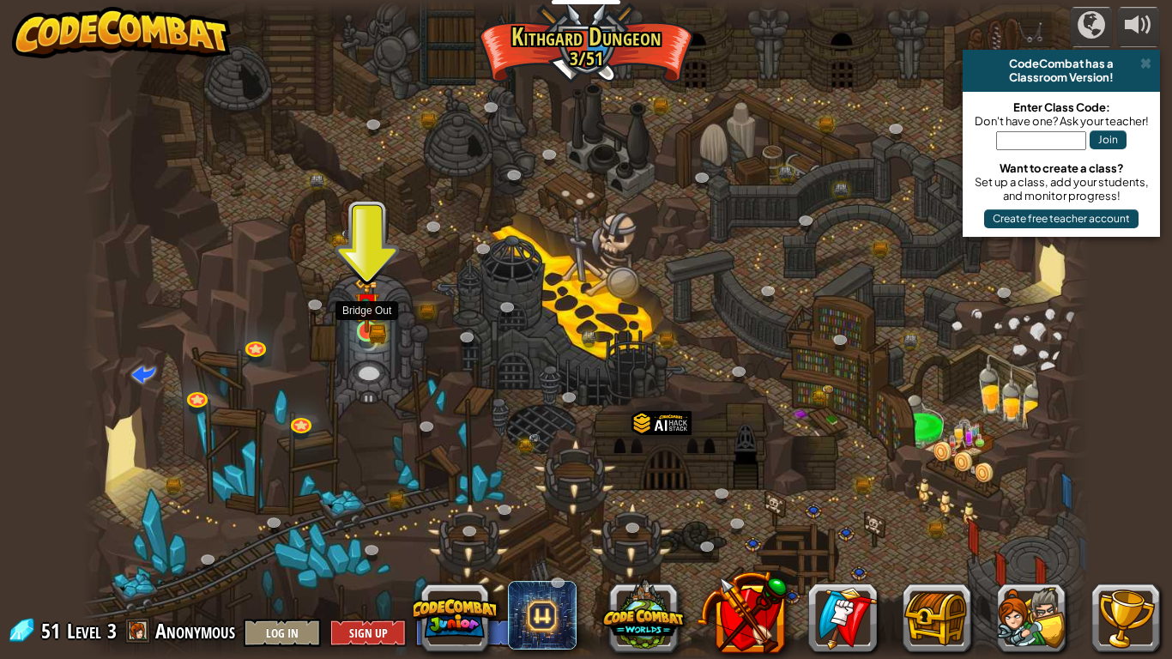
click at [375, 305] on img at bounding box center [367, 305] width 26 height 56
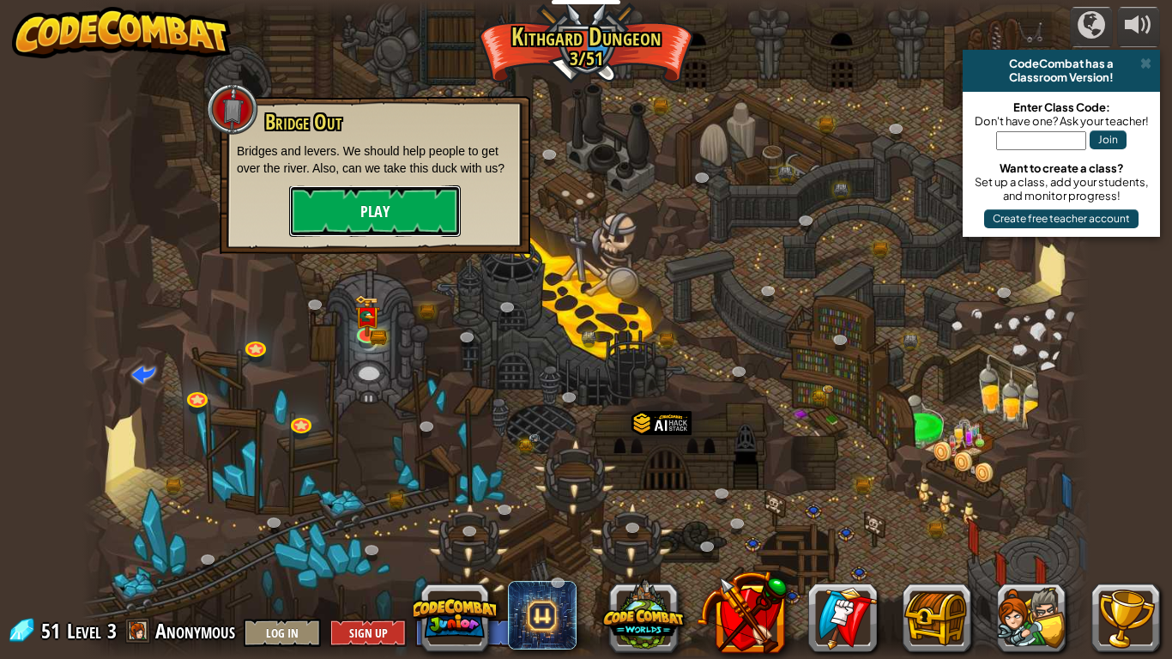
click at [418, 205] on button "Play" at bounding box center [375, 210] width 172 height 51
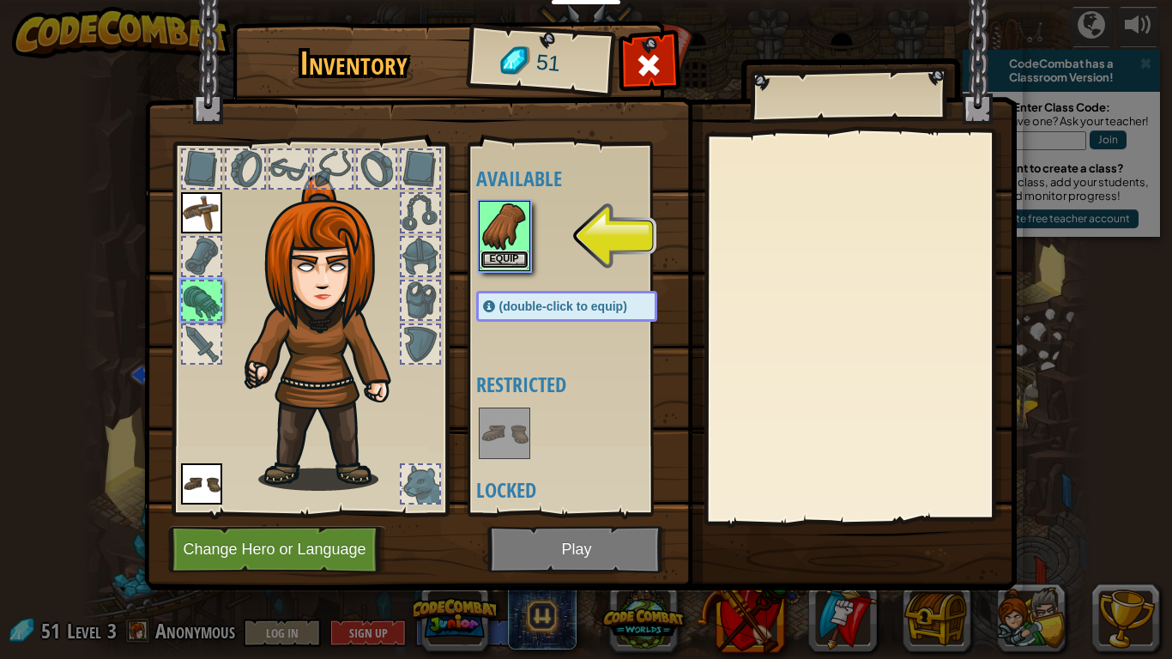
click at [496, 252] on button "Equip" at bounding box center [504, 259] width 48 height 18
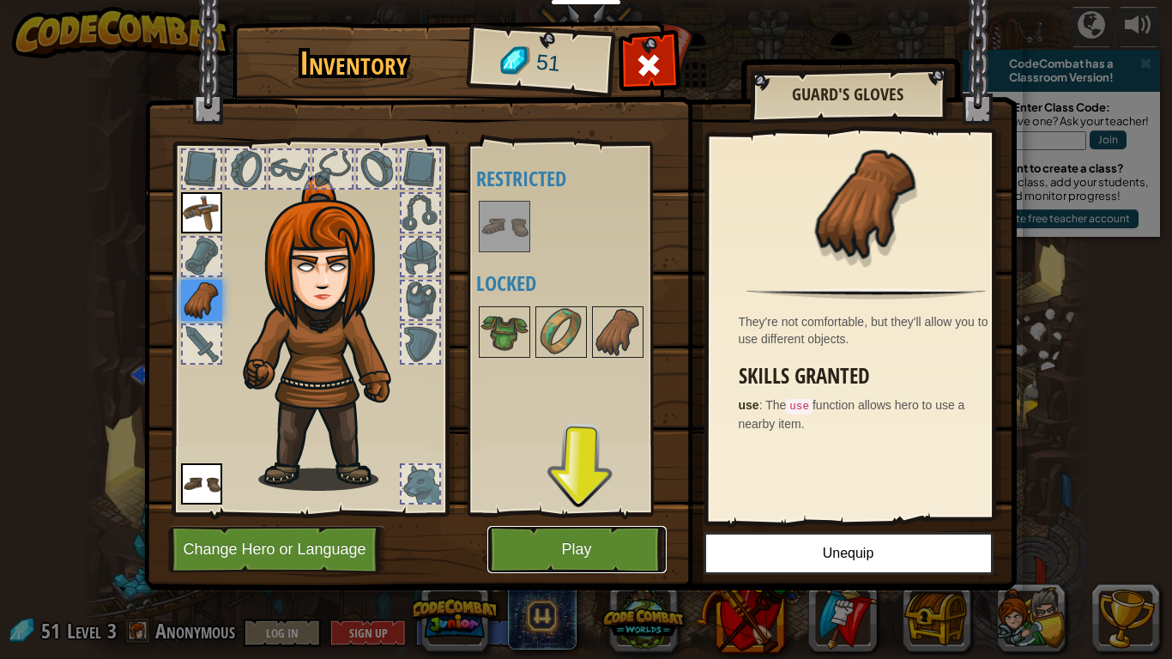
click at [638, 542] on button "Play" at bounding box center [576, 549] width 179 height 47
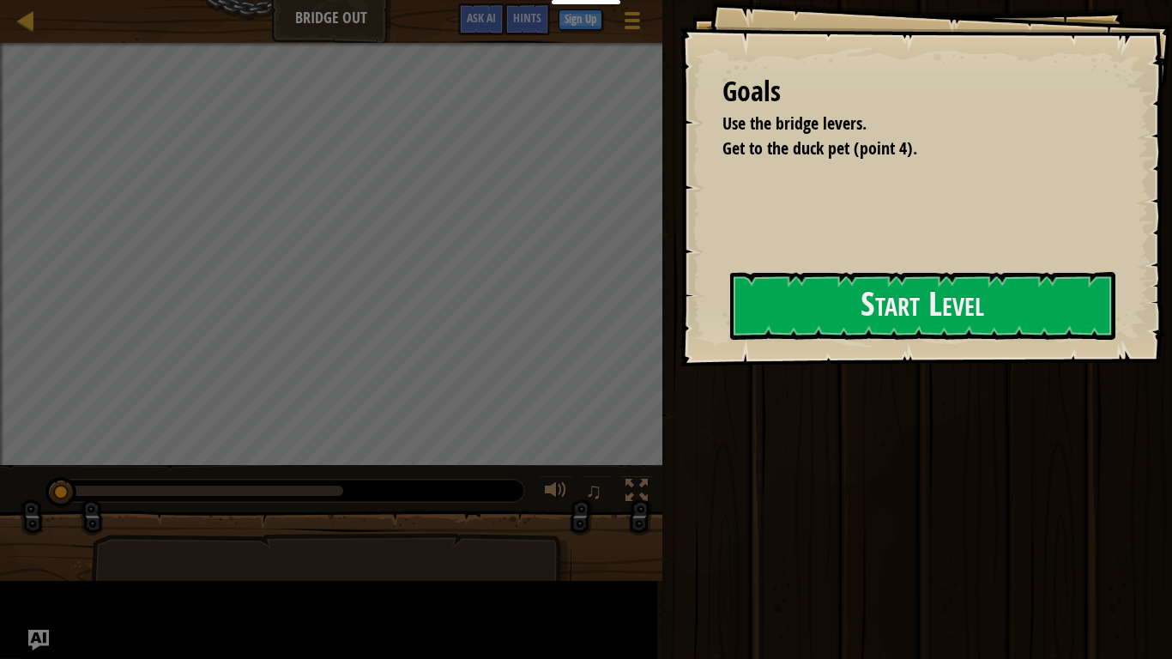
drag, startPoint x: 506, startPoint y: 287, endPoint x: 503, endPoint y: 306, distance: 19.2
click at [679, 306] on div "Goals Use the bridge levers. Get to the duck pet (point 4). Start Level Error l…" at bounding box center [925, 183] width 492 height 366
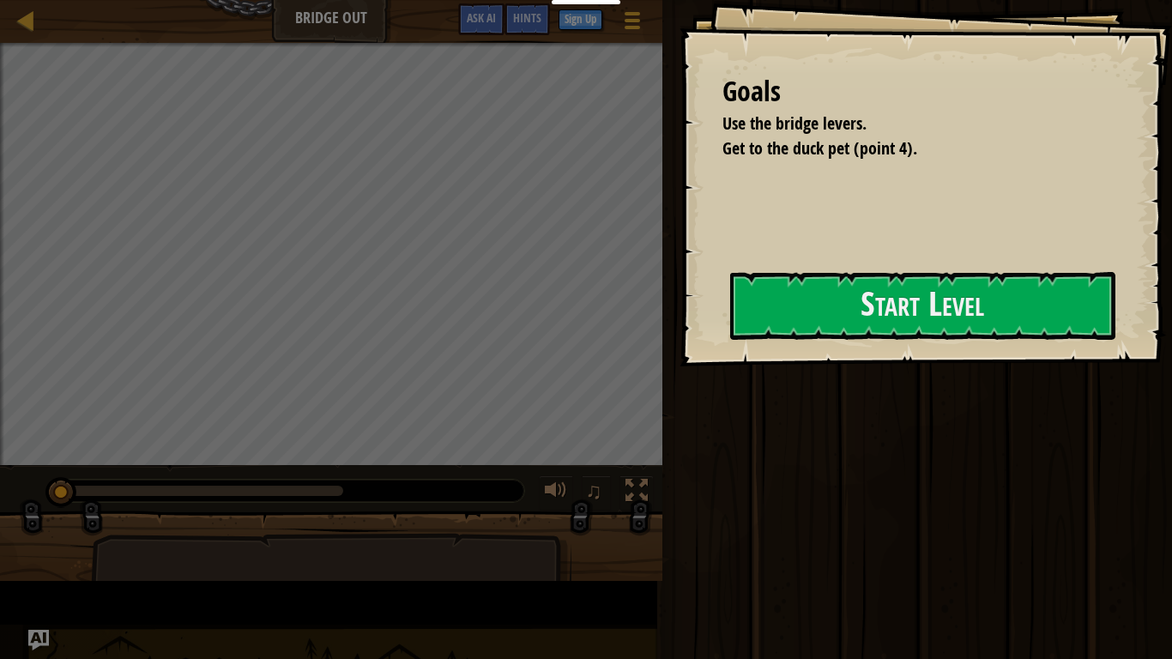
drag, startPoint x: 503, startPoint y: 306, endPoint x: 500, endPoint y: 315, distance: 9.0
click at [679, 315] on div "Goals Use the bridge levers. Get to the duck pet (point 4). Start Level Error l…" at bounding box center [925, 183] width 492 height 366
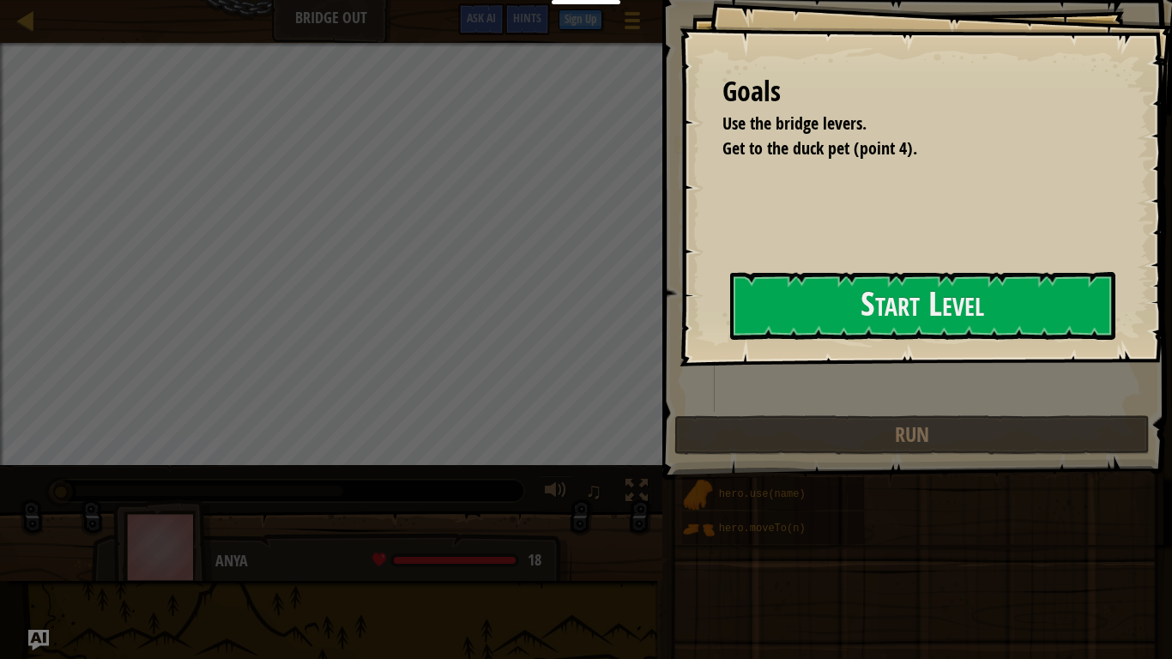
click at [679, 356] on div "Goals Use the bridge levers. Get to the duck pet (point 4). Start Level Error l…" at bounding box center [925, 183] width 492 height 366
click at [679, 346] on div "Goals Use the bridge levers. Get to the duck pet (point 4). Start Level Error l…" at bounding box center [925, 183] width 492 height 366
click at [585, 338] on div "Educators Create Free Account School & District Solutions Teacher Toolkit Previ…" at bounding box center [586, 329] width 1172 height 659
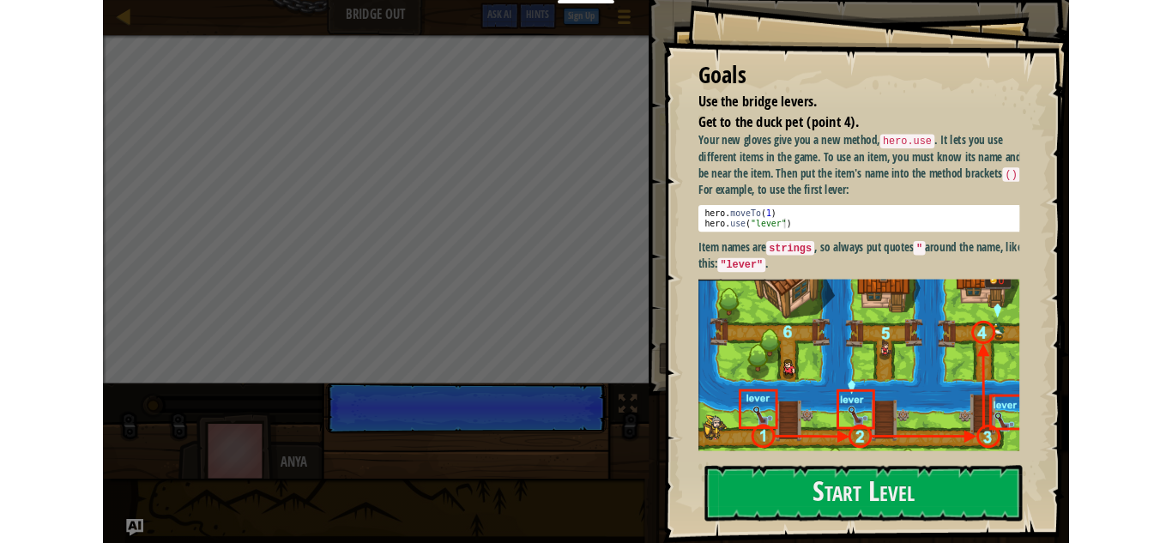
scroll to position [8, 0]
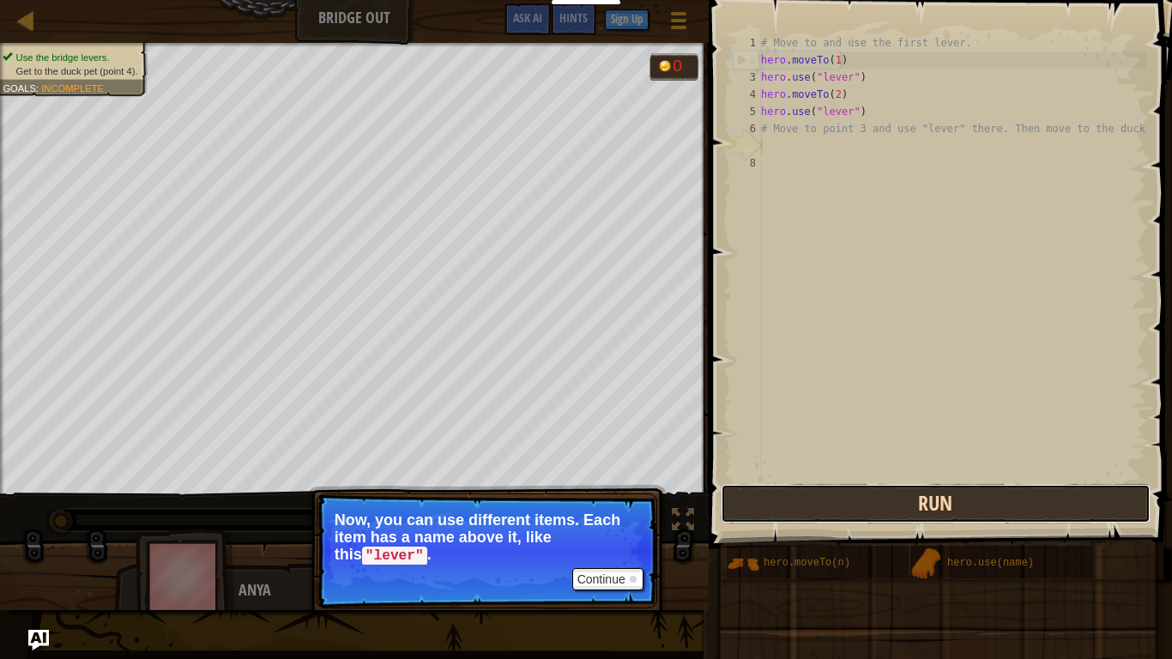
click at [934, 514] on button "Run" at bounding box center [936, 503] width 430 height 39
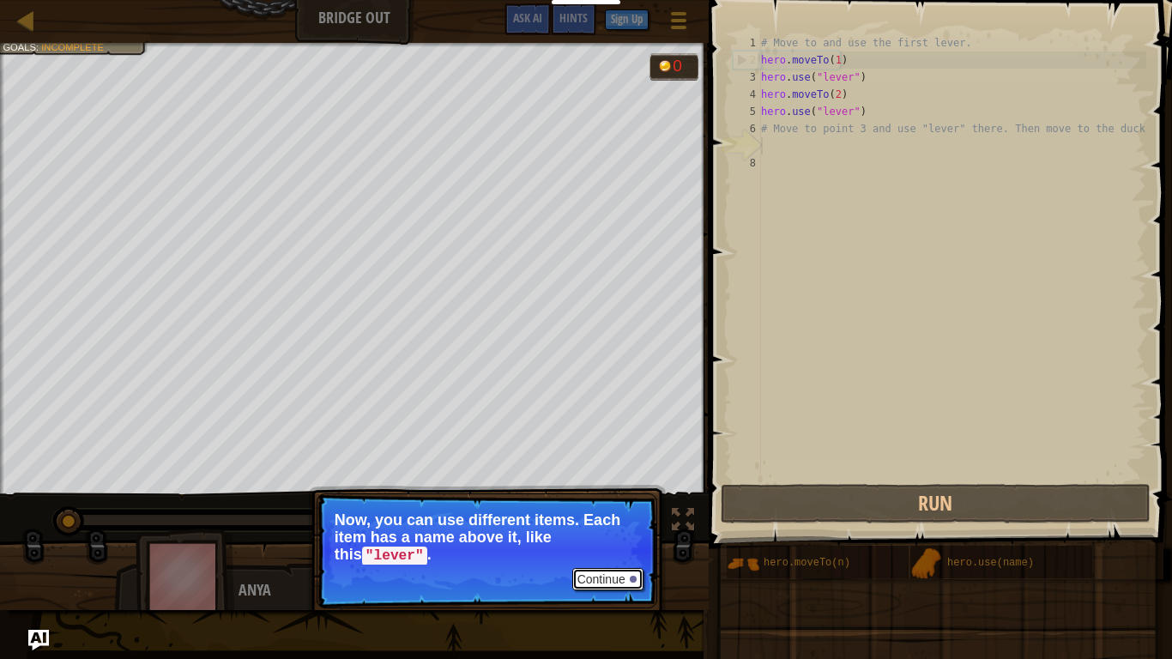
click at [592, 542] on button "Continue" at bounding box center [607, 579] width 71 height 22
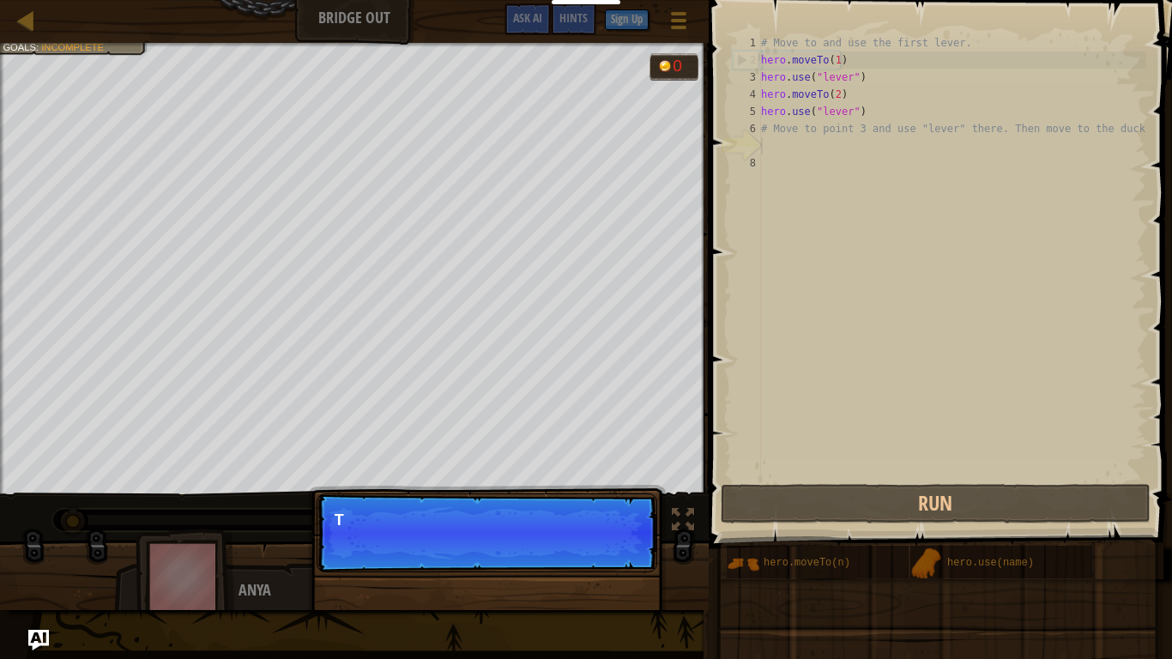
click at [592, 542] on div "Continue T" at bounding box center [487, 620] width 358 height 254
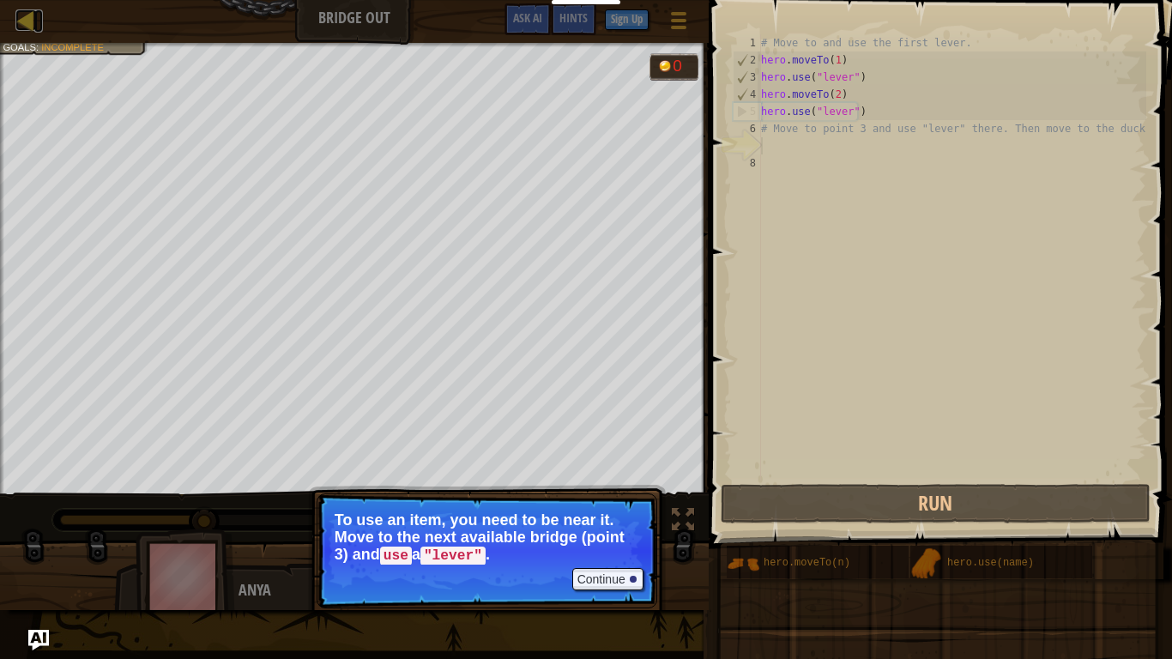
click at [28, 9] on div at bounding box center [25, 19] width 21 height 21
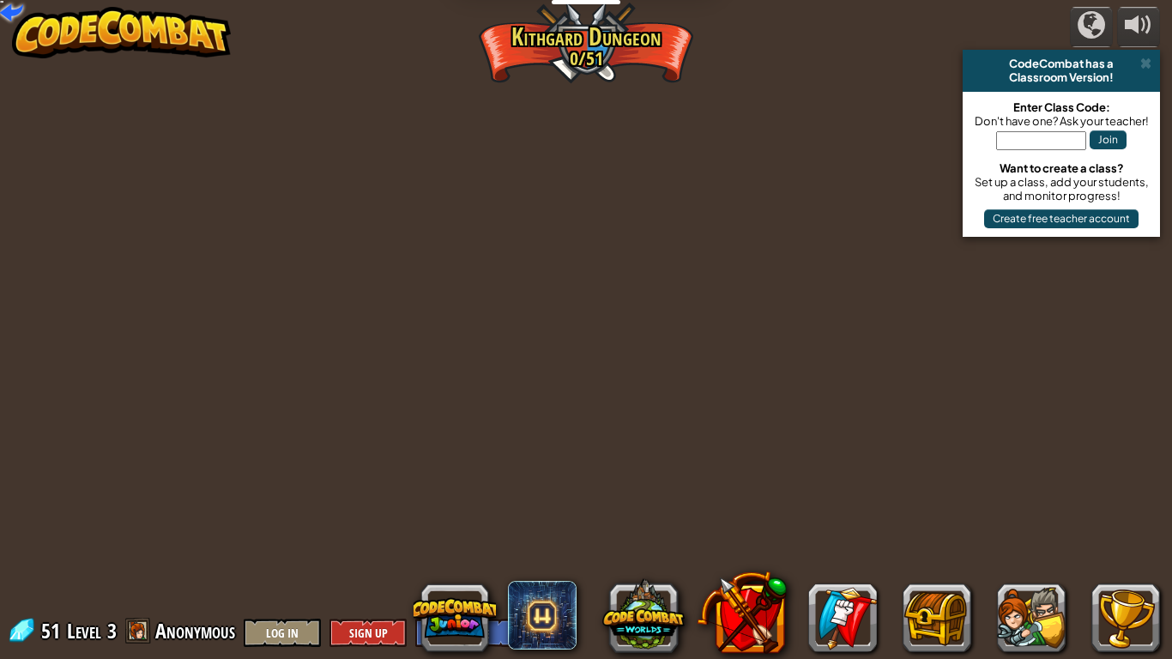
click at [28, 9] on img at bounding box center [122, 32] width 220 height 51
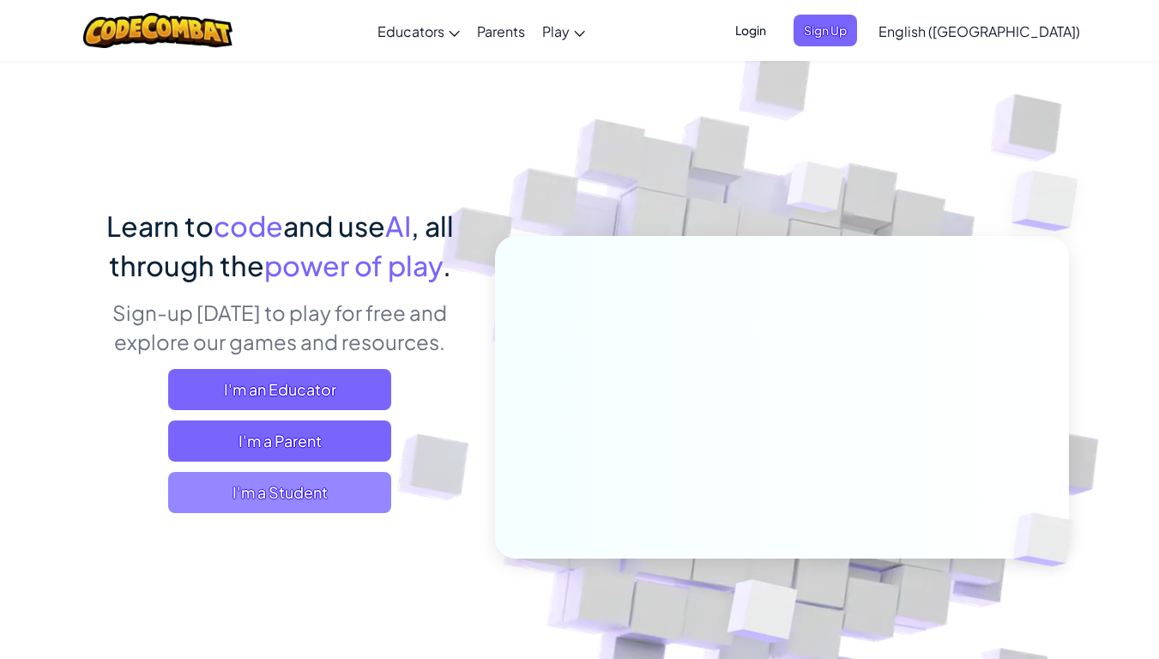
click at [339, 498] on span "I'm a Student" at bounding box center [279, 492] width 223 height 41
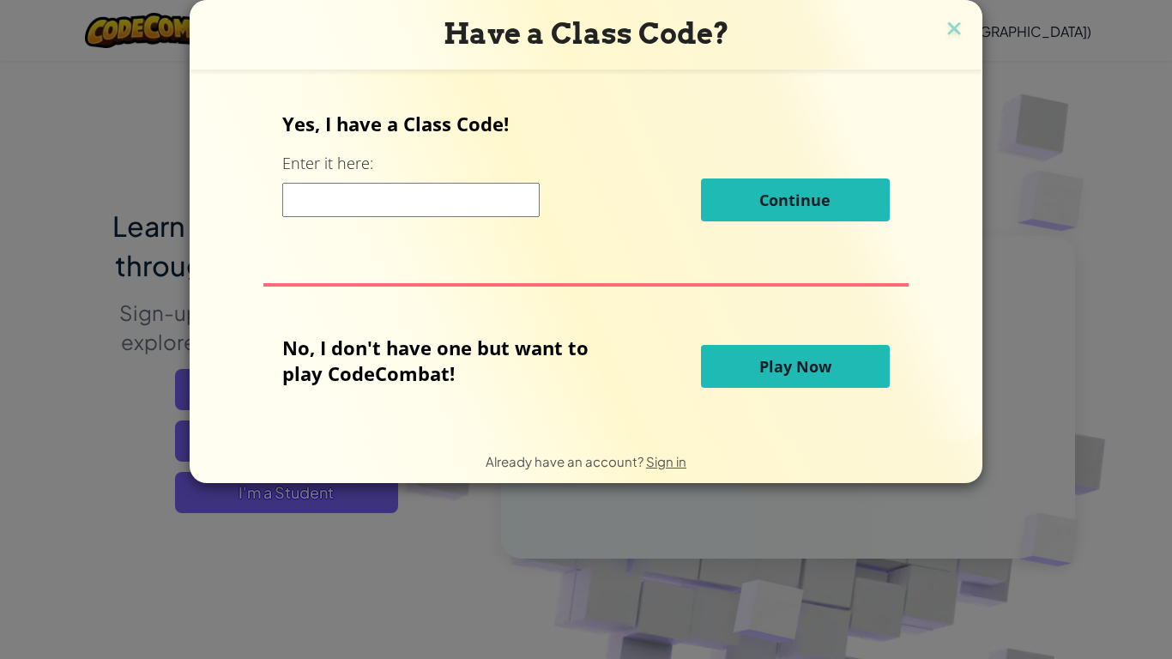
click at [1158, 0] on div "Have a Class Code? Yes, I have a Class Code! Enter it here: Continue No, I don'…" at bounding box center [586, 329] width 1172 height 659
click at [1158, 1] on div "Have a Class Code? Yes, I have a Class Code! Enter it here: Continue No, I don'…" at bounding box center [586, 329] width 1172 height 659
drag, startPoint x: 1167, startPoint y: 0, endPoint x: 1149, endPoint y: 0, distance: 17.2
click at [1149, 0] on div "Have a Class Code? Yes, I have a Class Code! Enter it here: Continue No, I don'…" at bounding box center [586, 329] width 1172 height 659
